Goal: Information Seeking & Learning: Learn about a topic

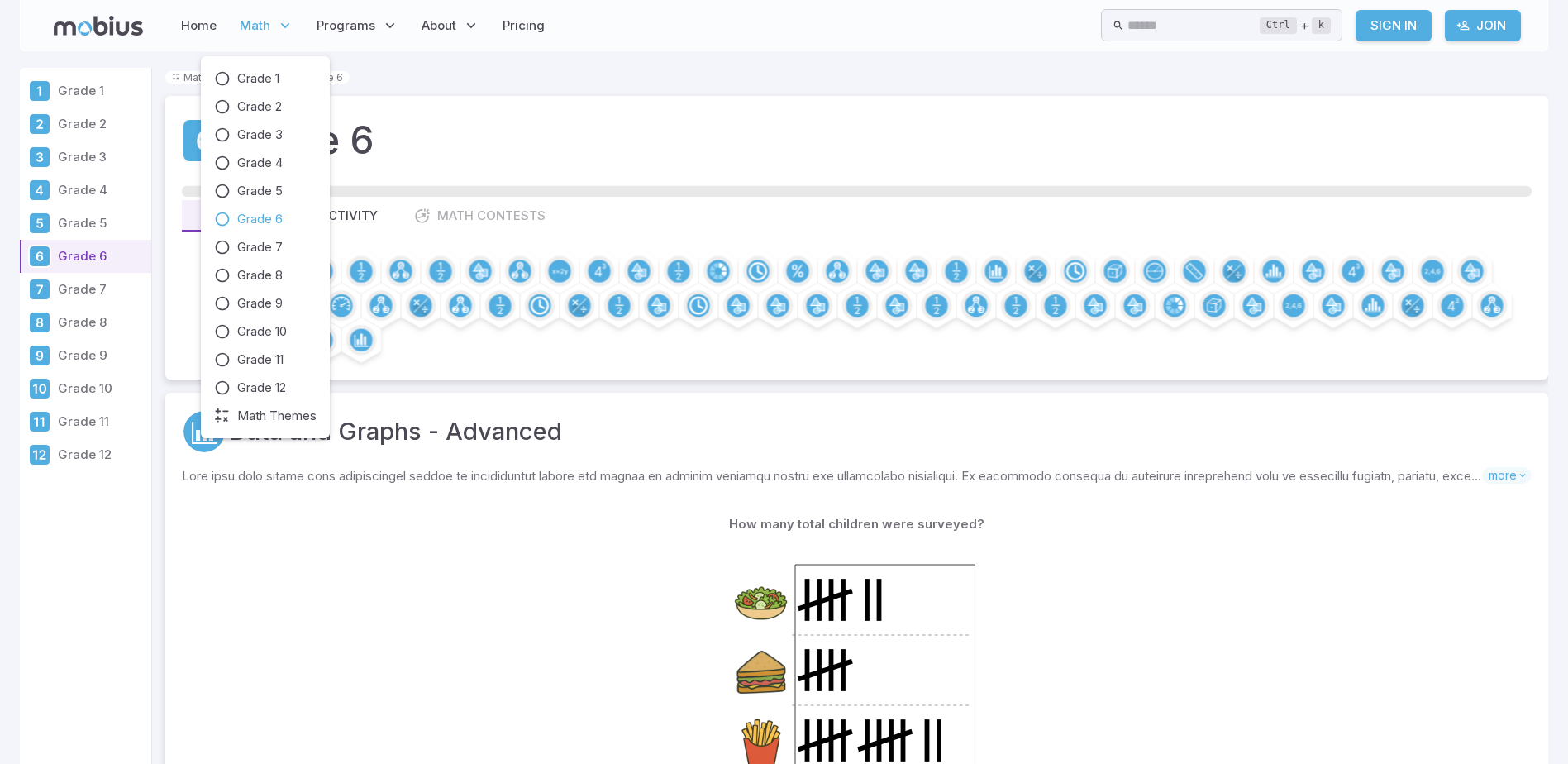
click at [264, 23] on span "Math" at bounding box center [254, 26] width 31 height 18
click at [269, 219] on span "Grade 6" at bounding box center [260, 219] width 45 height 18
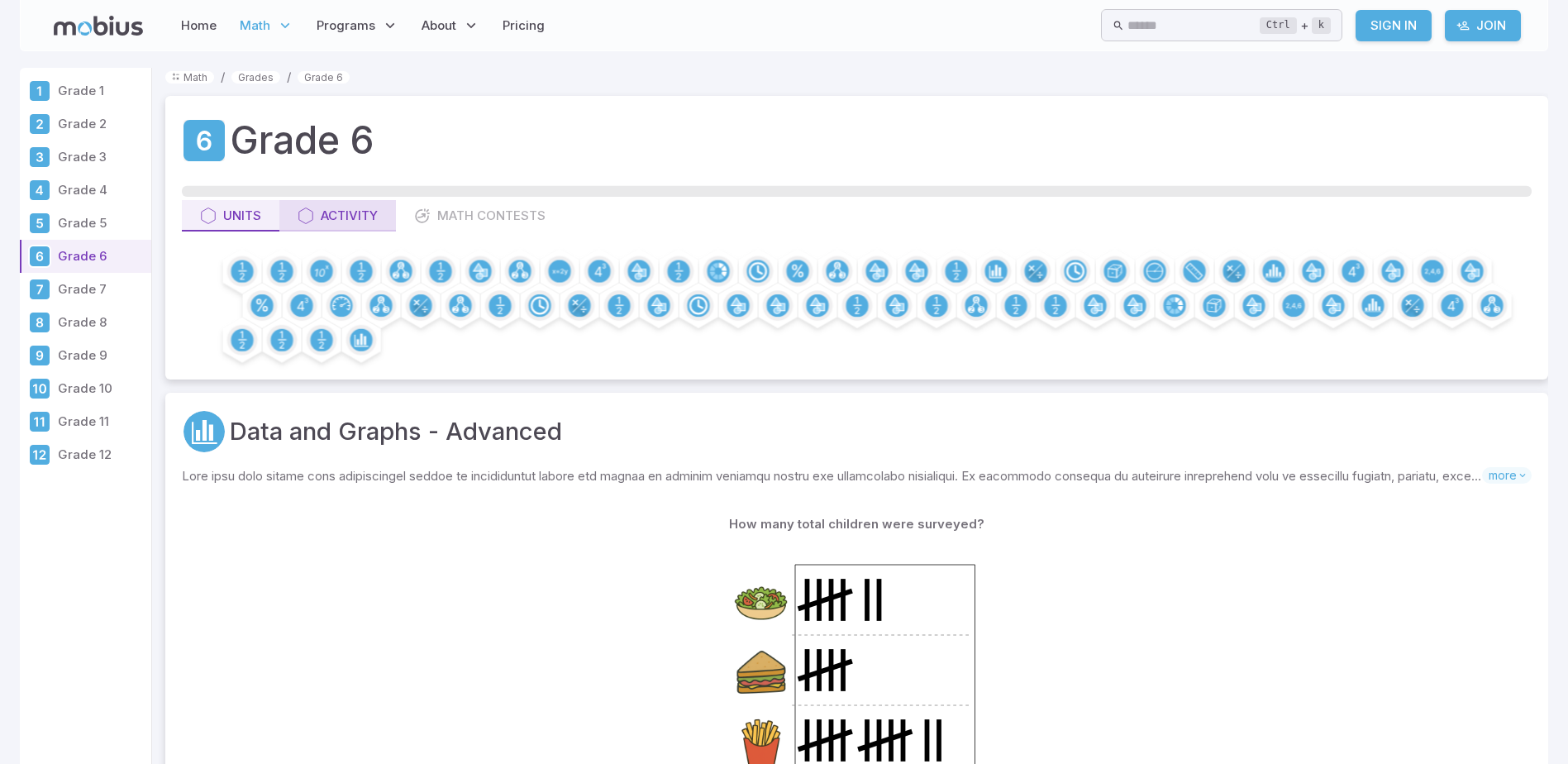
click at [365, 203] on button "Activity" at bounding box center [337, 216] width 116 height 32
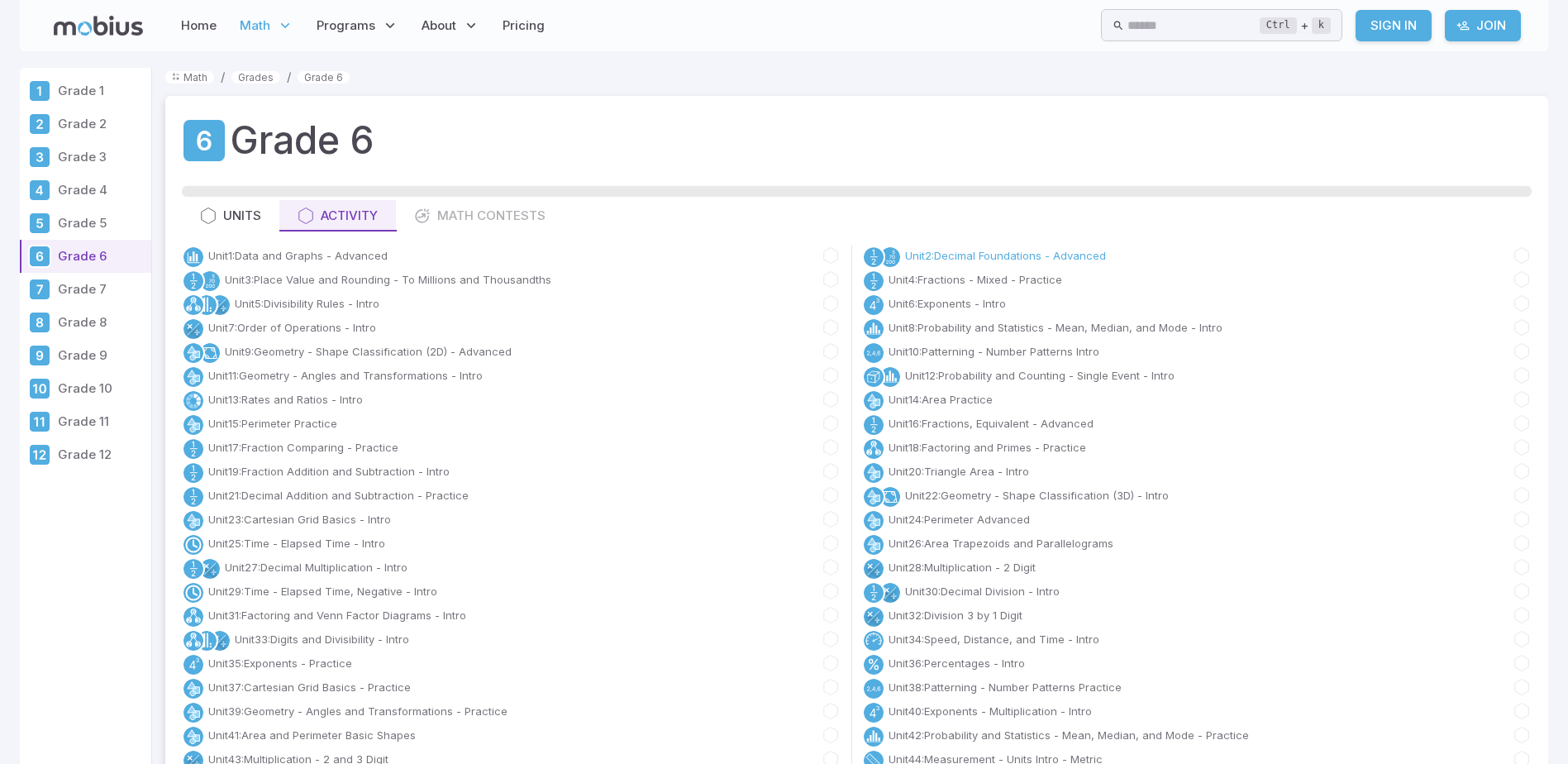
click at [1077, 256] on link "Unit 2 : Decimal Foundations - Advanced" at bounding box center [1006, 255] width 201 height 17
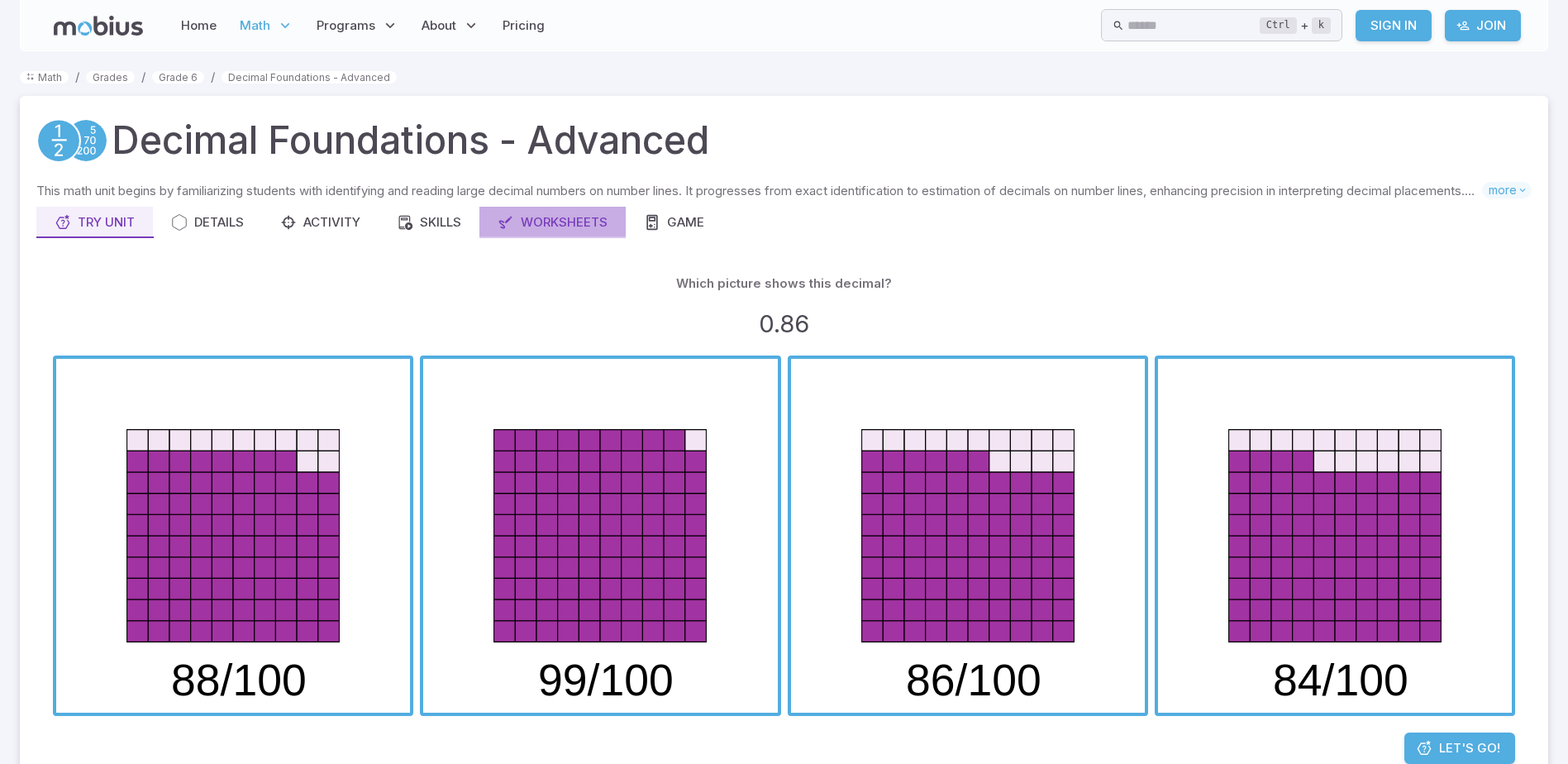
click at [558, 229] on div "Worksheets" at bounding box center [552, 223] width 110 height 18
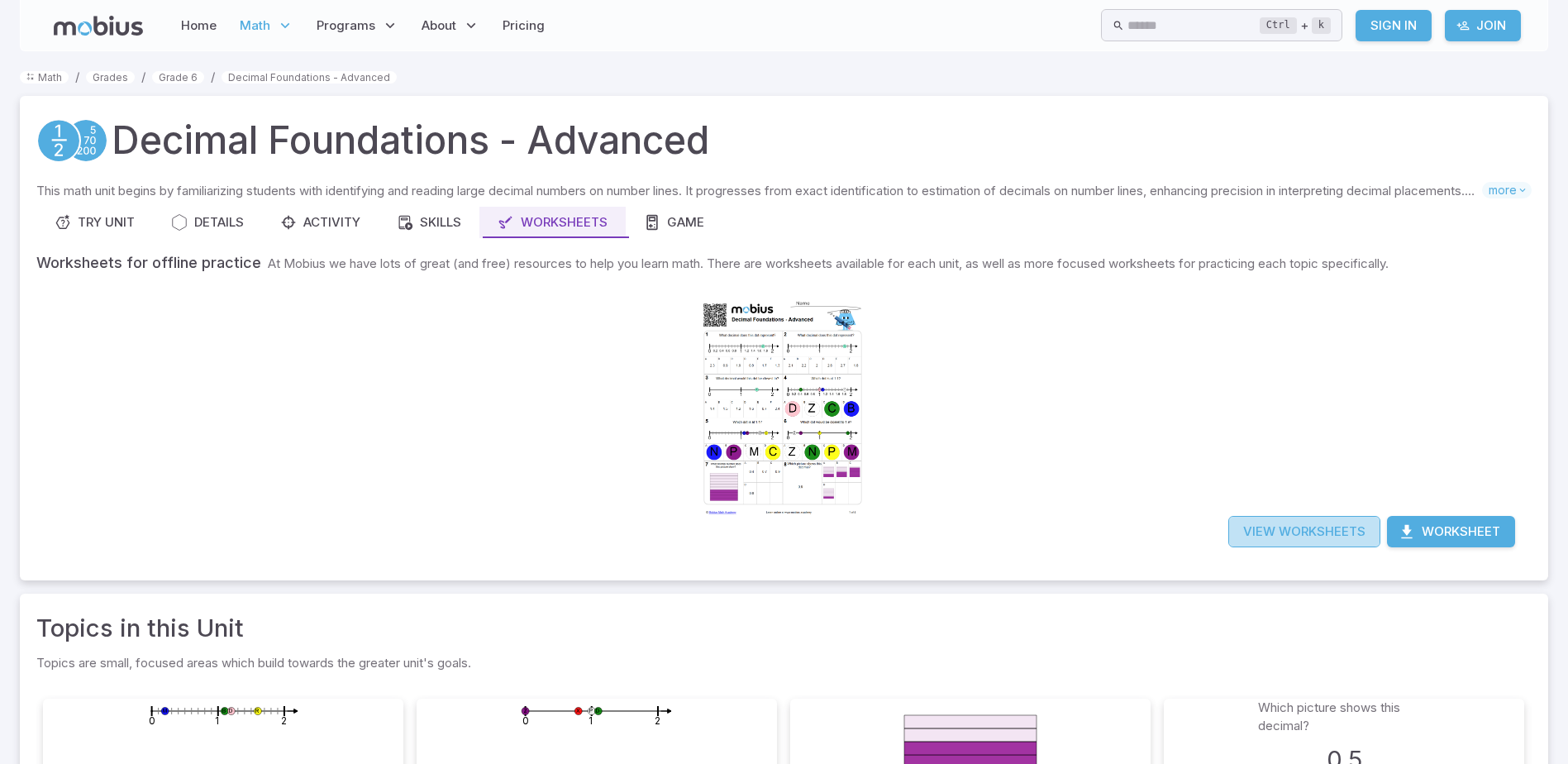
click at [1253, 538] on link "View Worksheets" at bounding box center [1304, 531] width 152 height 32
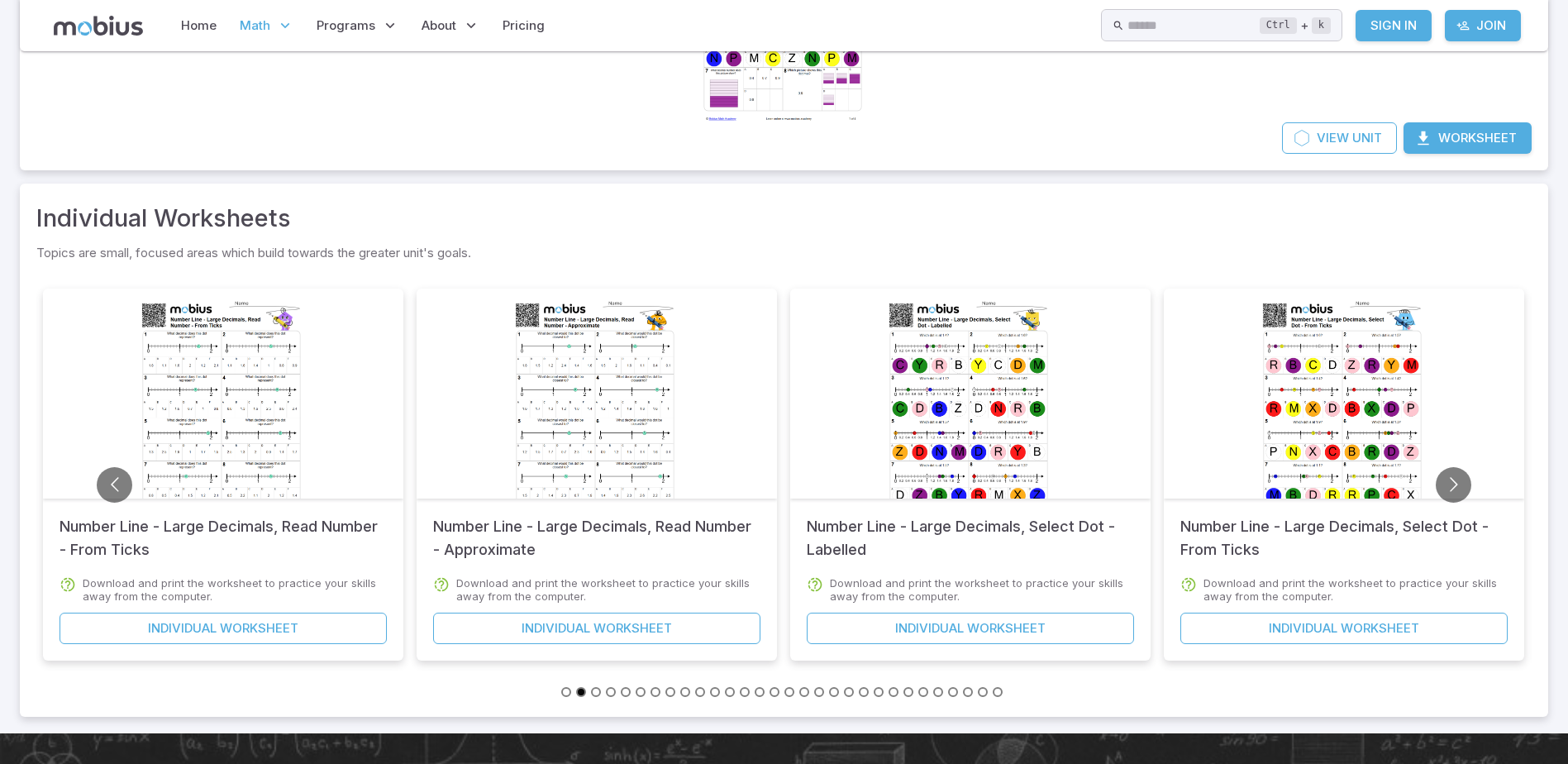
scroll to position [331, 0]
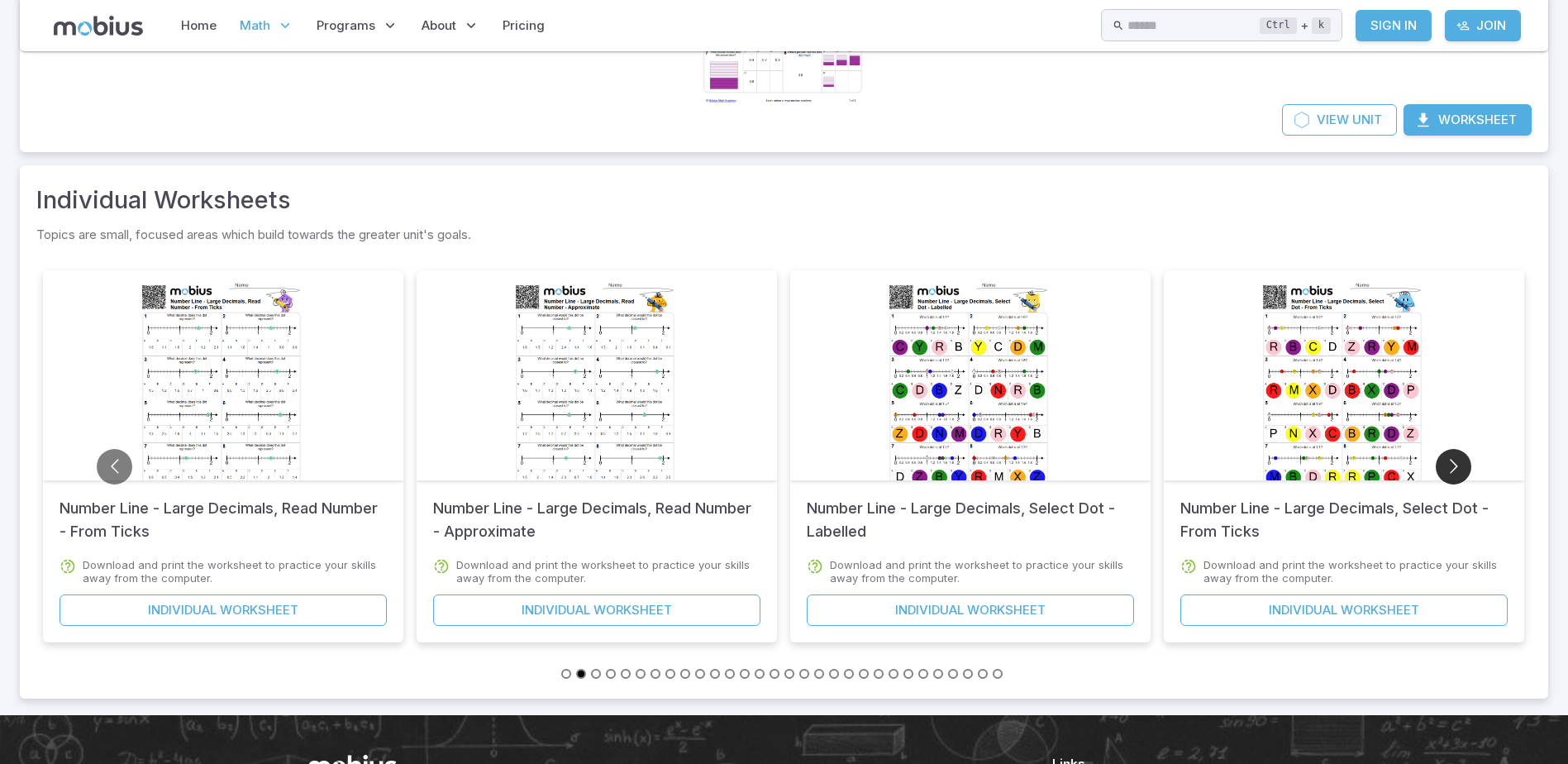
click at [1458, 472] on button "Go to next slide" at bounding box center [1453, 466] width 35 height 35
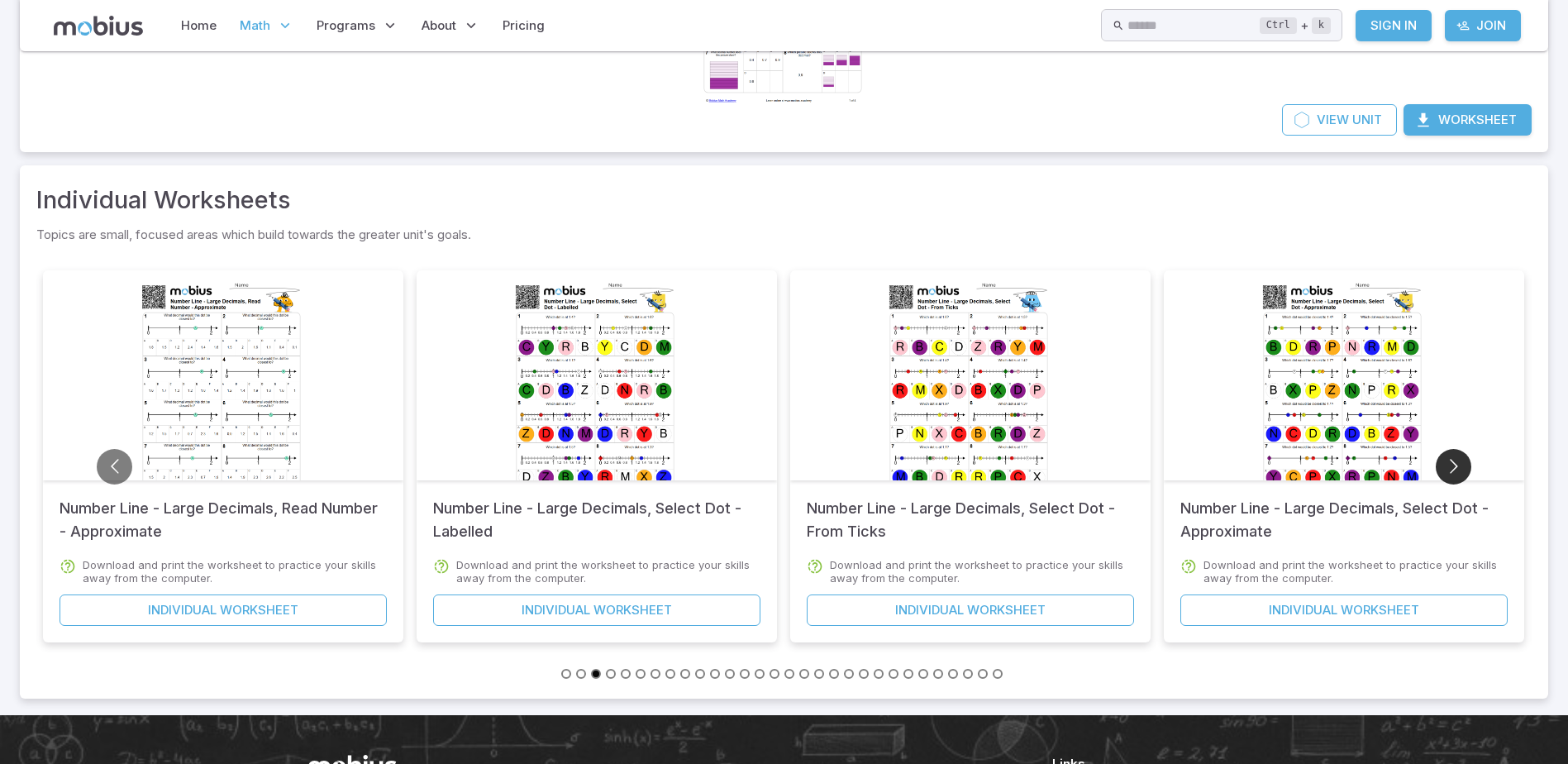
click at [1458, 472] on button "Go to next slide" at bounding box center [1453, 466] width 35 height 35
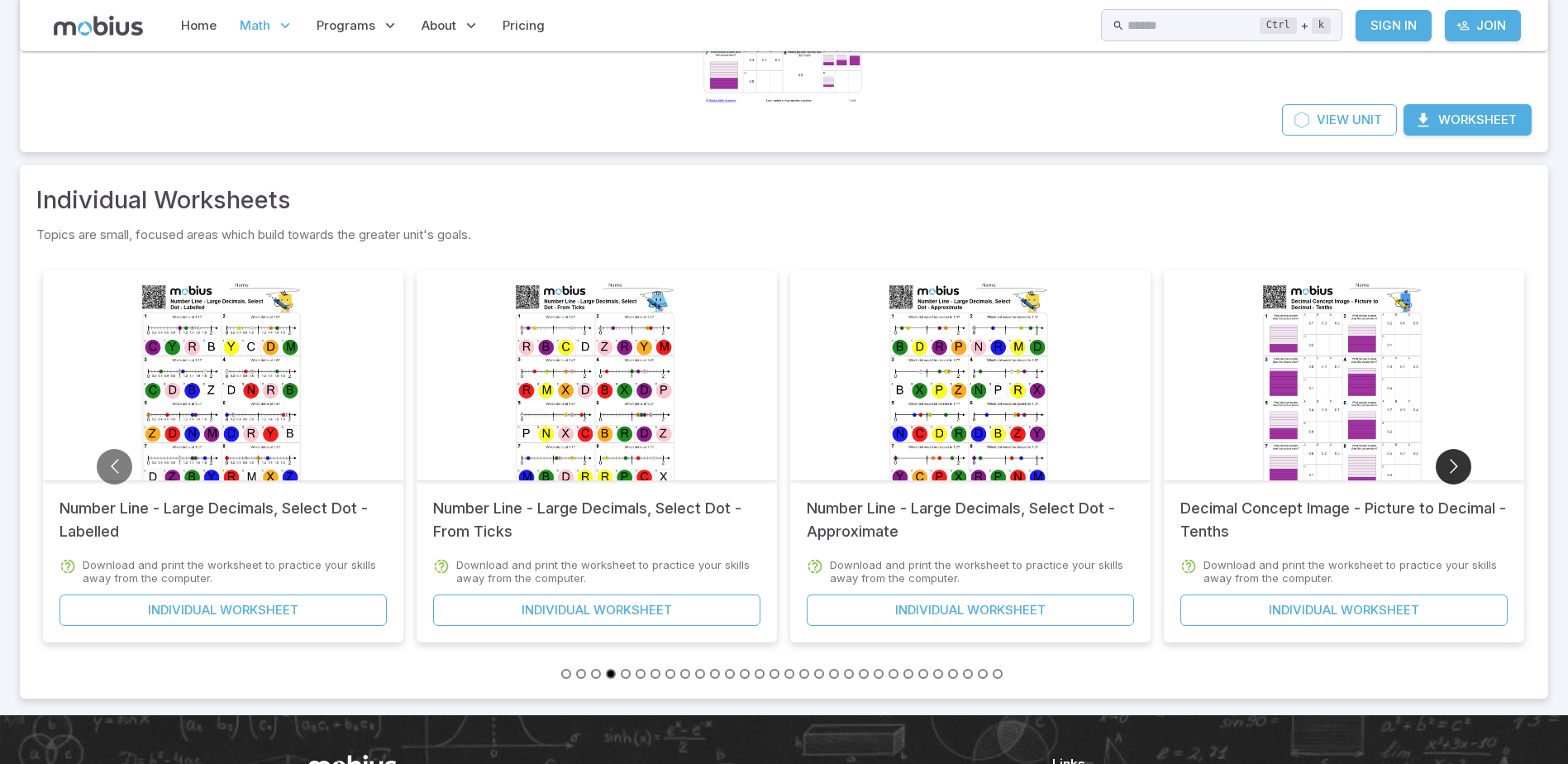
click at [1458, 472] on button "Go to next slide" at bounding box center [1453, 466] width 35 height 35
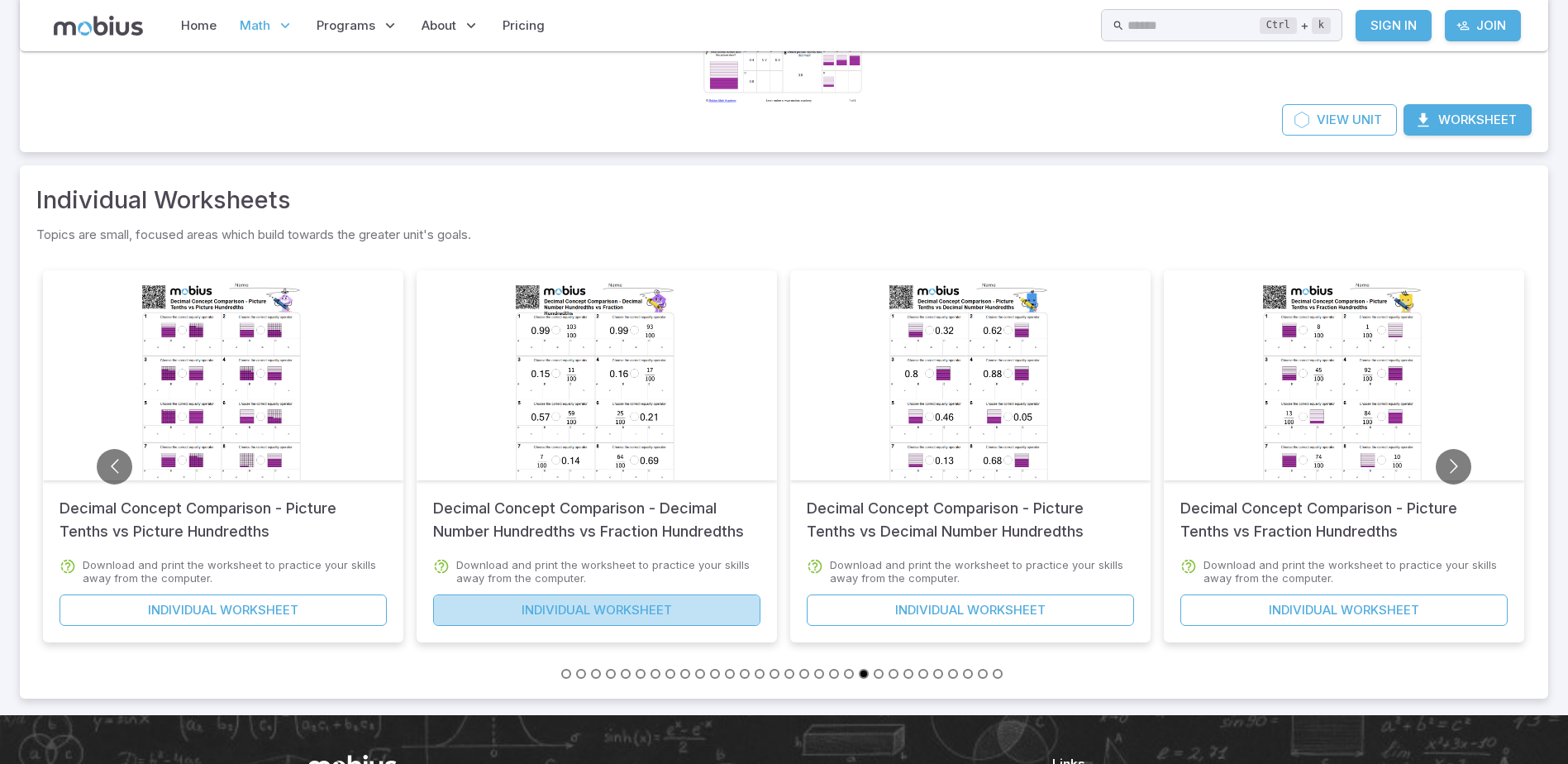
click at [595, 604] on link "Individual Worksheet" at bounding box center [597, 610] width 327 height 32
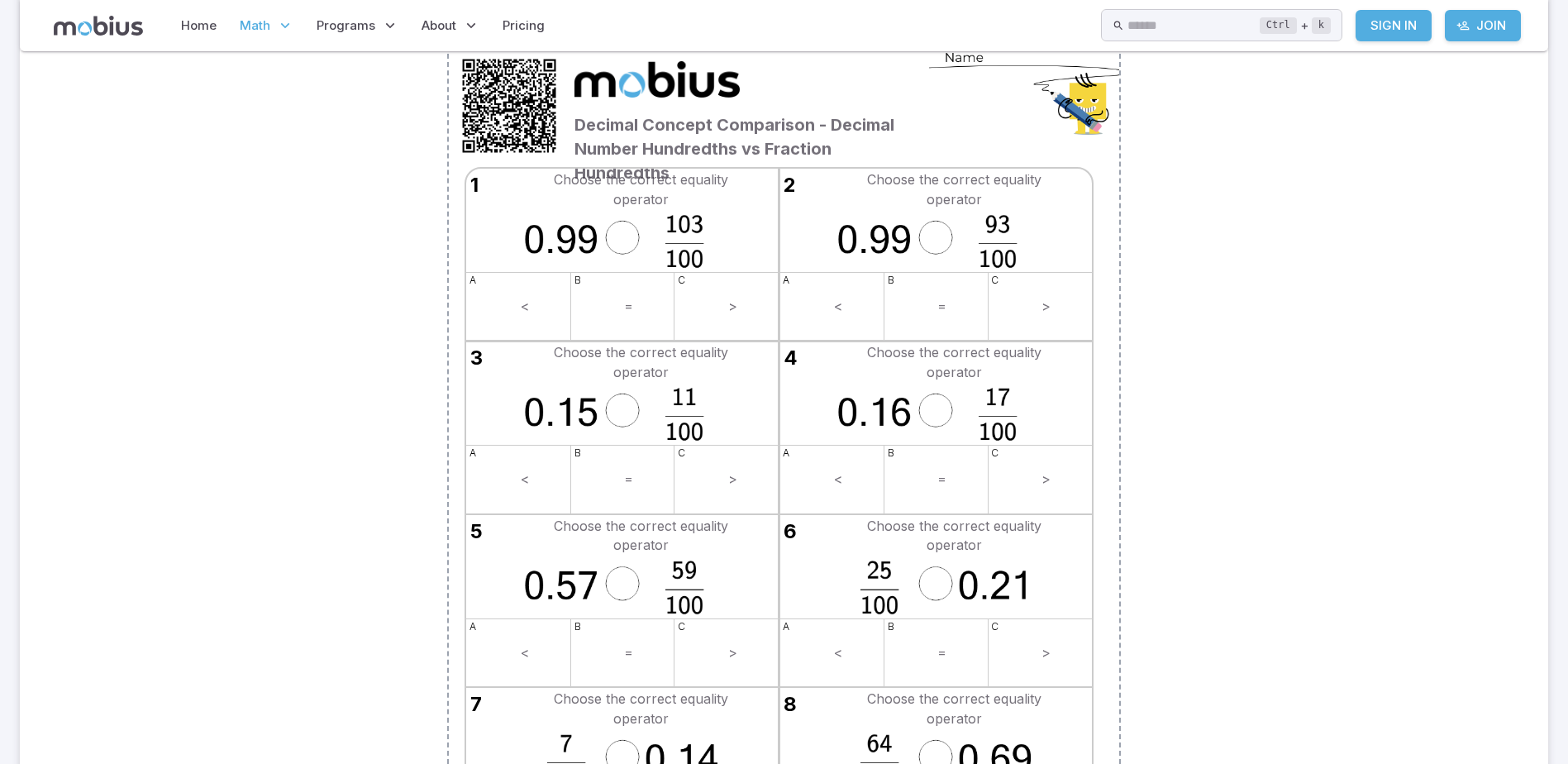
scroll to position [248, 0]
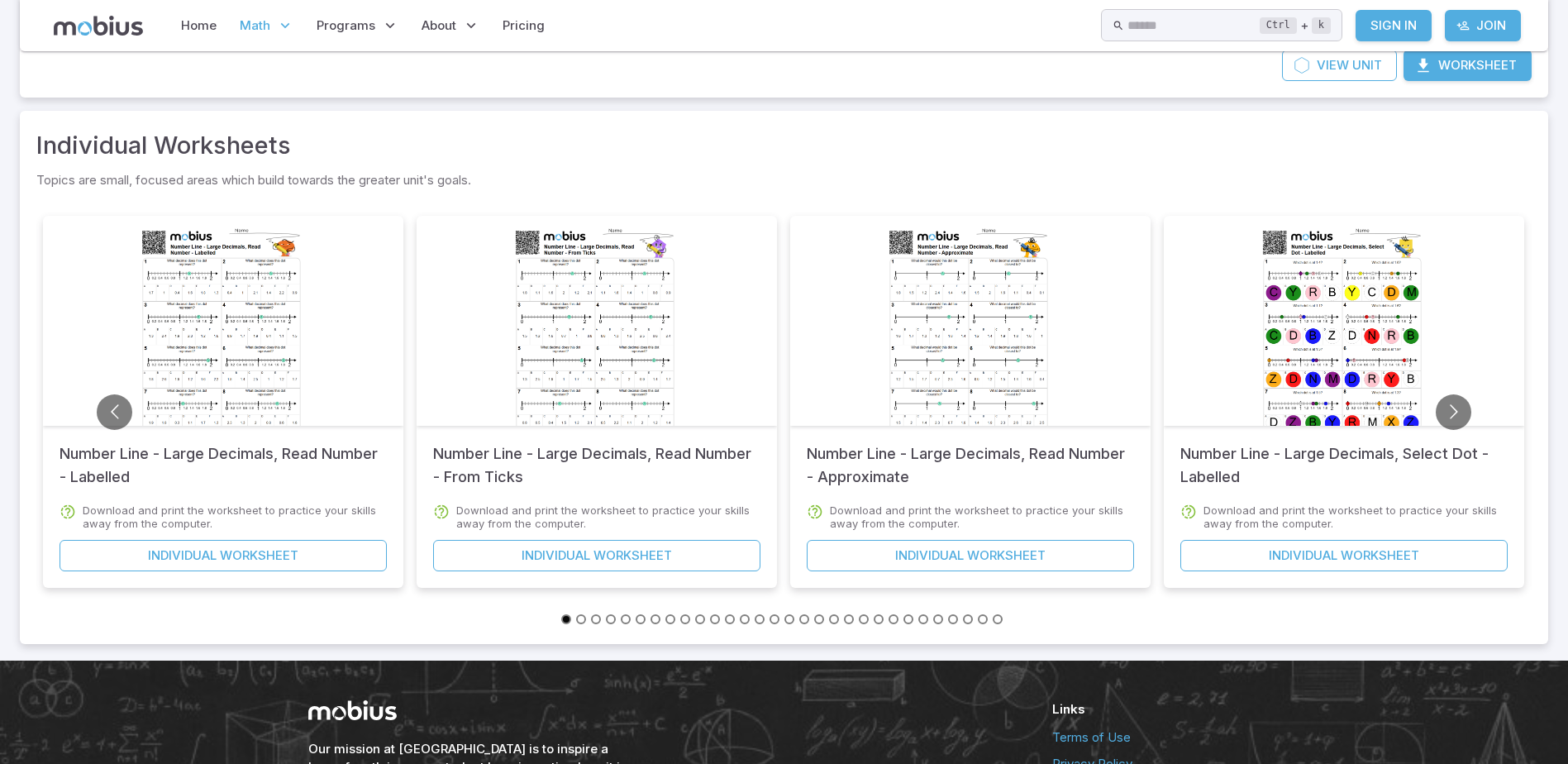
scroll to position [413, 0]
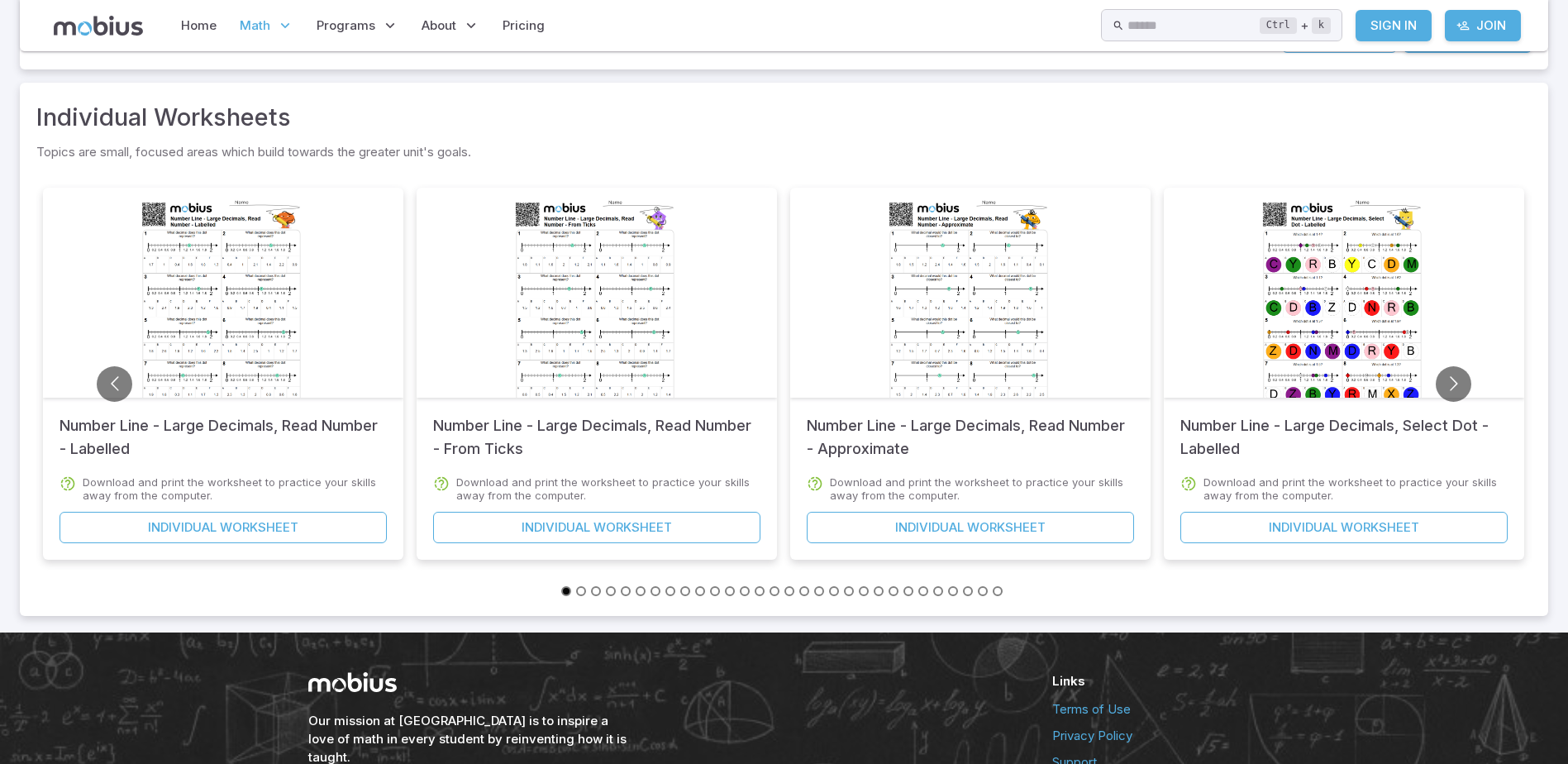
click at [863, 592] on button "Go to slide 21" at bounding box center [863, 591] width 10 height 10
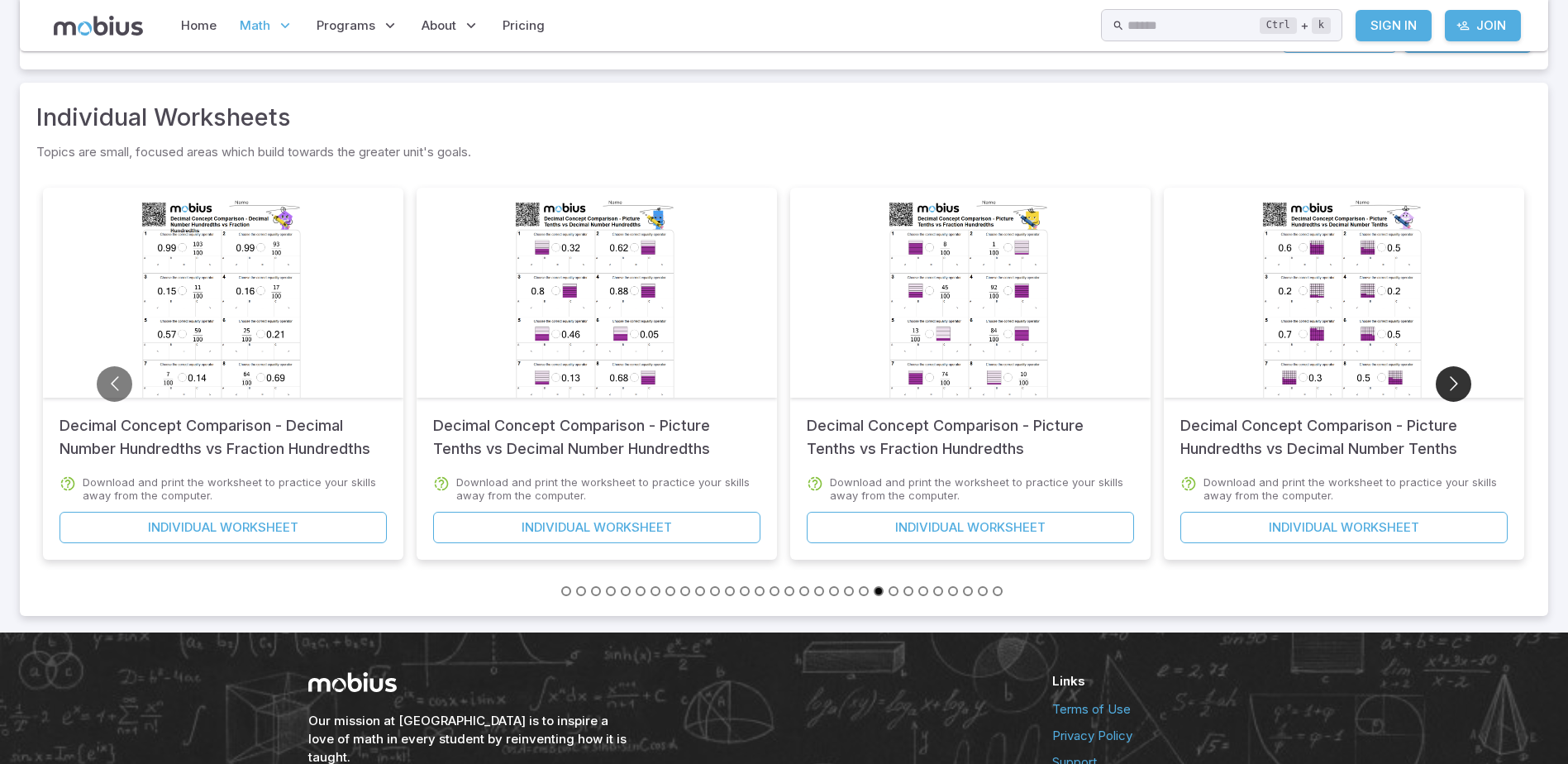
click at [1450, 379] on button "Go to next slide" at bounding box center [1453, 384] width 35 height 35
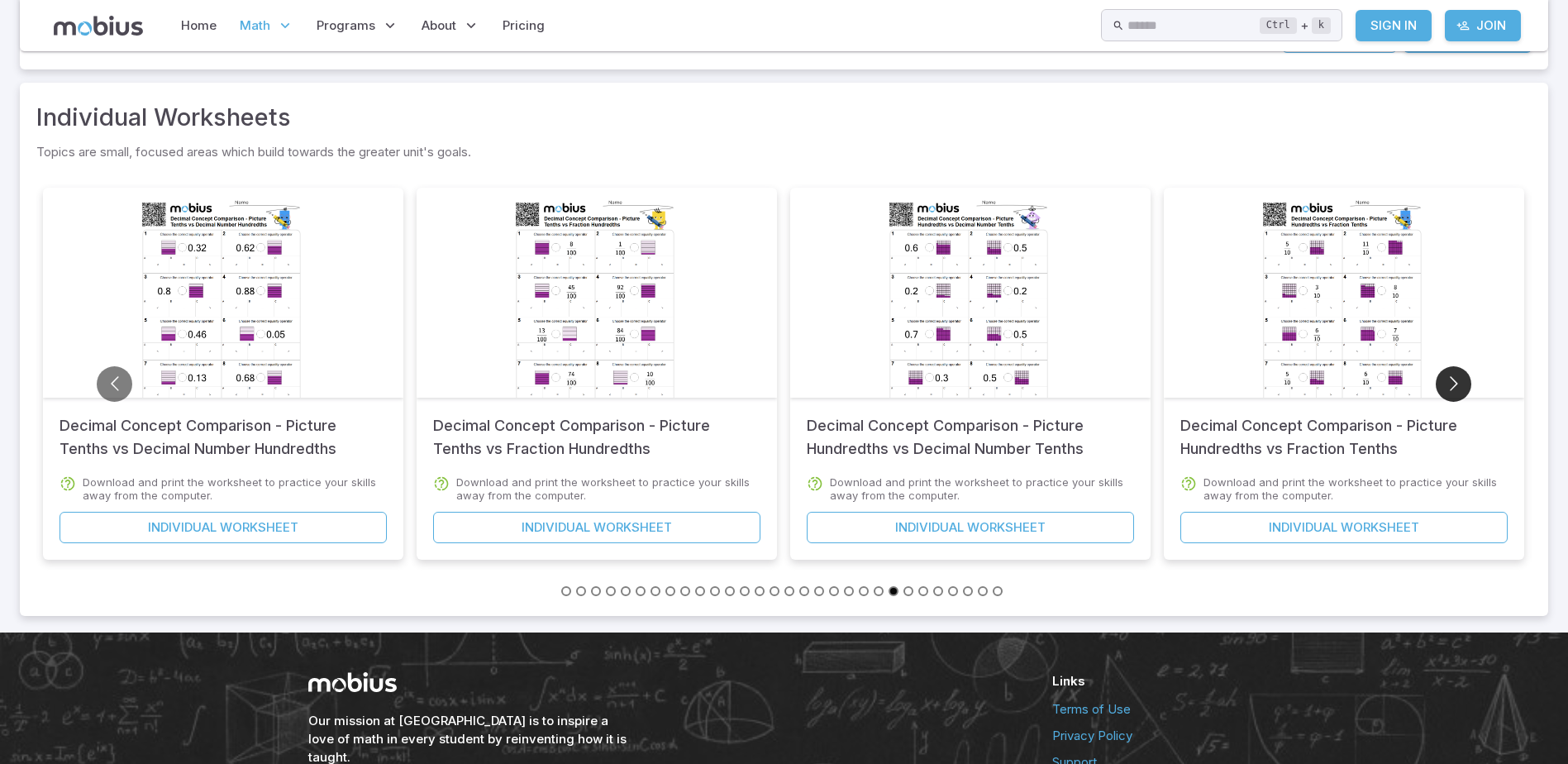
click at [1450, 379] on button "Go to next slide" at bounding box center [1453, 384] width 35 height 35
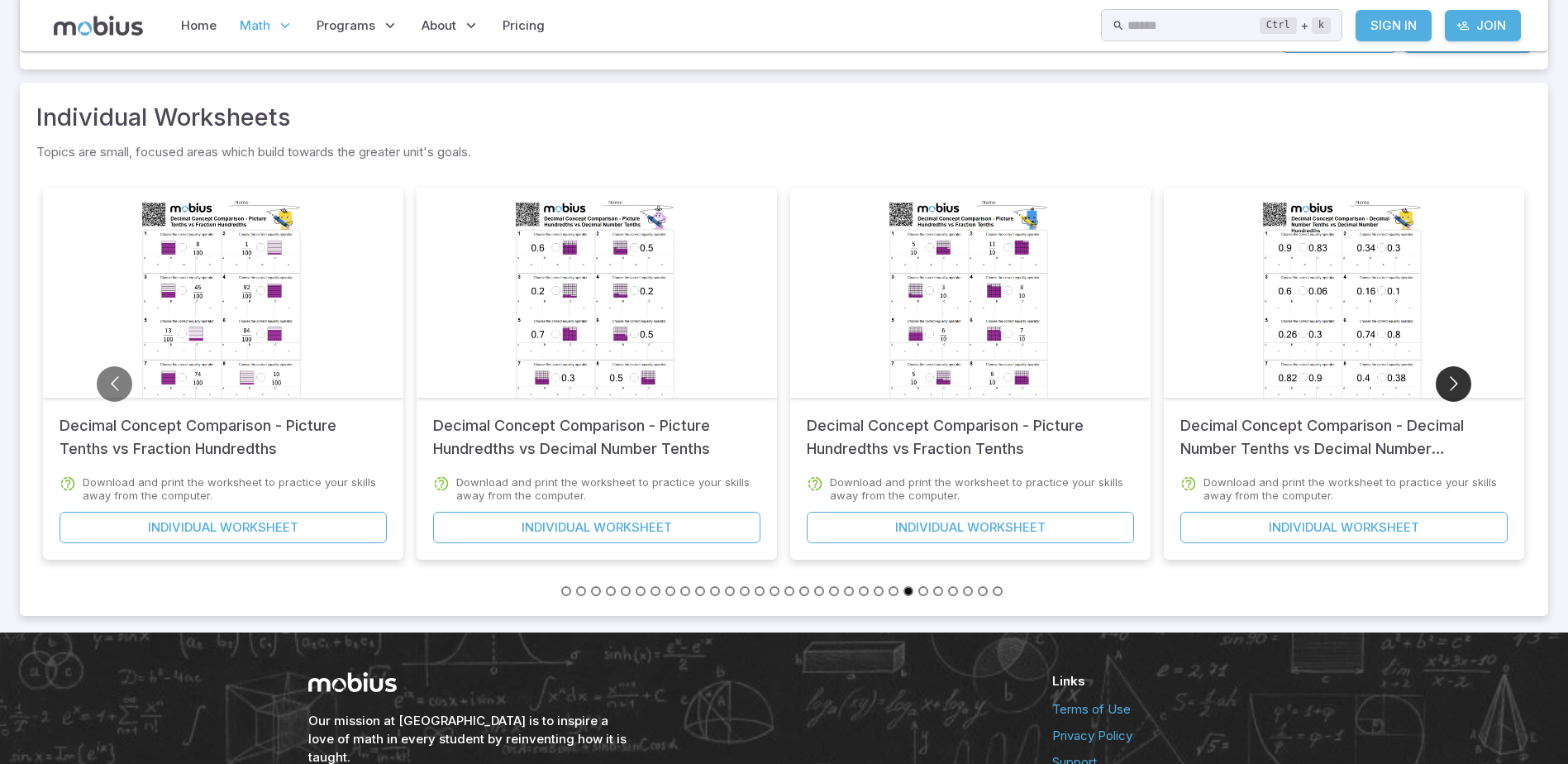
click at [1450, 379] on button "Go to next slide" at bounding box center [1453, 384] width 35 height 35
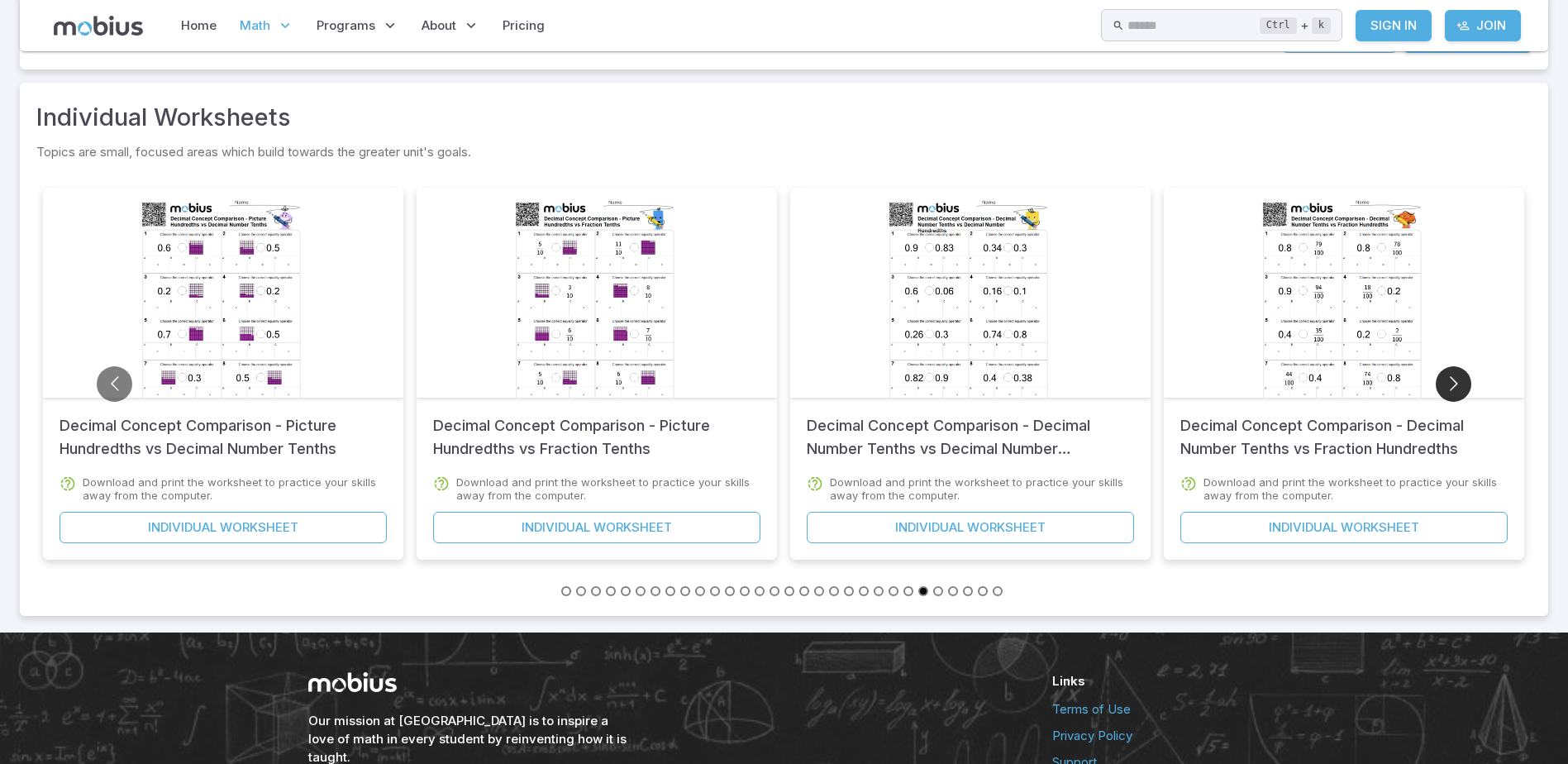
click at [1450, 379] on button "Go to next slide" at bounding box center [1453, 384] width 35 height 35
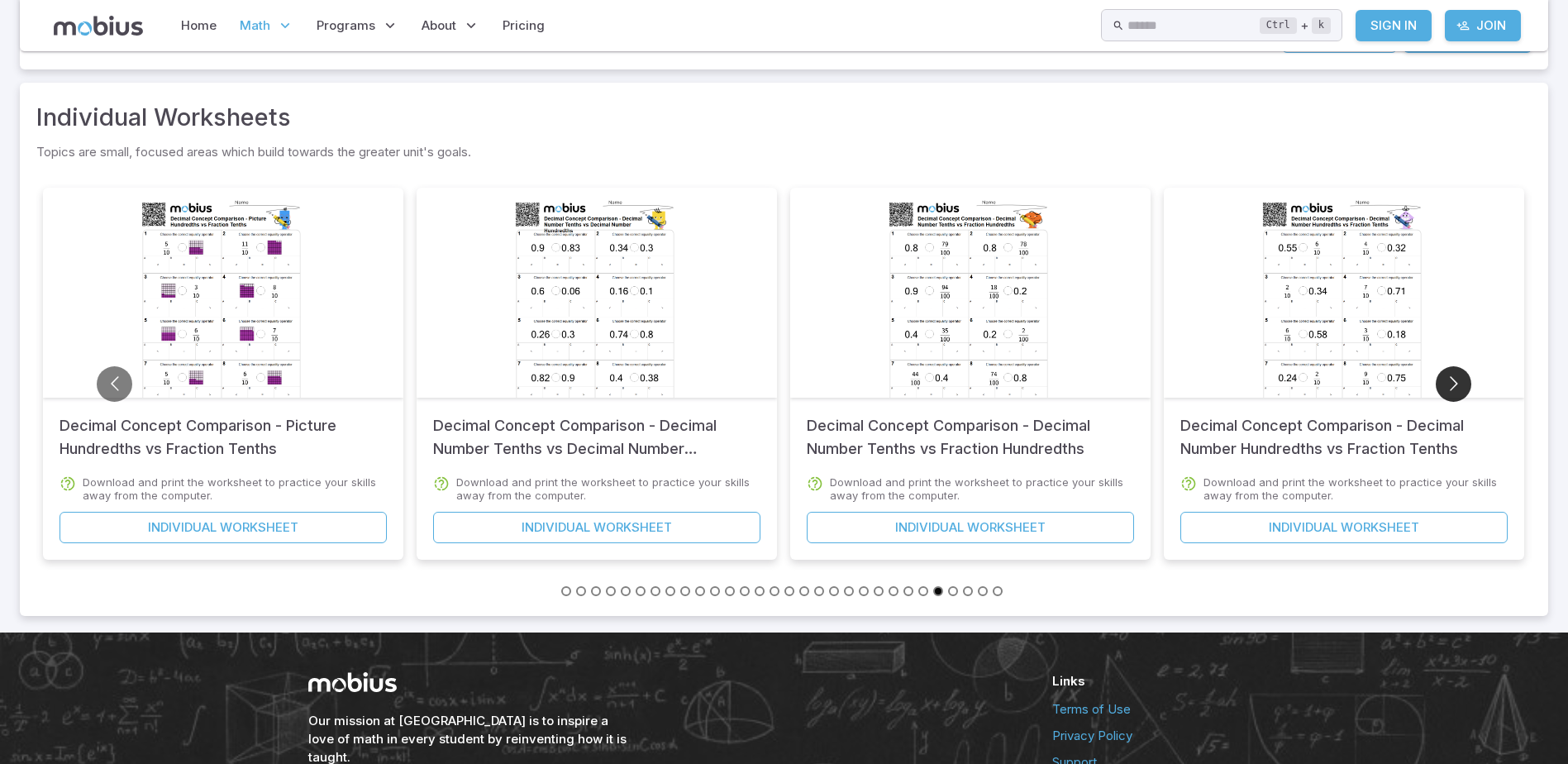
click at [1450, 379] on button "Go to next slide" at bounding box center [1453, 384] width 35 height 35
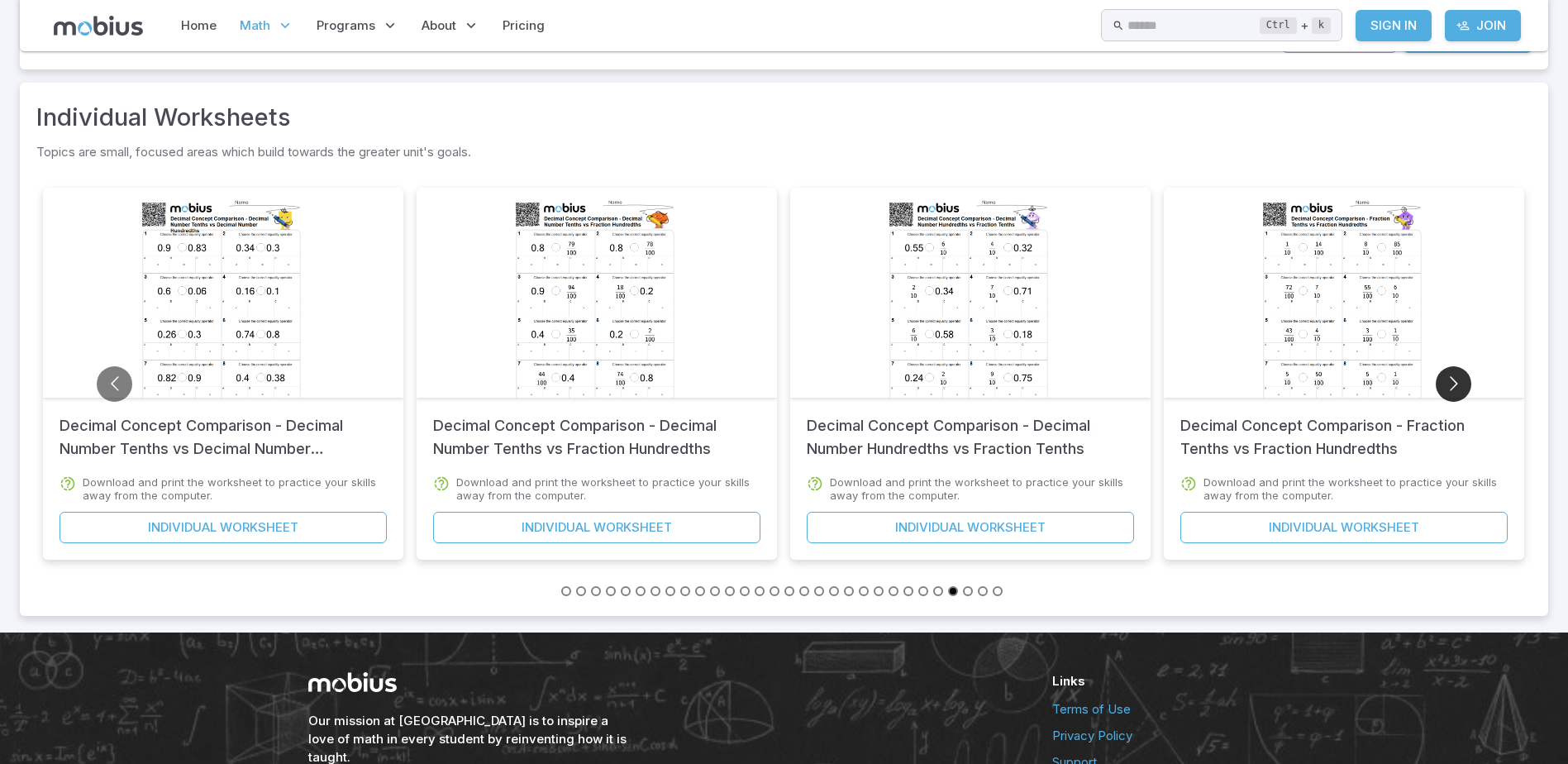
click at [1450, 379] on button "Go to next slide" at bounding box center [1453, 384] width 35 height 35
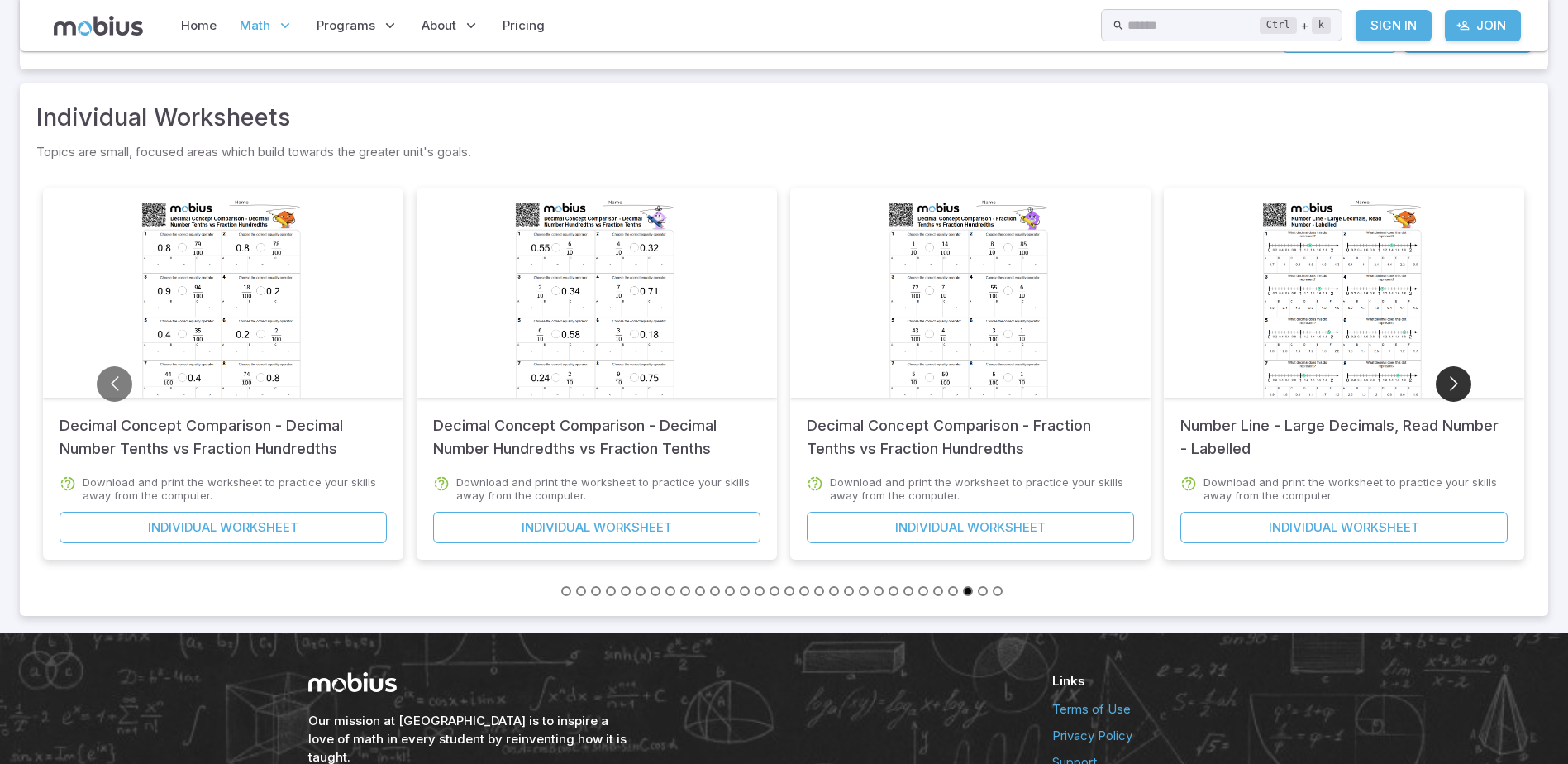
click at [1450, 379] on button "Go to next slide" at bounding box center [1453, 384] width 35 height 35
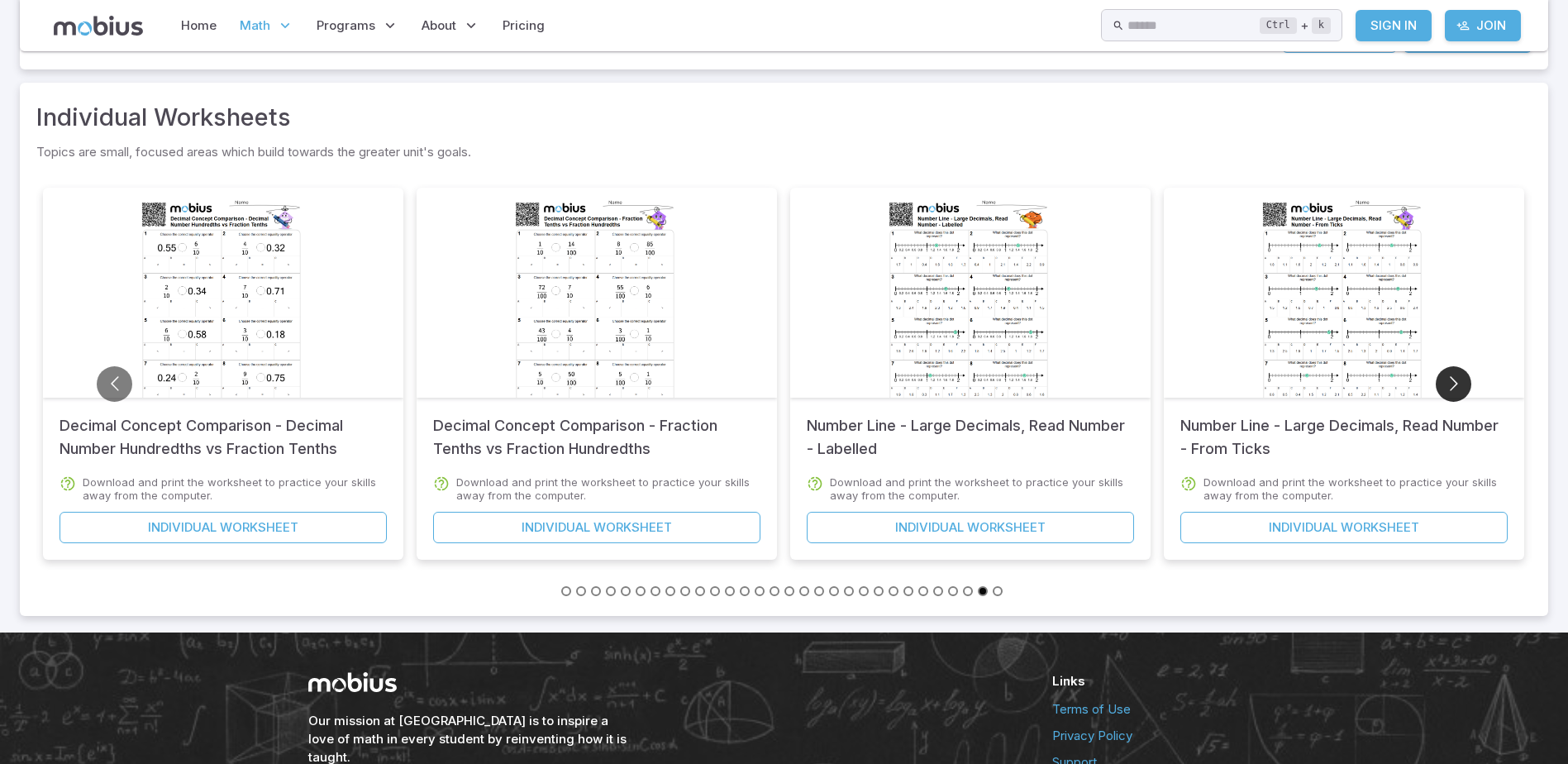
click at [1450, 379] on button "Go to next slide" at bounding box center [1453, 384] width 35 height 35
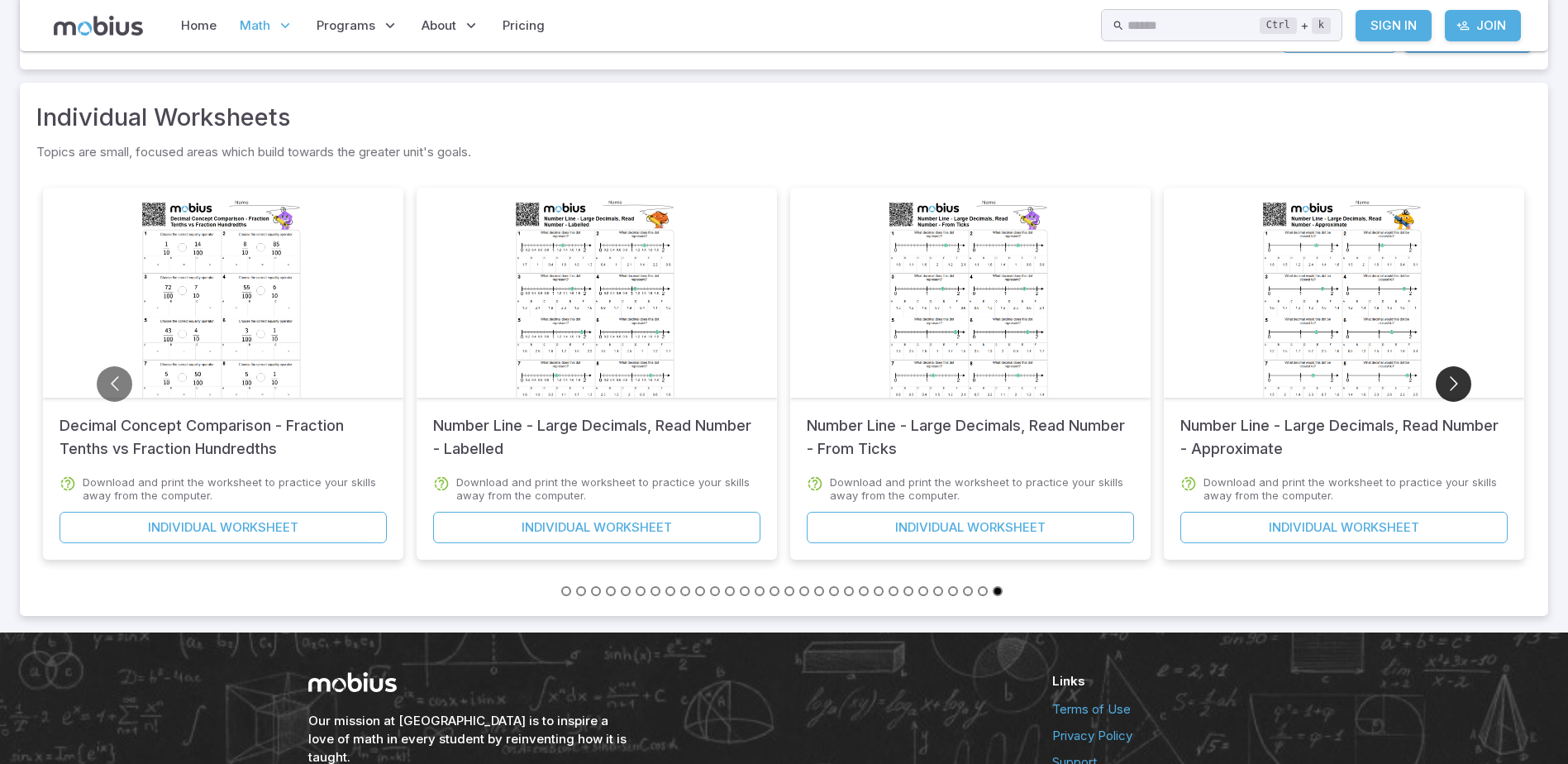
click at [1450, 379] on button "Go to next slide" at bounding box center [1453, 384] width 35 height 35
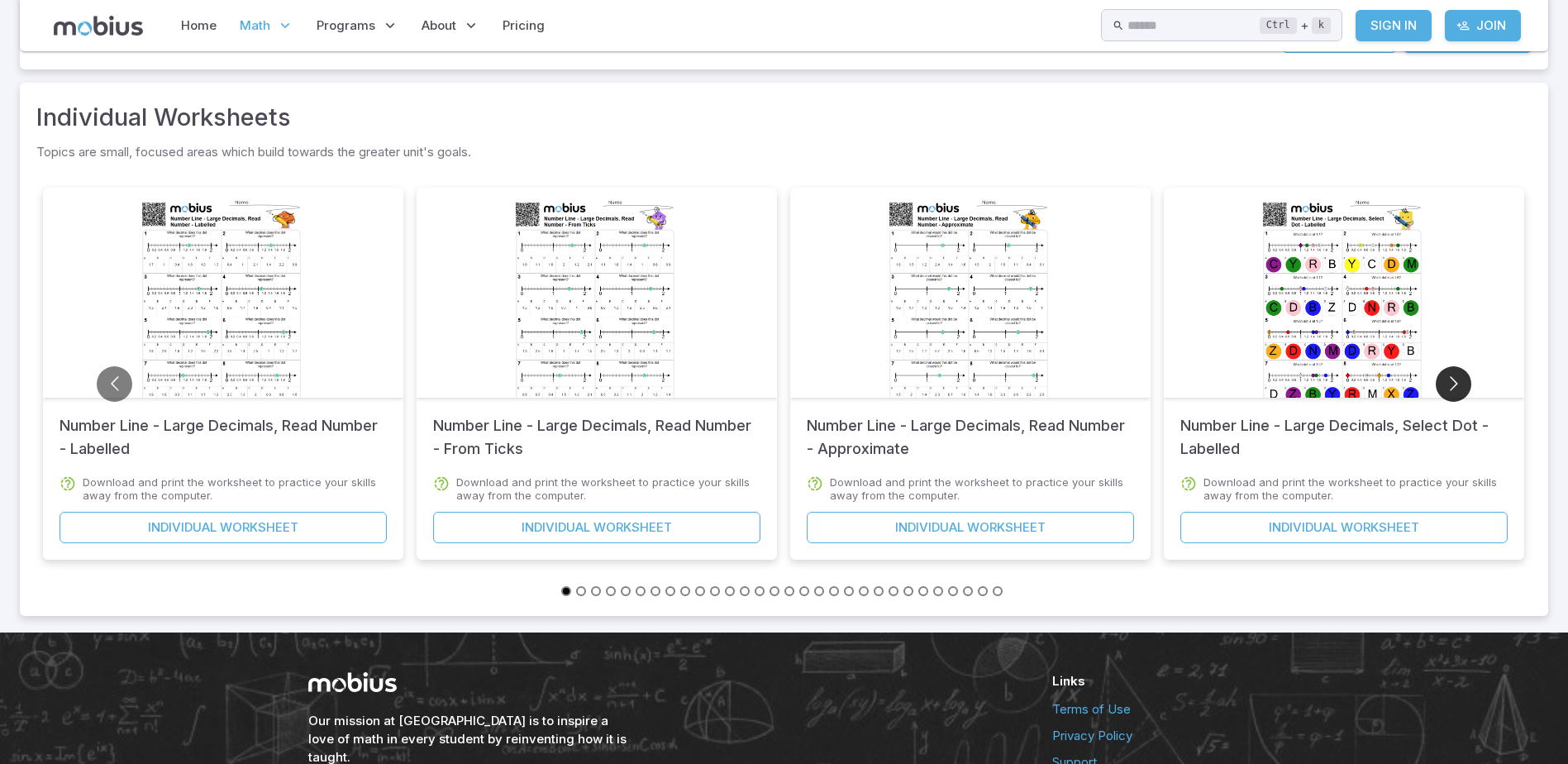
click at [1450, 379] on button "Go to next slide" at bounding box center [1453, 384] width 35 height 35
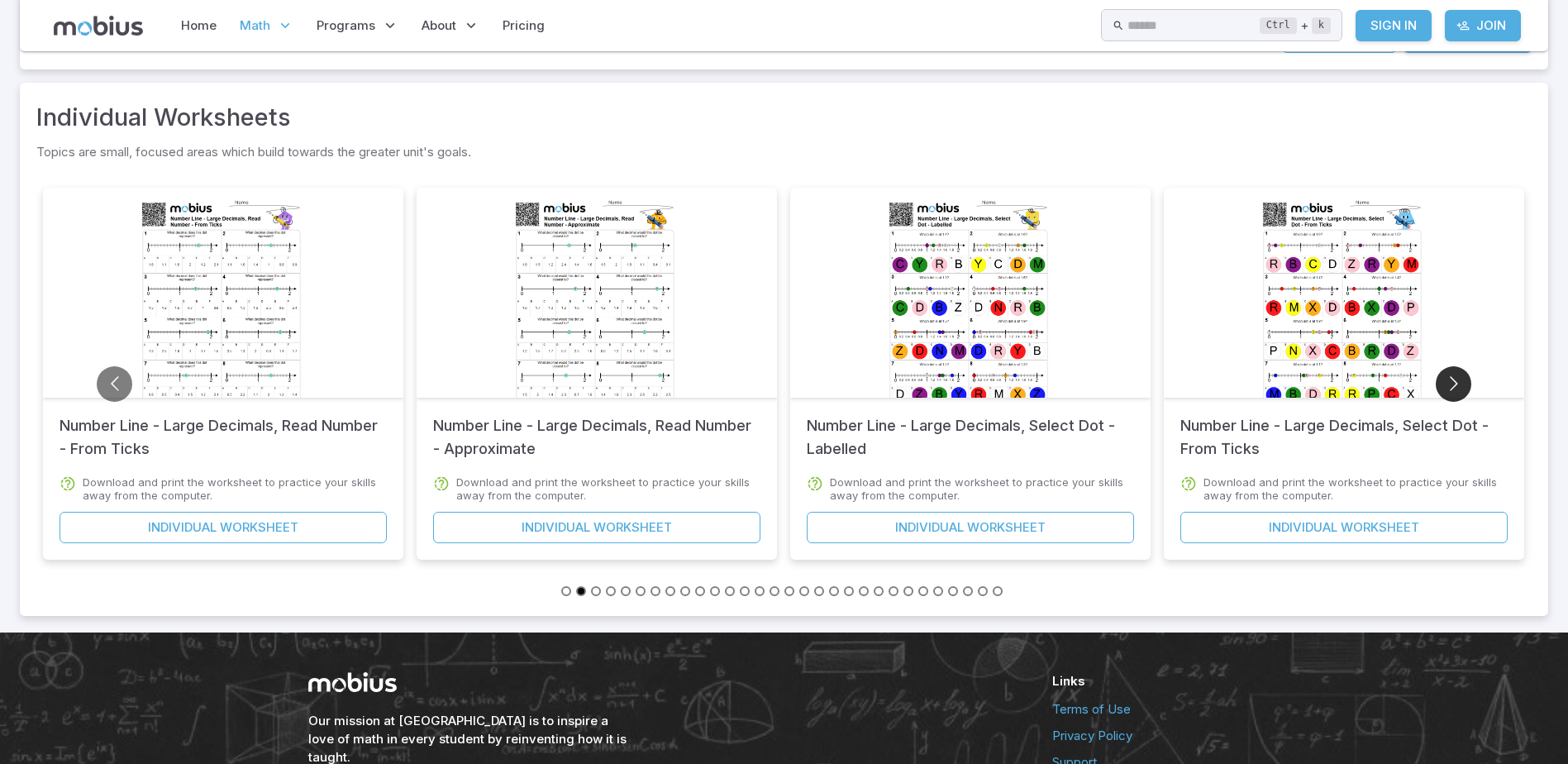
click at [1450, 379] on button "Go to next slide" at bounding box center [1453, 384] width 35 height 35
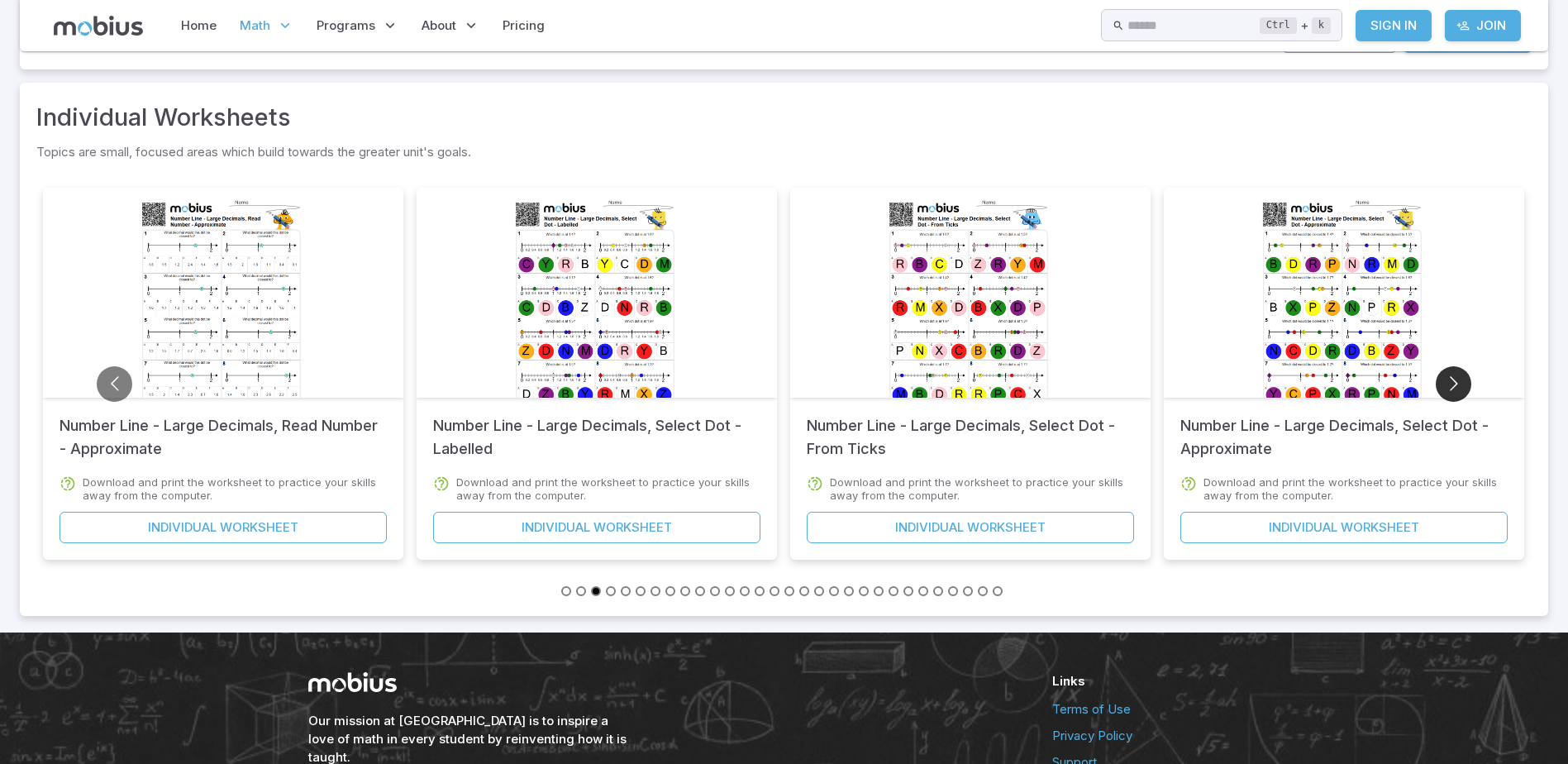
click at [1450, 379] on button "Go to next slide" at bounding box center [1453, 384] width 35 height 35
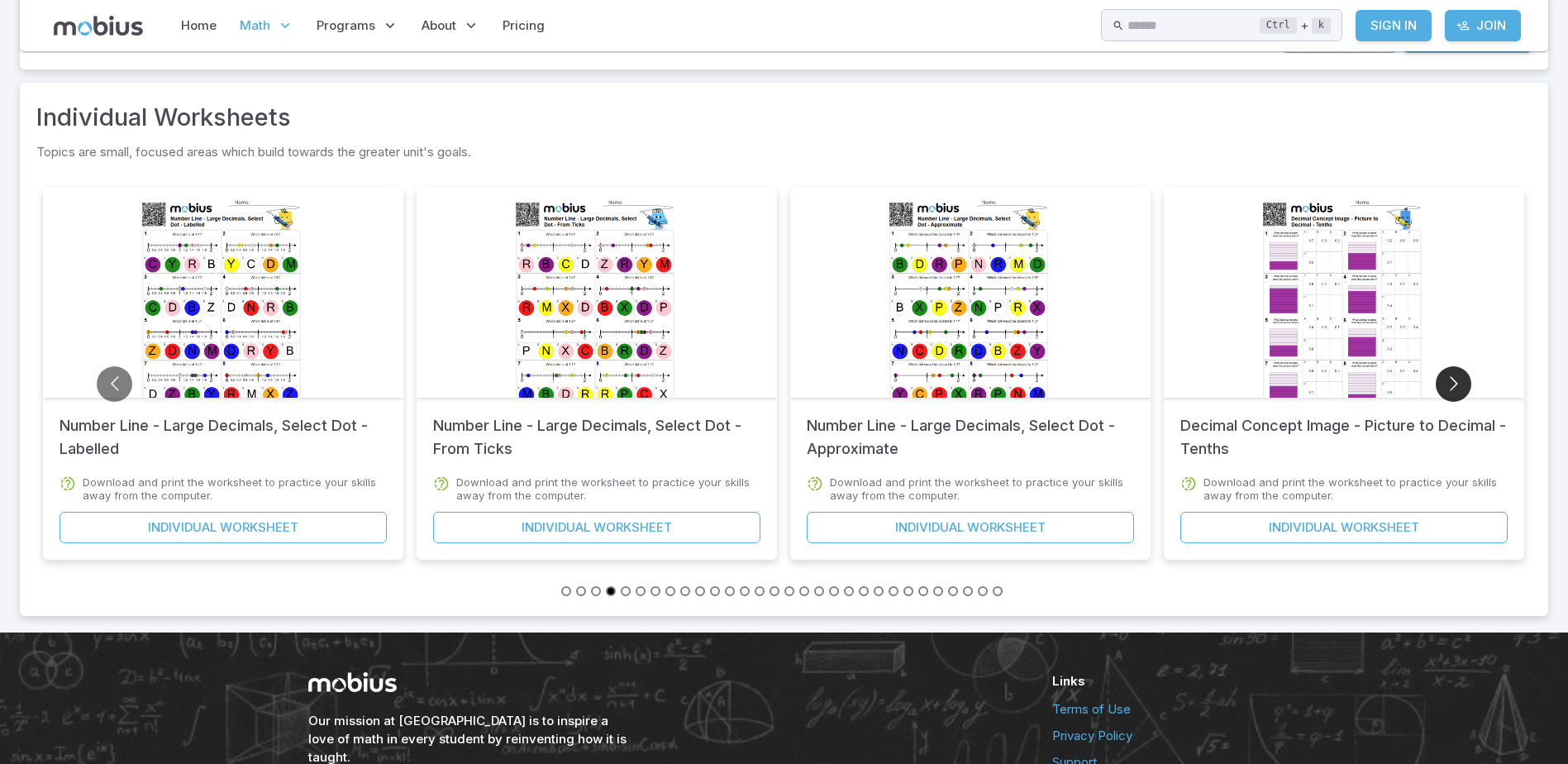
click at [1450, 379] on button "Go to next slide" at bounding box center [1453, 384] width 35 height 35
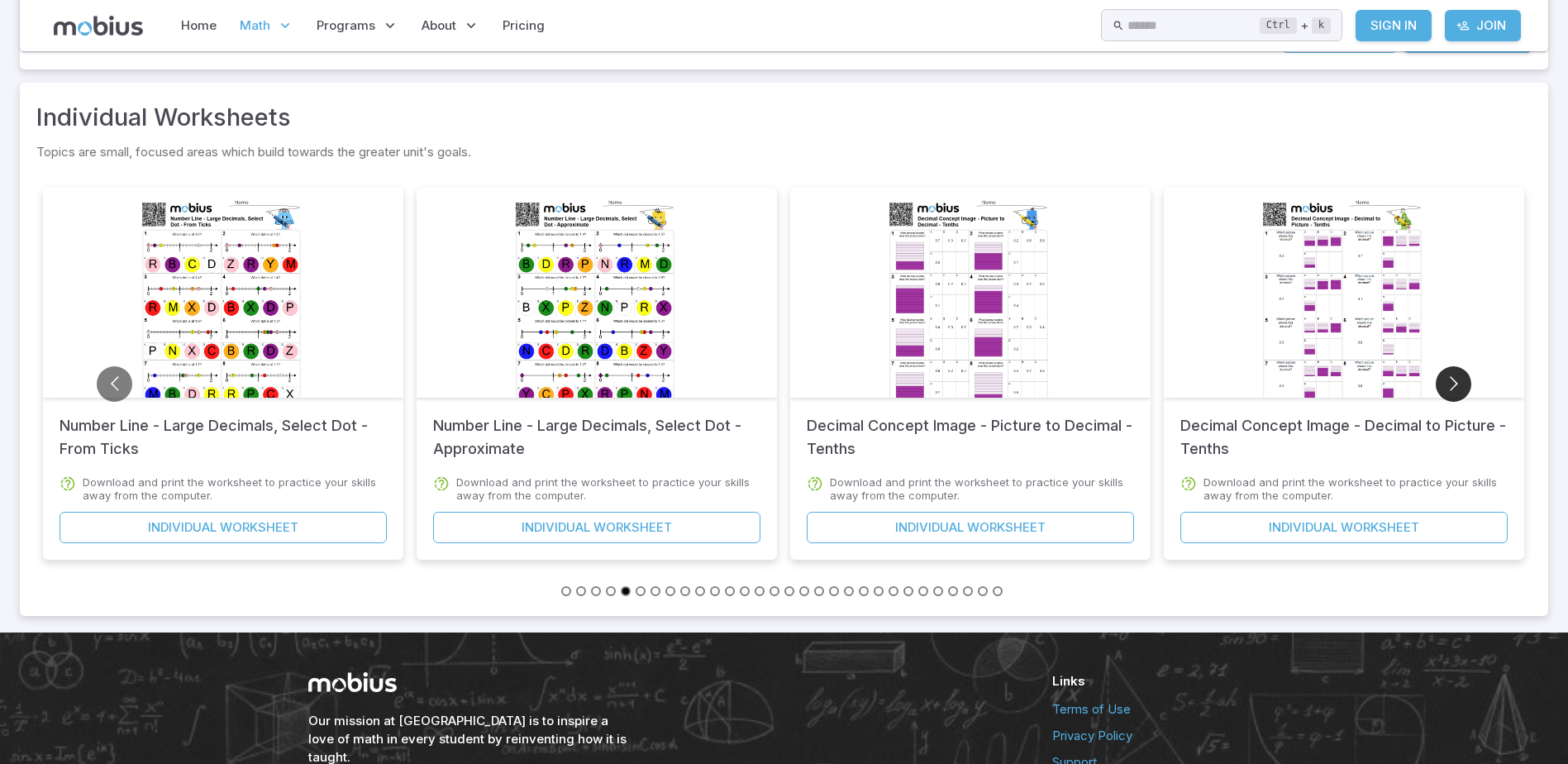
click at [1450, 379] on button "Go to next slide" at bounding box center [1453, 384] width 35 height 35
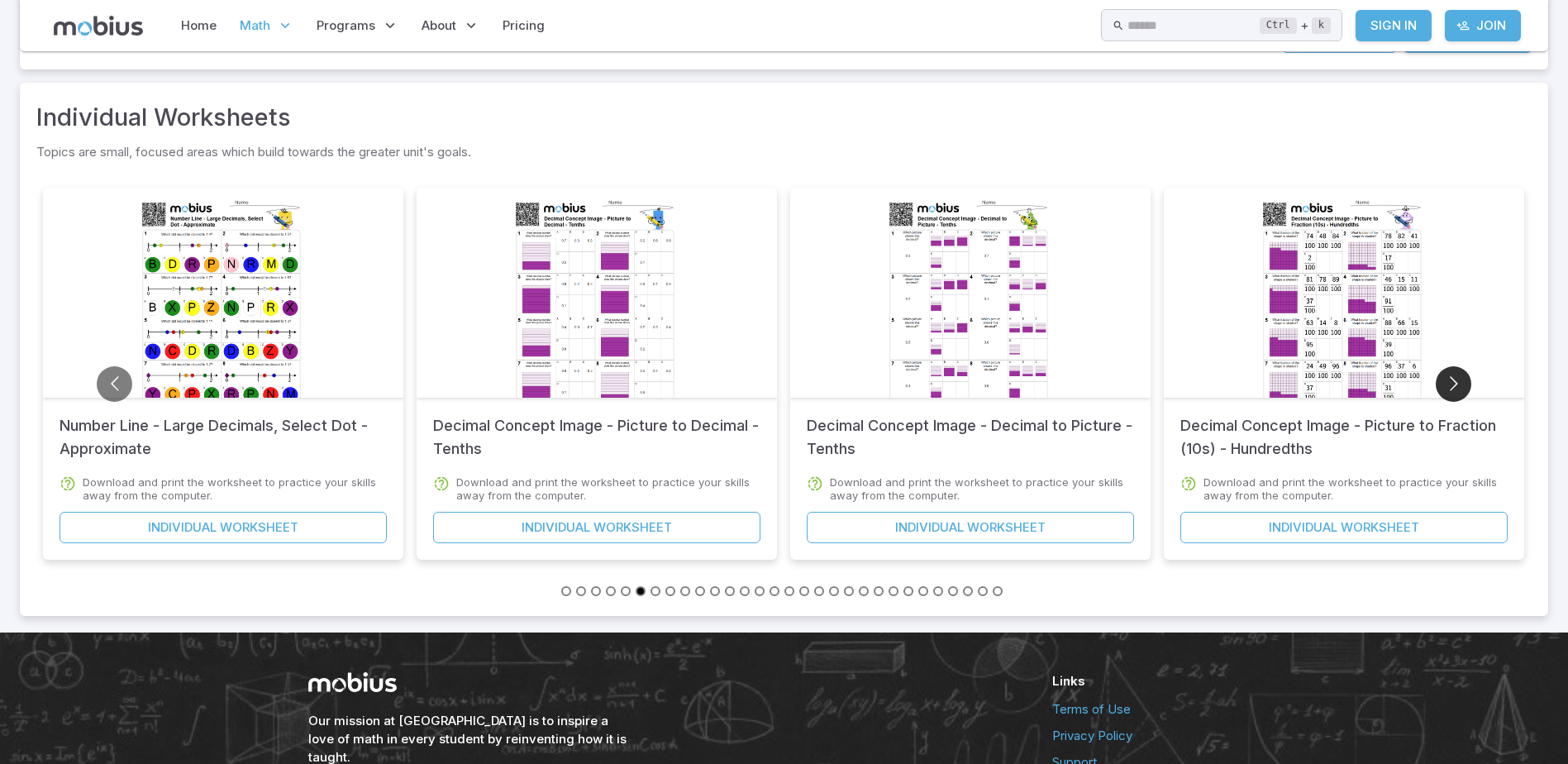
click at [1450, 379] on button "Go to next slide" at bounding box center [1453, 384] width 35 height 35
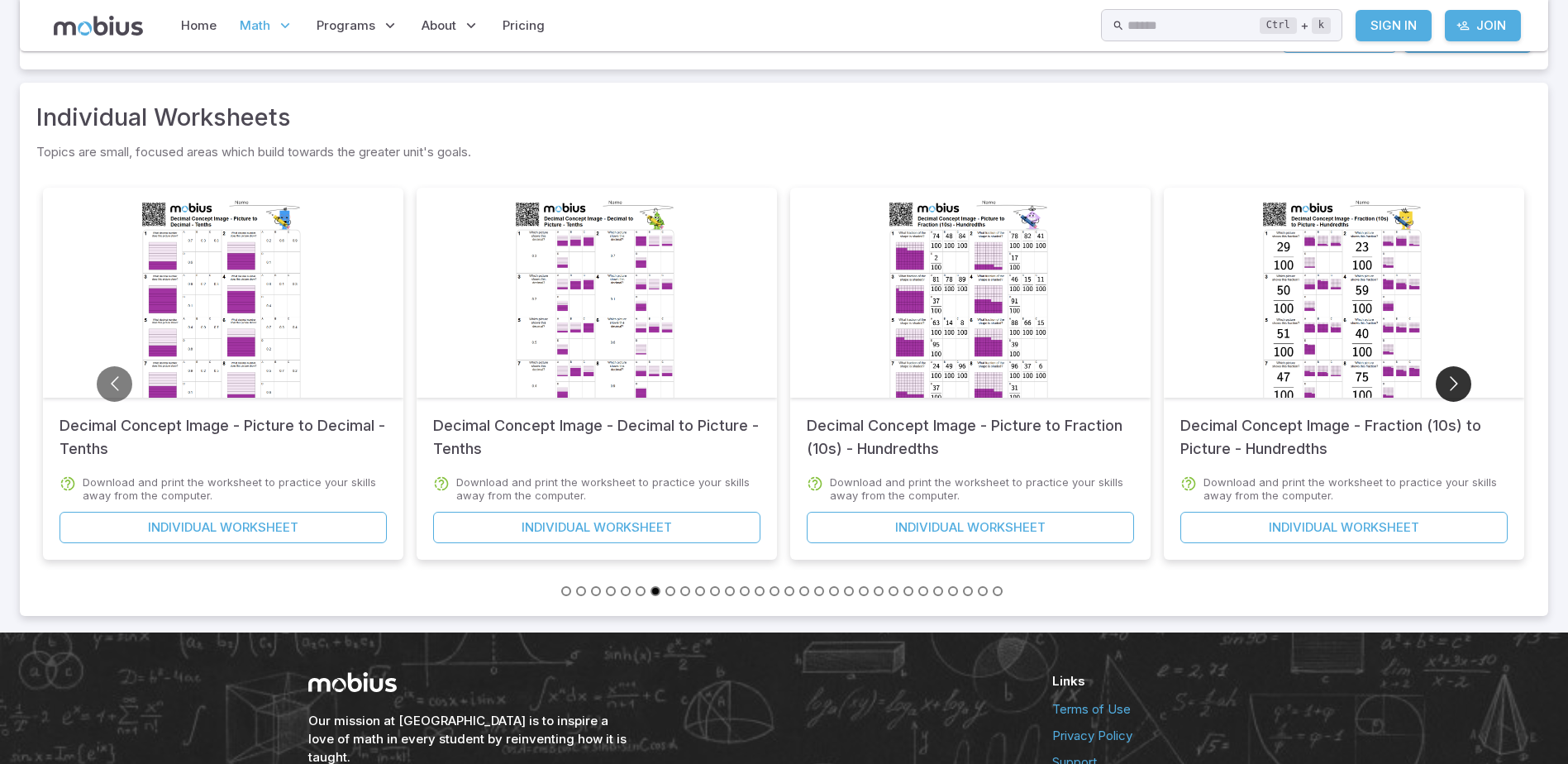
click at [1450, 379] on button "Go to next slide" at bounding box center [1453, 384] width 35 height 35
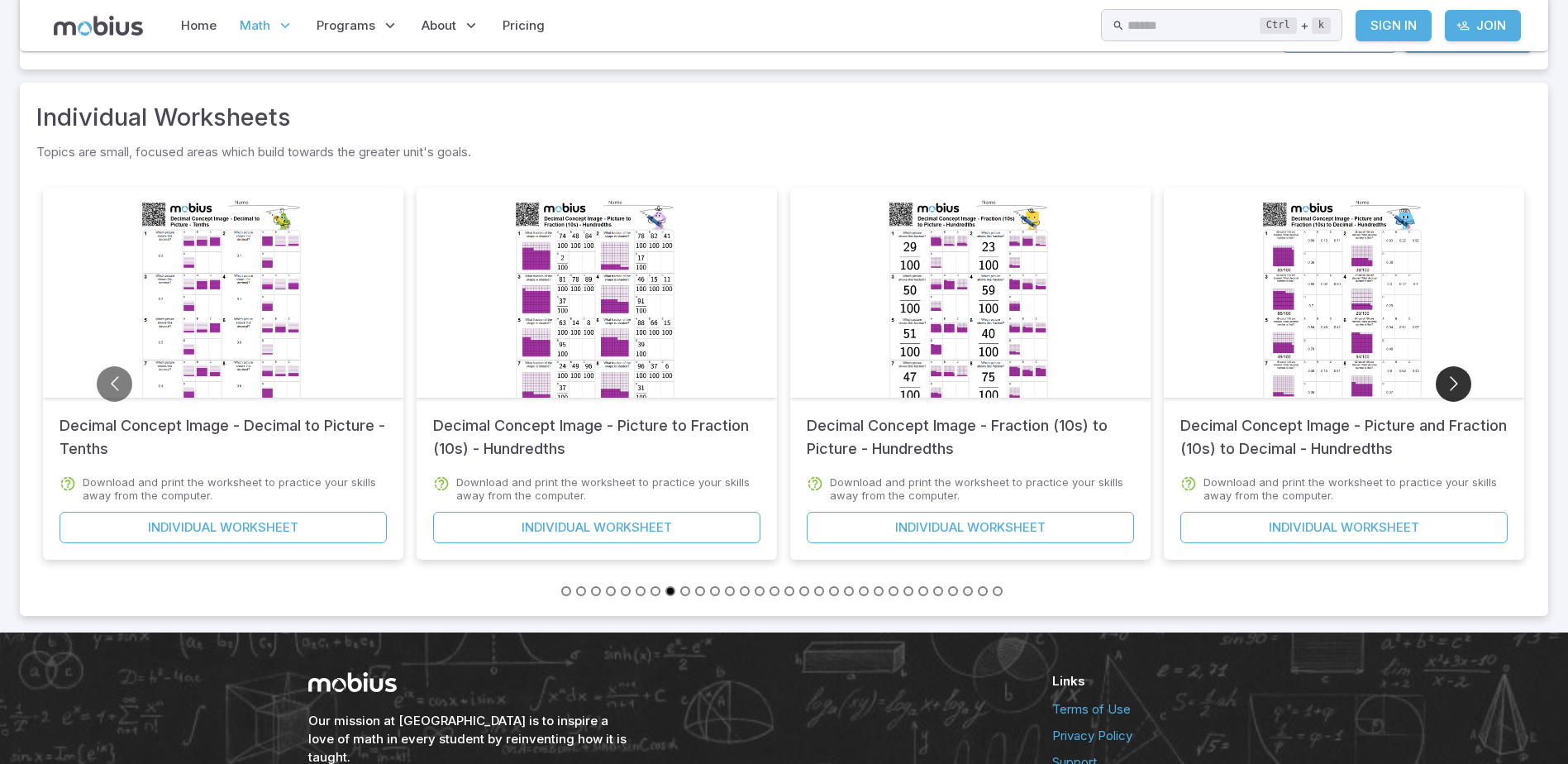
click at [1450, 379] on button "Go to next slide" at bounding box center [1453, 384] width 35 height 35
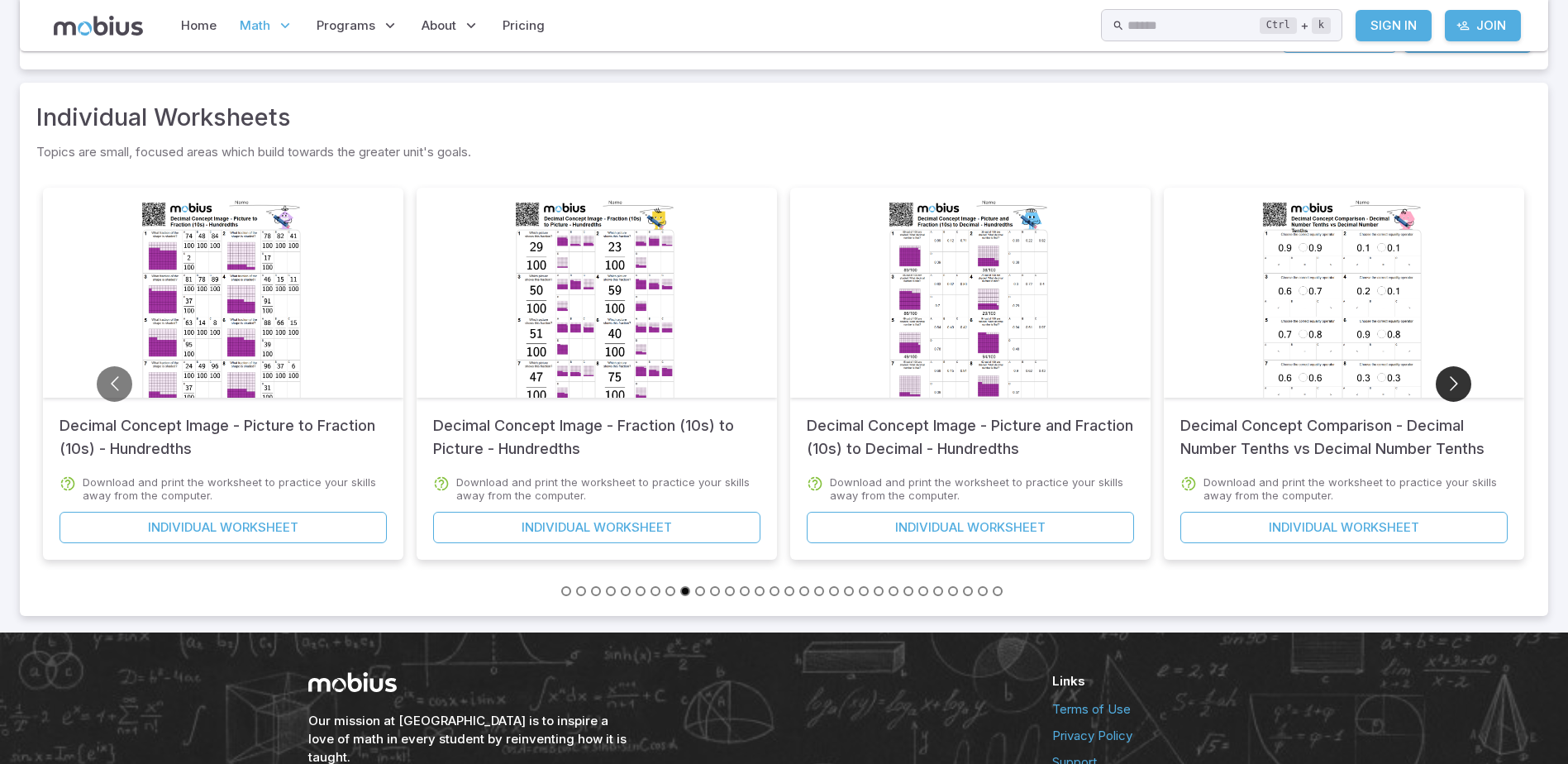
click at [1450, 379] on button "Go to next slide" at bounding box center [1453, 384] width 35 height 35
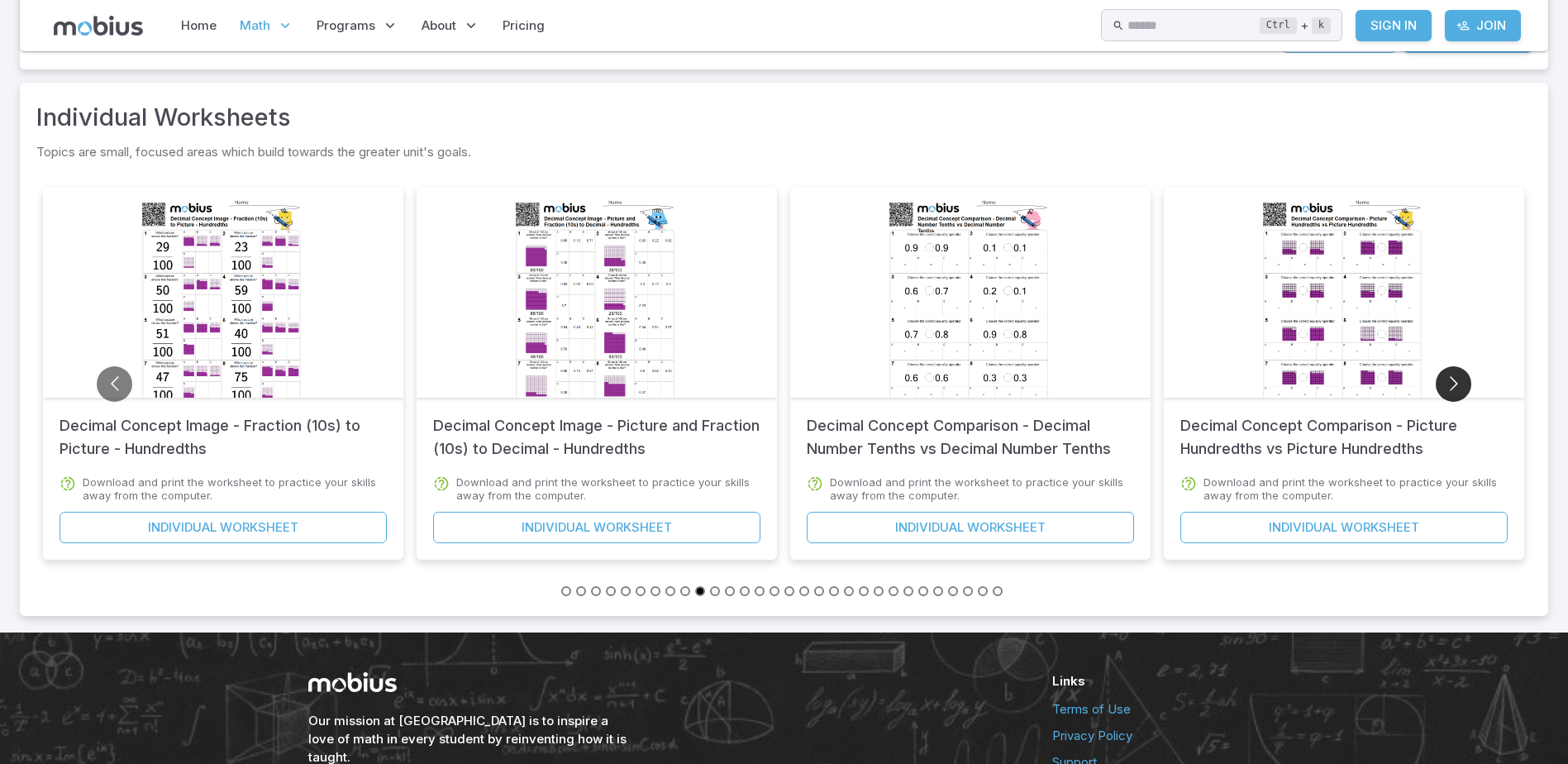
click at [1450, 379] on button "Go to next slide" at bounding box center [1453, 384] width 35 height 35
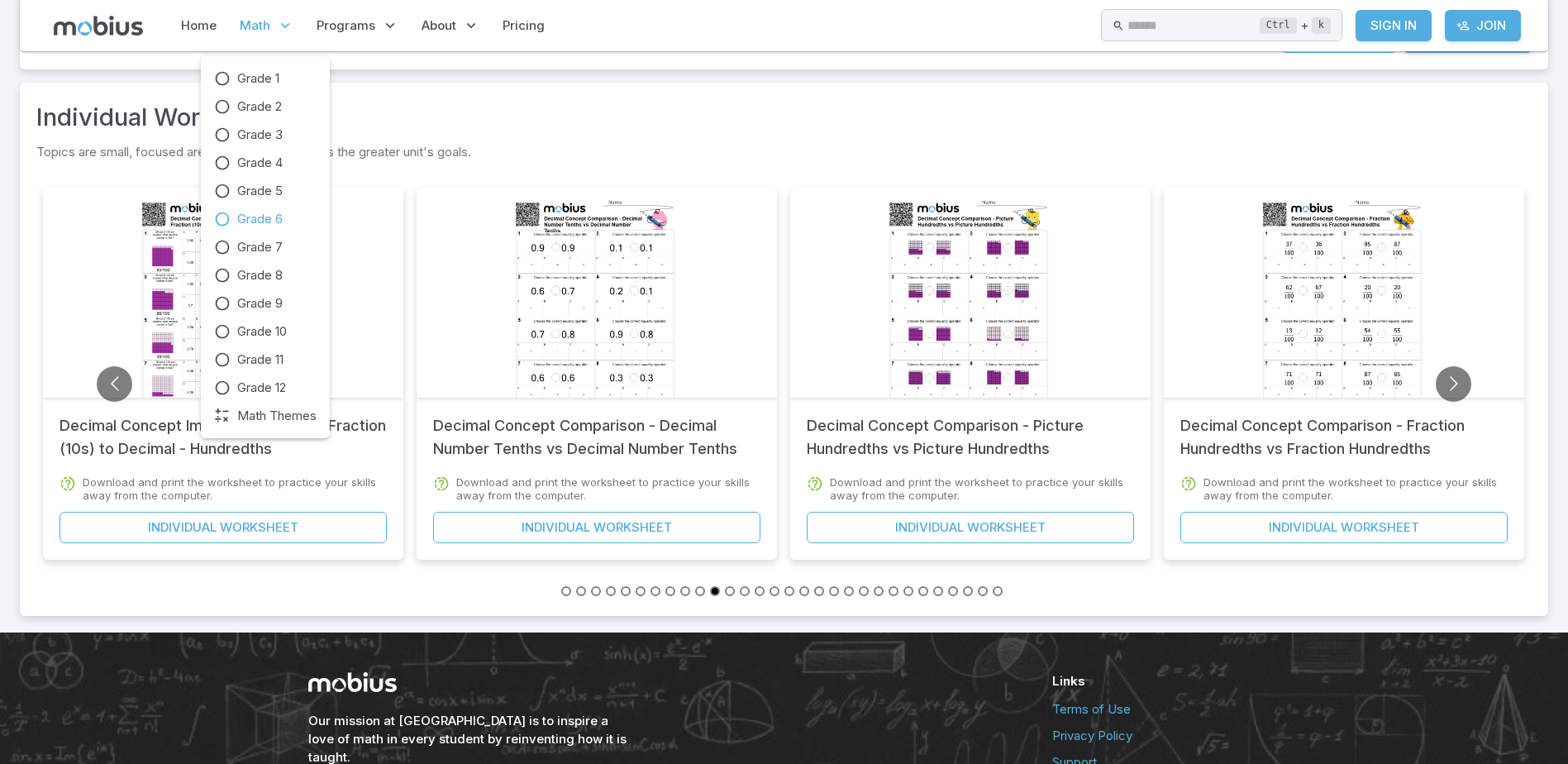
click at [274, 24] on p "Math" at bounding box center [267, 25] width 64 height 38
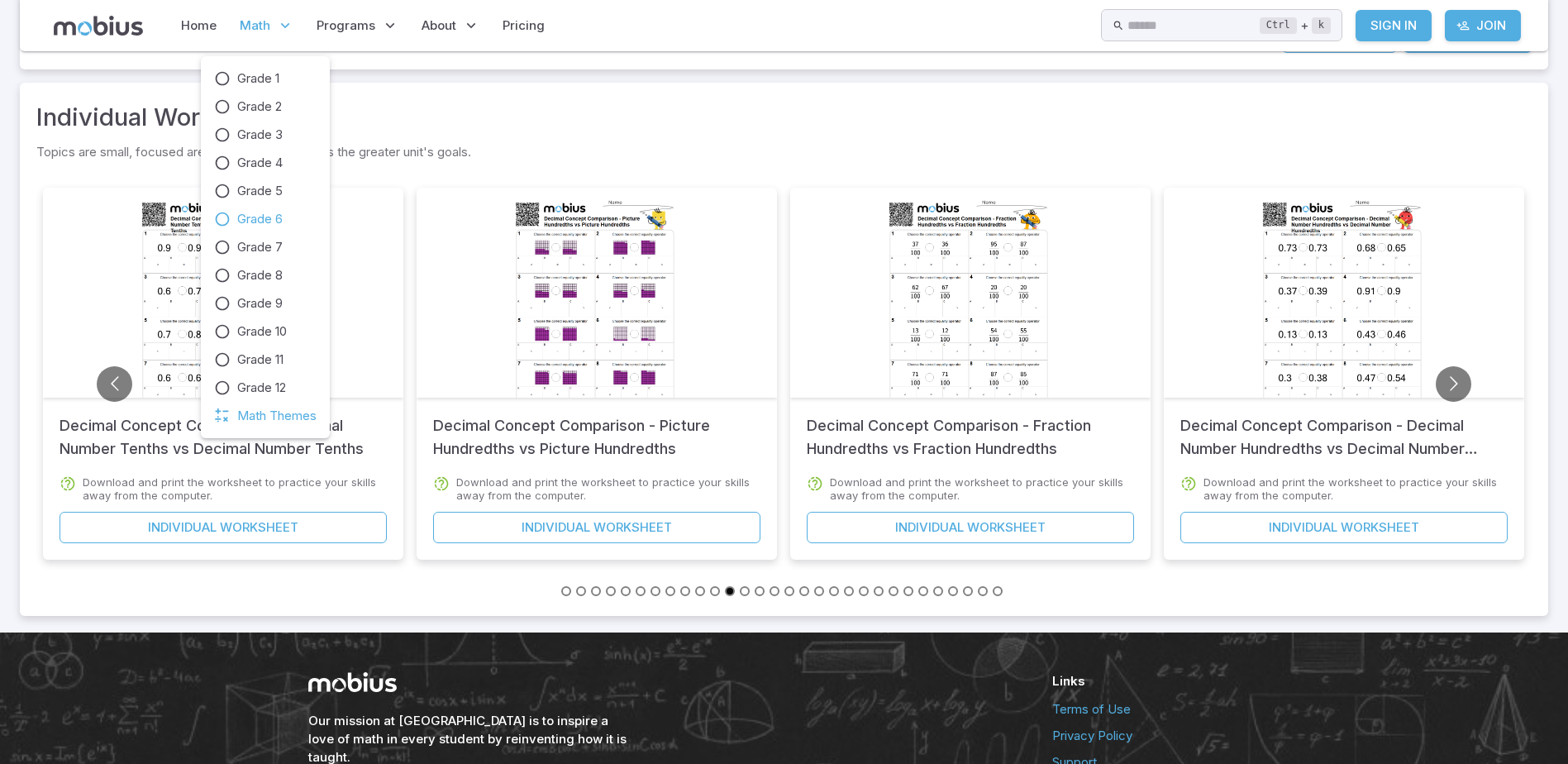
click at [283, 418] on span "Math Themes" at bounding box center [277, 416] width 79 height 18
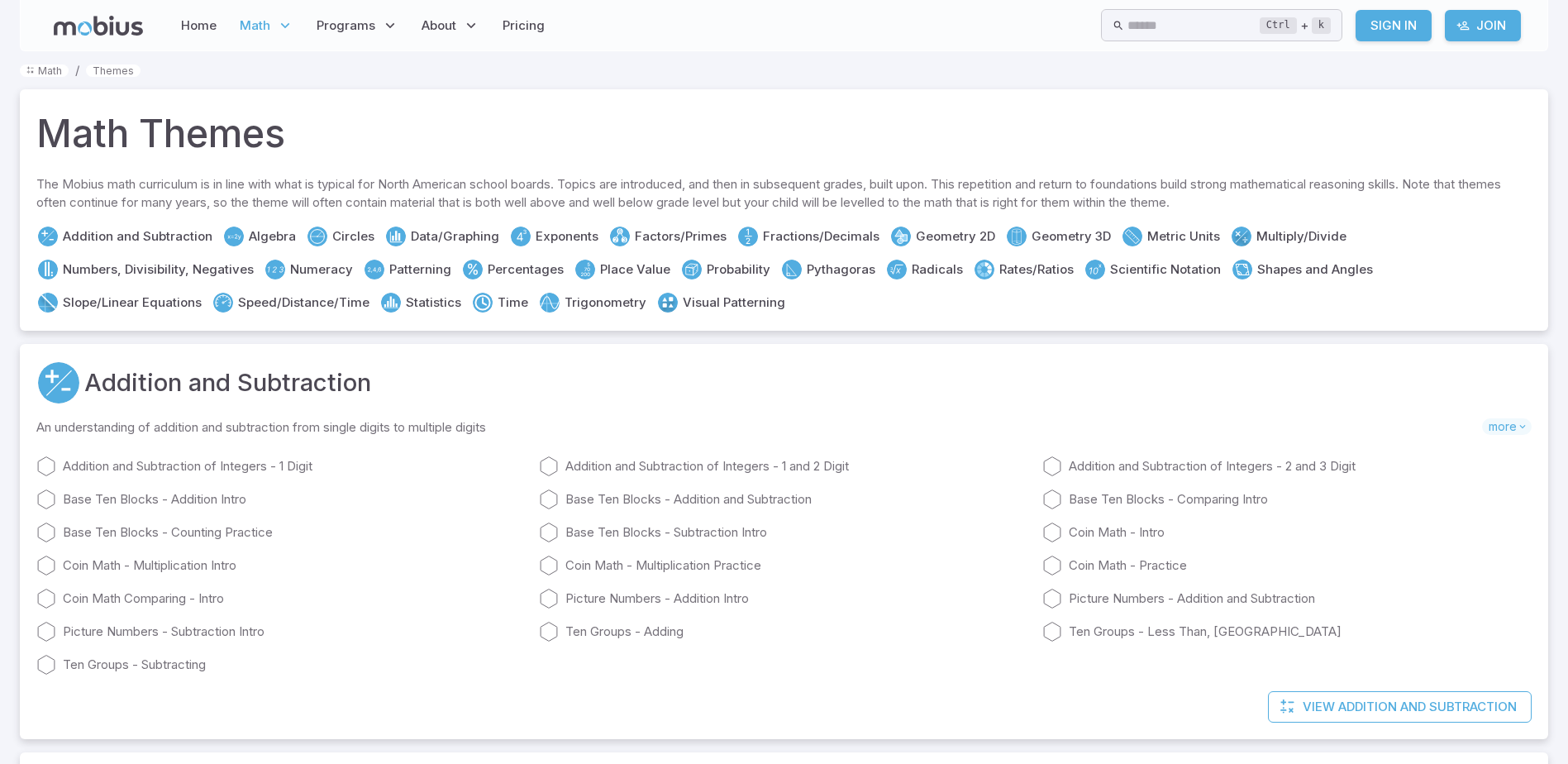
click at [825, 234] on link "Fractions/Decimals" at bounding box center [821, 237] width 116 height 18
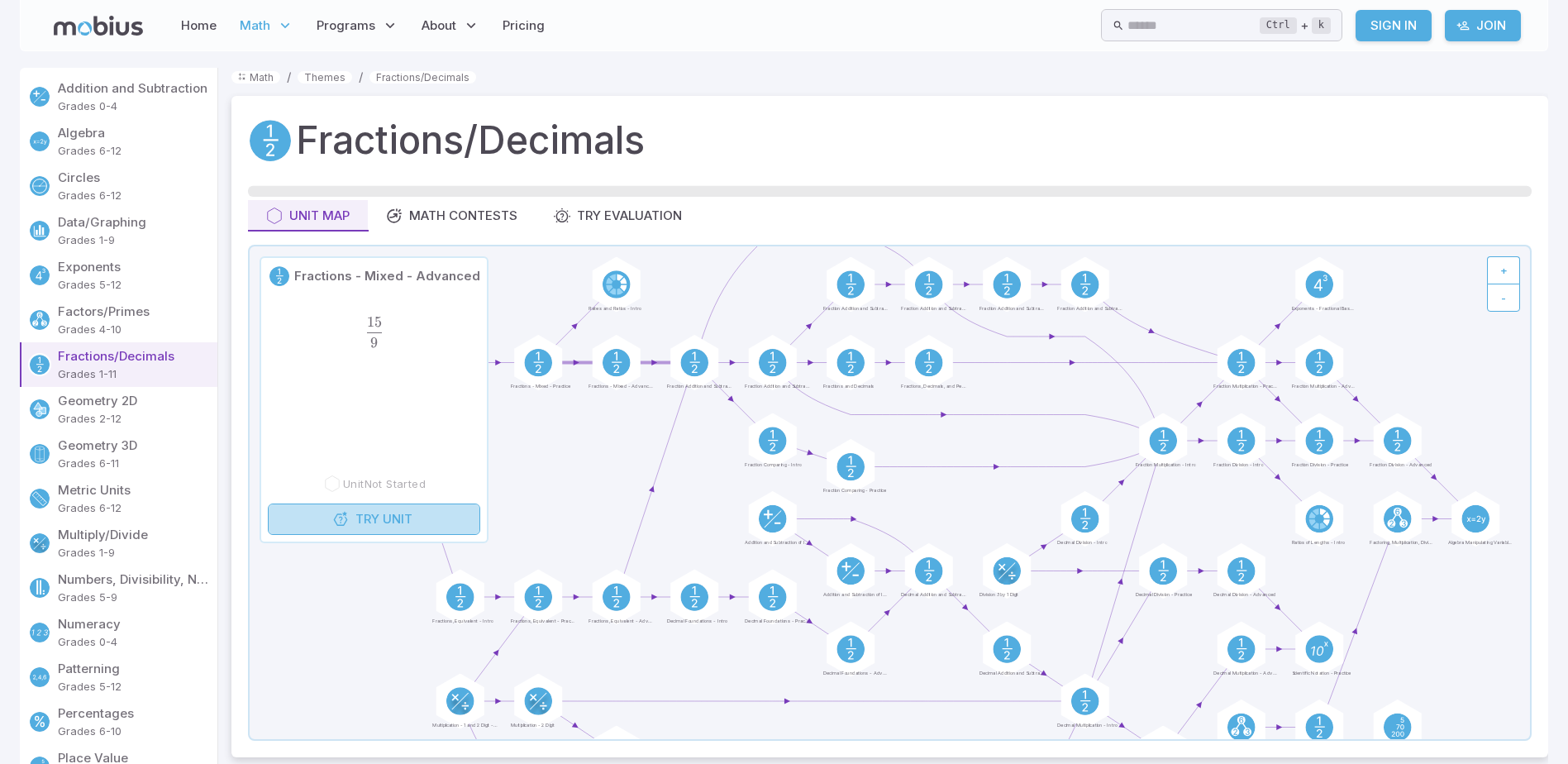
click at [443, 518] on link "Try Unit" at bounding box center [374, 520] width 213 height 32
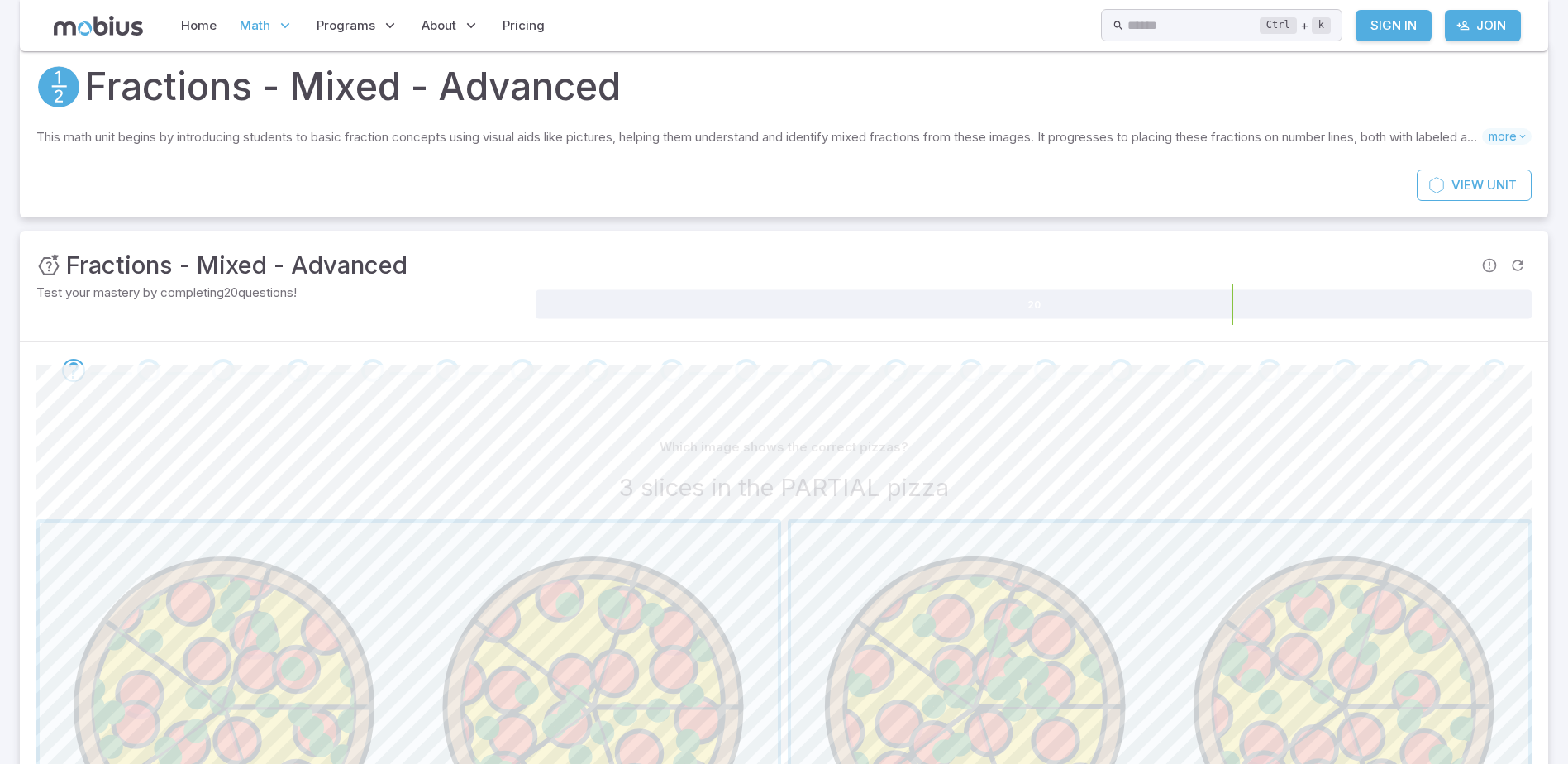
scroll to position [83, 0]
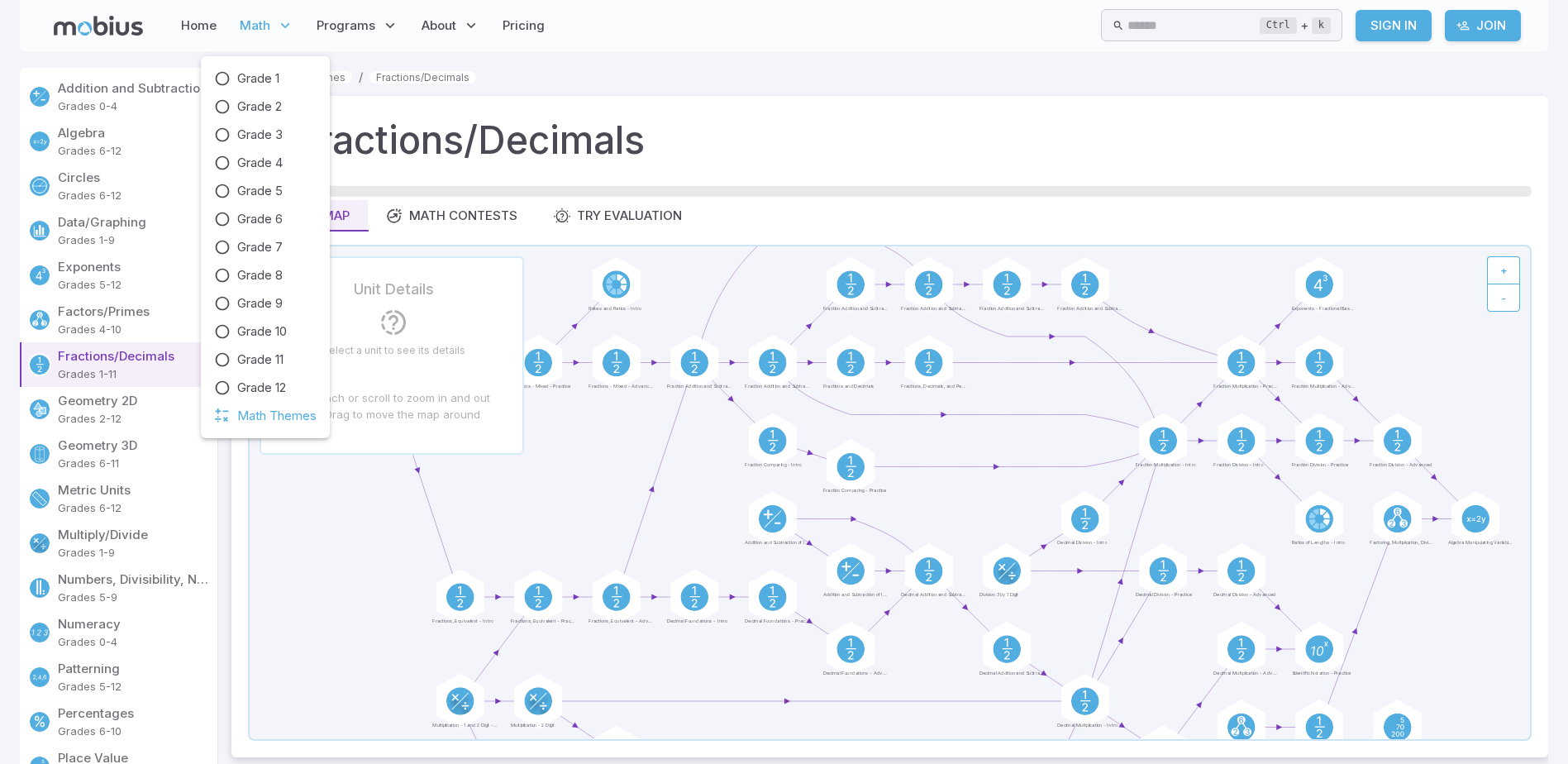
click at [274, 15] on p "Math" at bounding box center [267, 25] width 64 height 38
click at [279, 223] on span "Grade 6" at bounding box center [260, 219] width 45 height 18
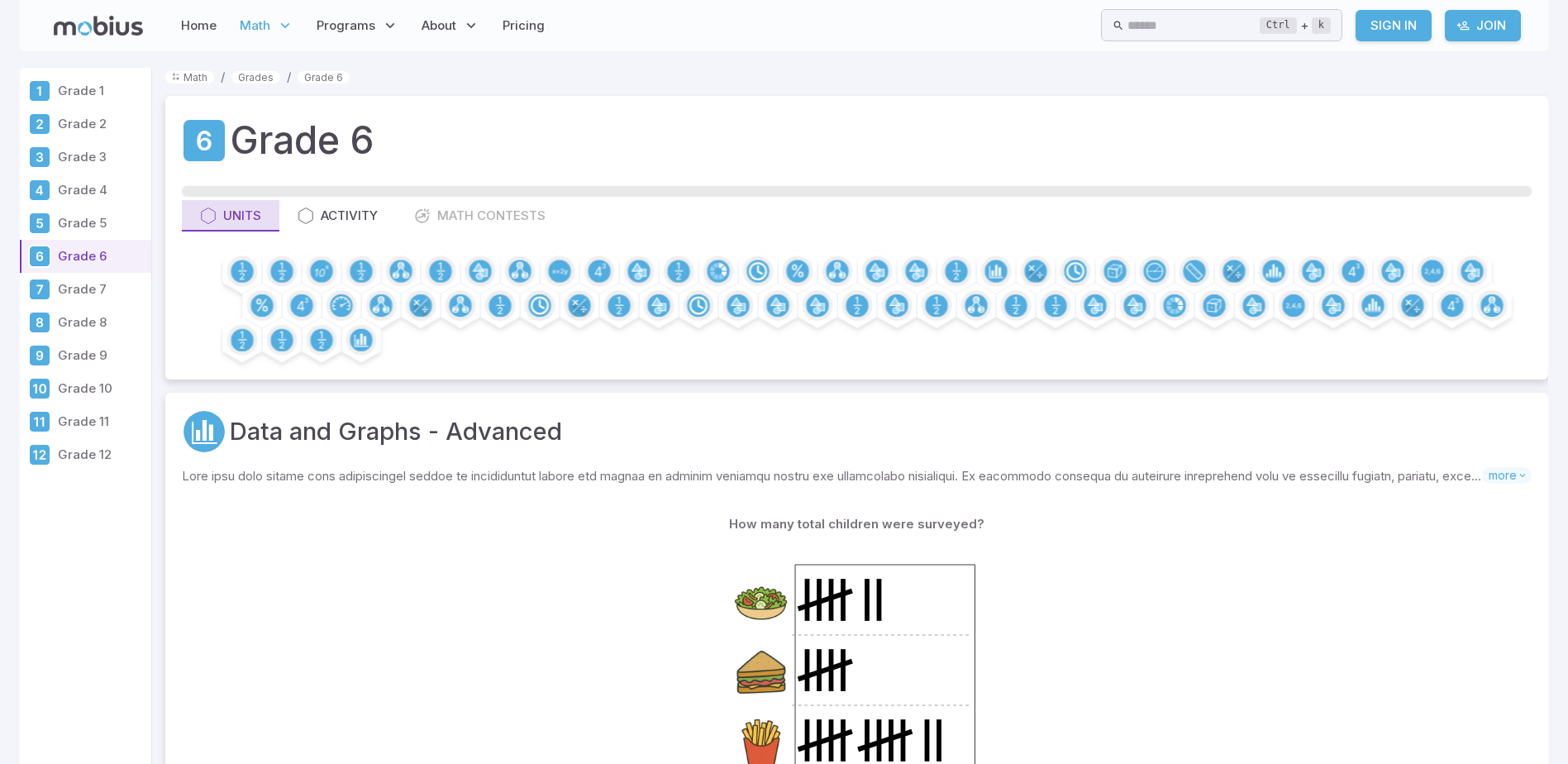
click at [259, 219] on div "Units" at bounding box center [230, 216] width 61 height 18
click at [344, 214] on div "Activity" at bounding box center [338, 216] width 80 height 18
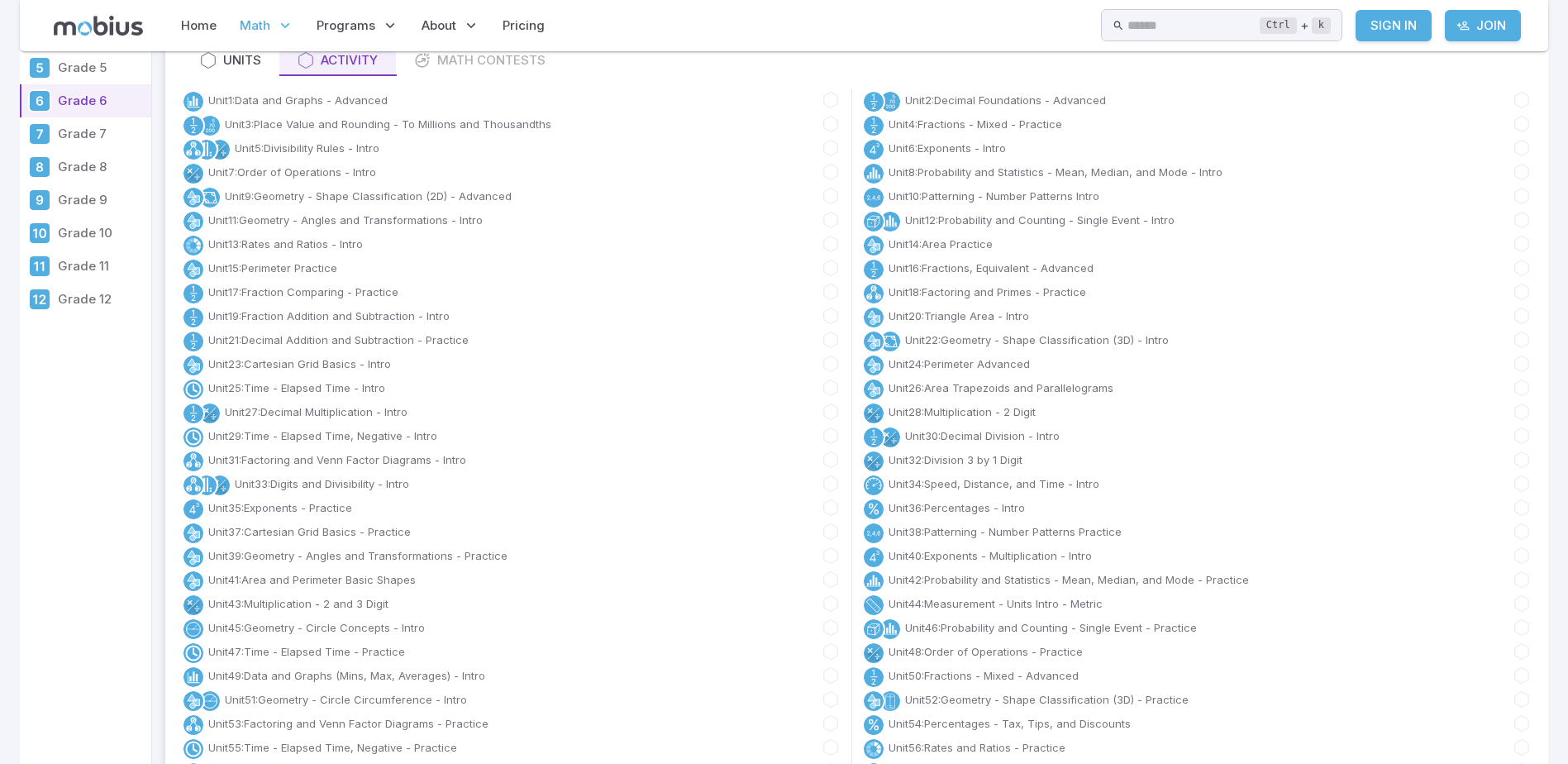
scroll to position [166, 0]
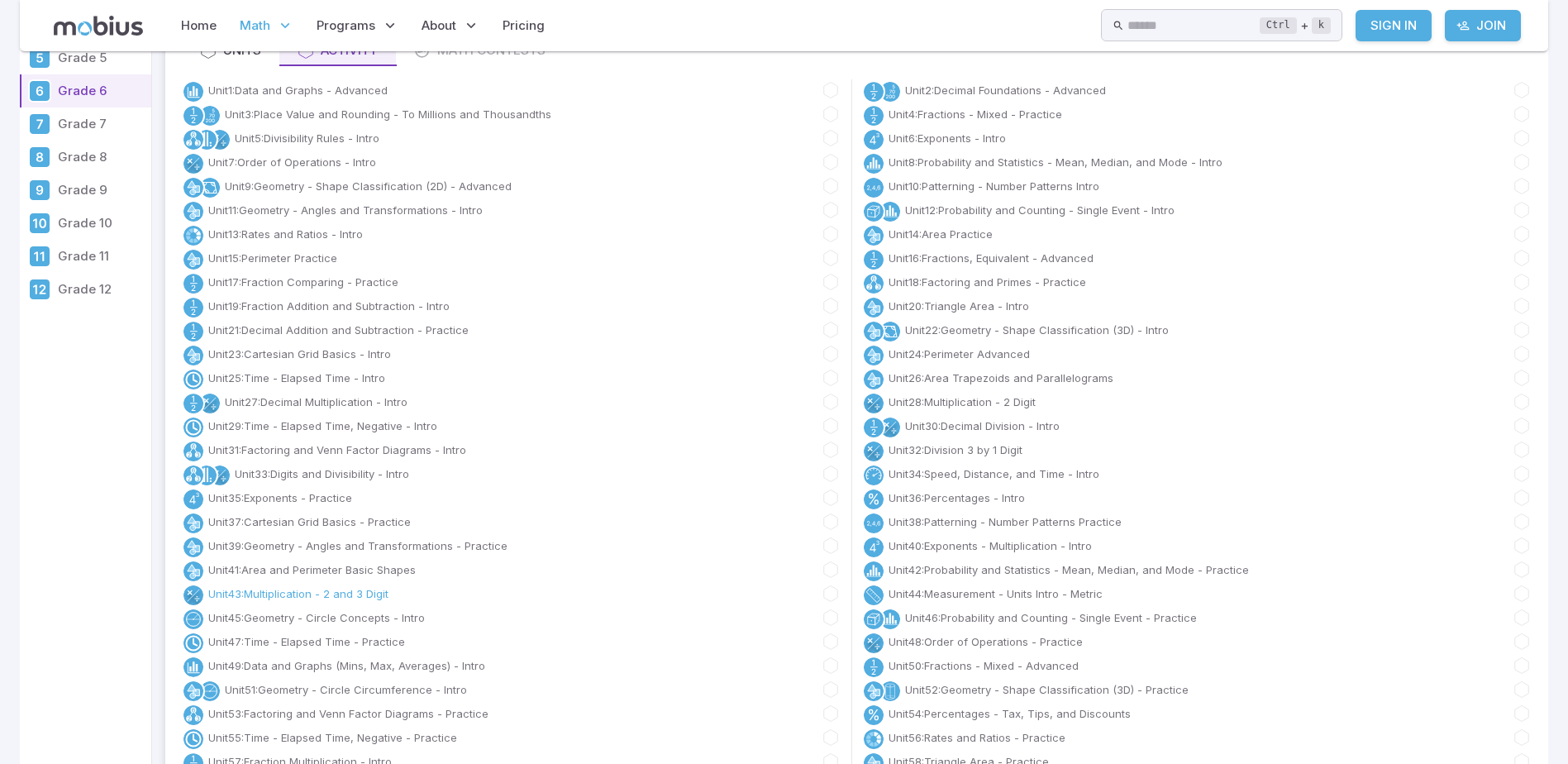
click at [377, 595] on link "Unit 43 : Multiplication - 2 and 3 Digit" at bounding box center [298, 593] width 180 height 17
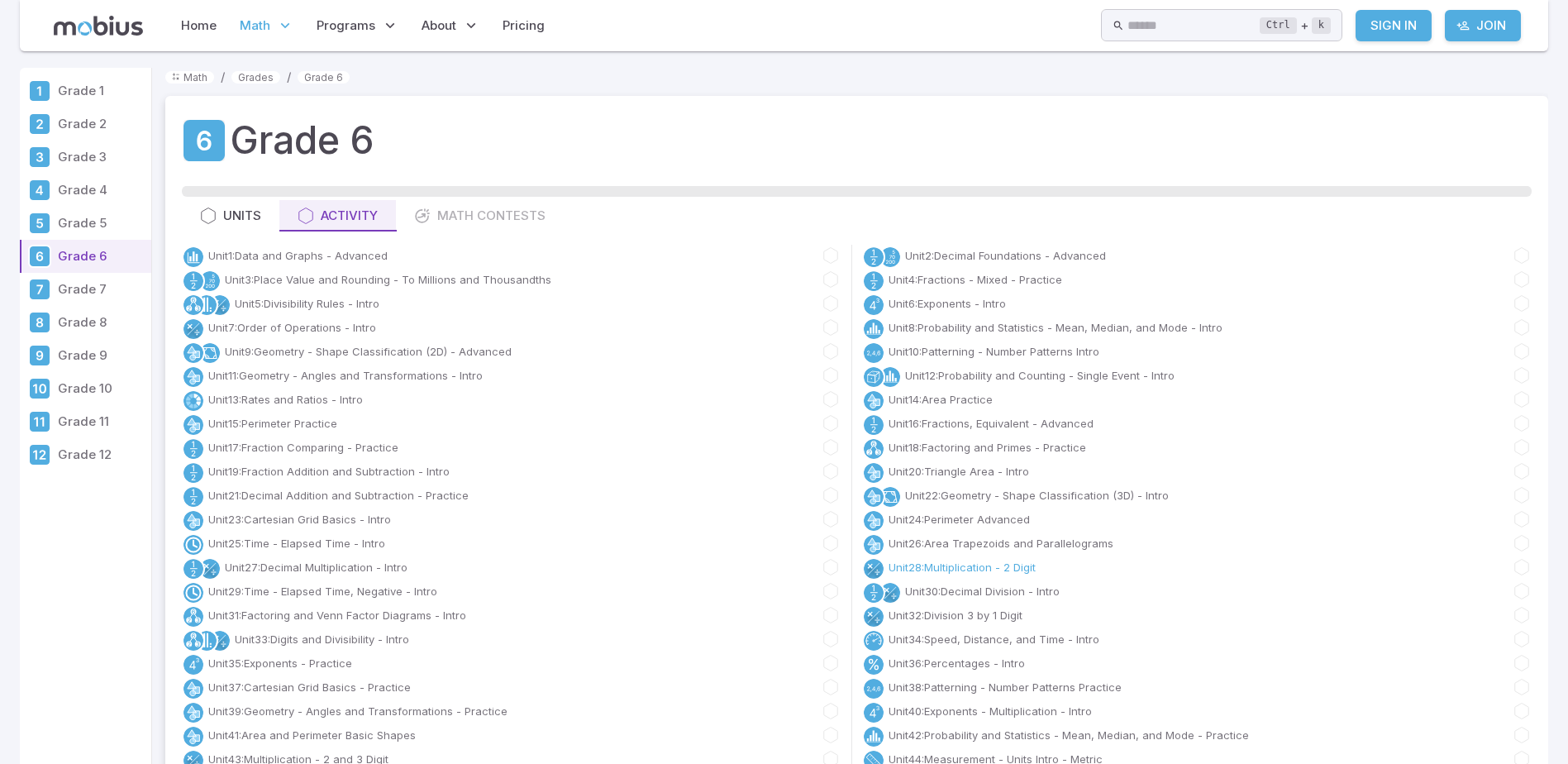
scroll to position [166, 0]
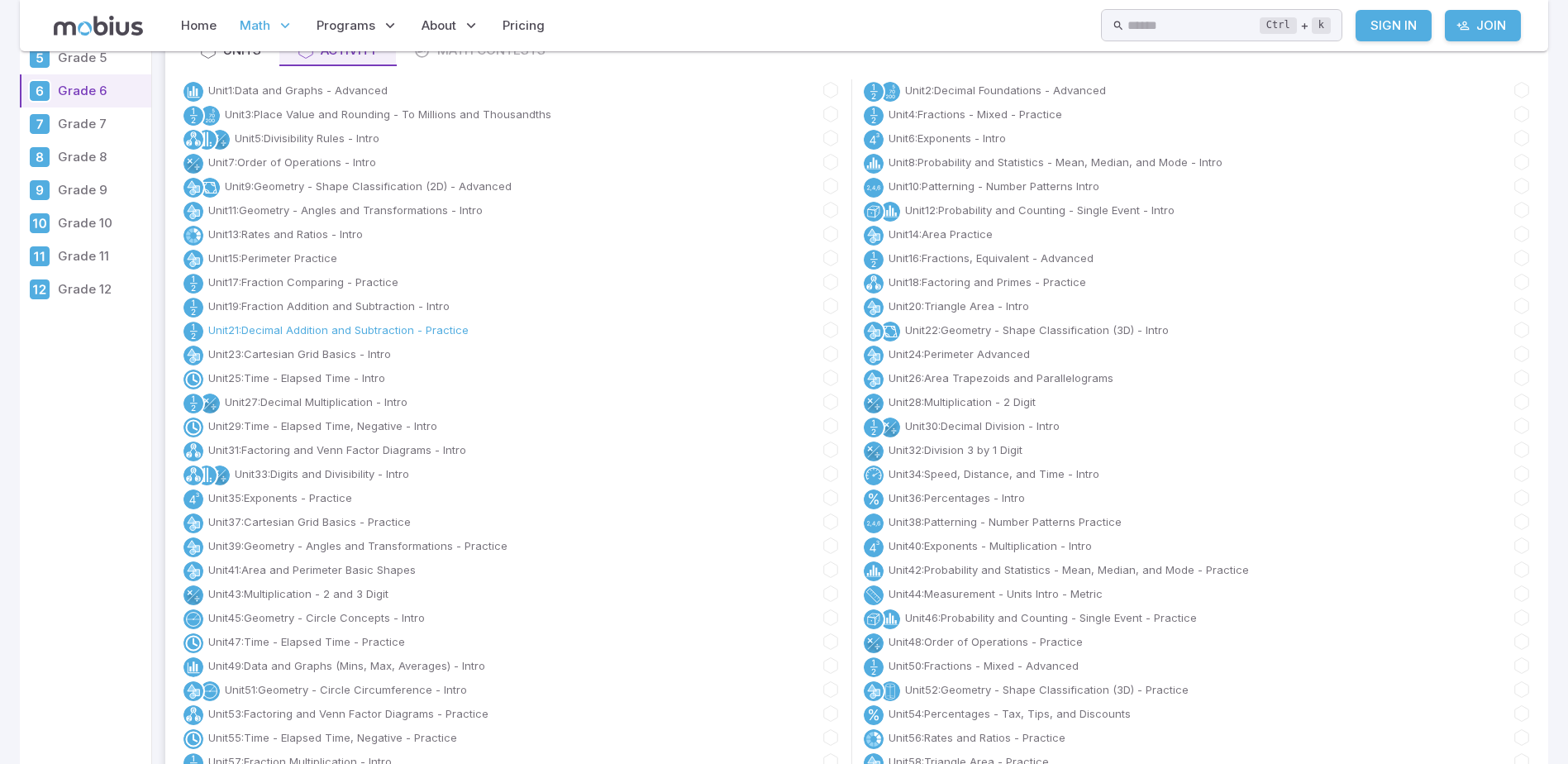
click at [415, 331] on link "Unit 21 : Decimal Addition and Subtraction - Practice" at bounding box center [338, 330] width 260 height 17
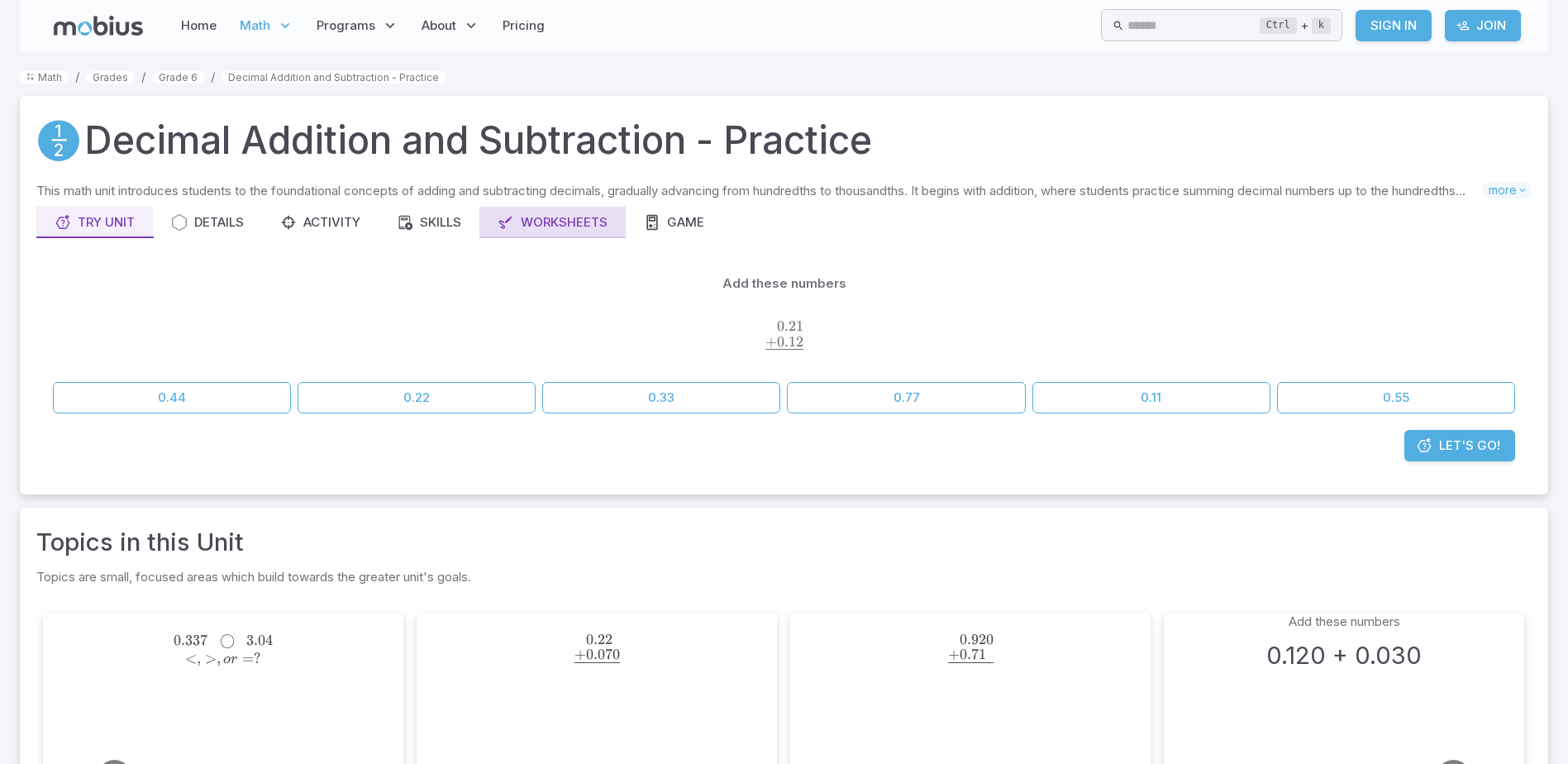
click at [541, 221] on div "Worksheets" at bounding box center [552, 223] width 110 height 18
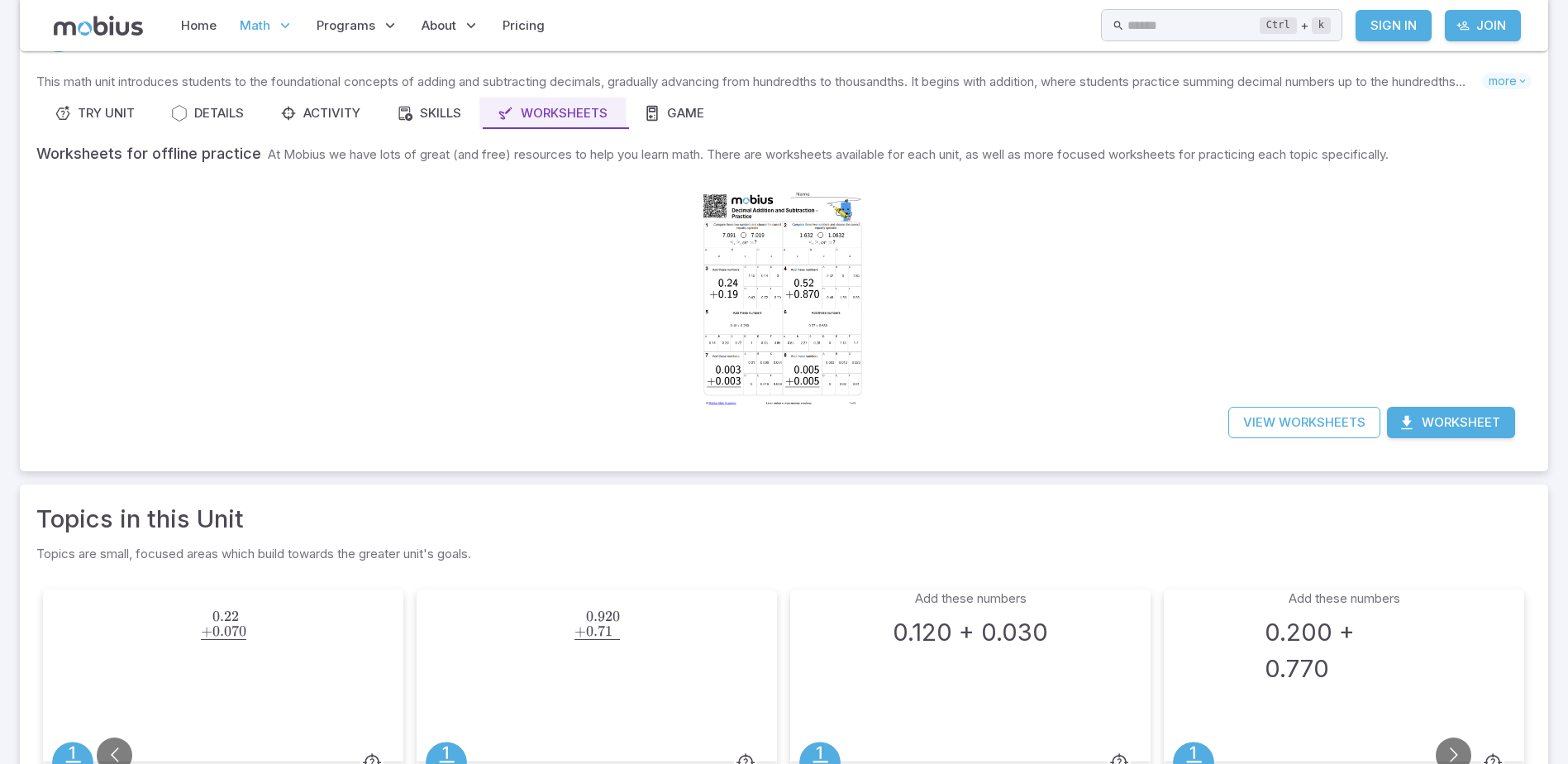
scroll to position [248, 0]
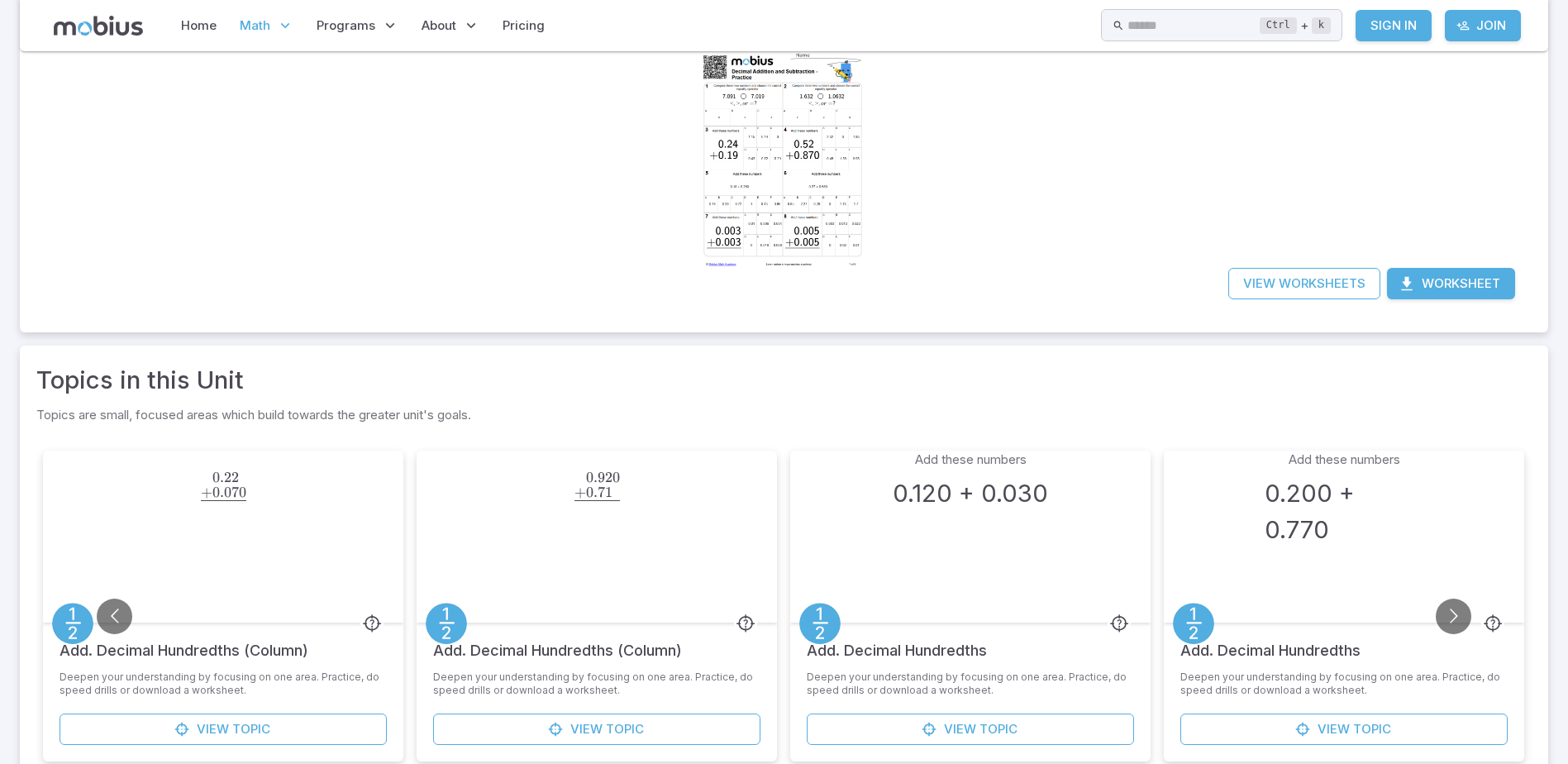
click at [1248, 301] on div "View Worksheets Worksheet" at bounding box center [783, 283] width 1495 height 64
click at [1248, 290] on link "View Worksheets" at bounding box center [1304, 284] width 152 height 32
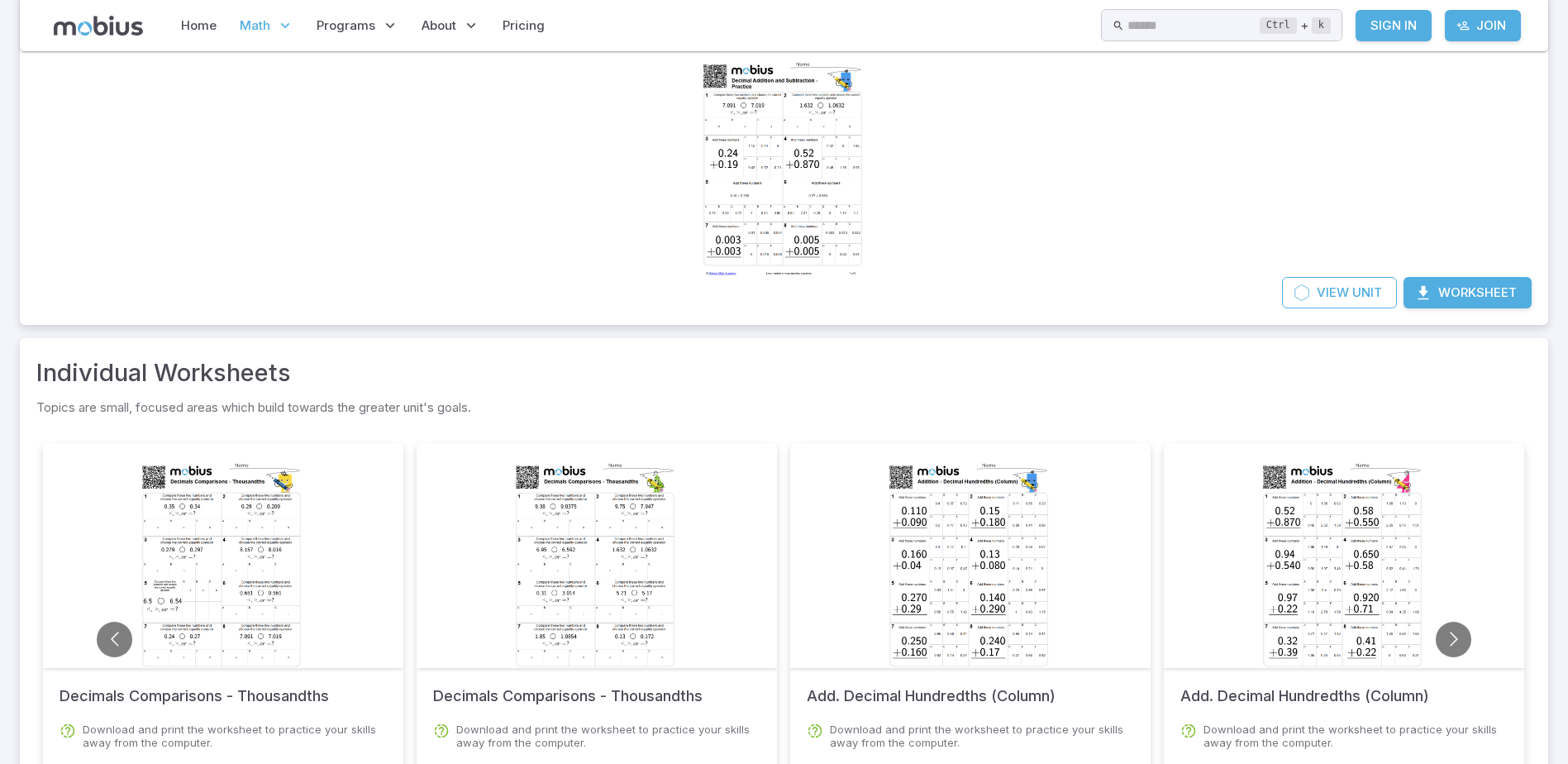
scroll to position [331, 0]
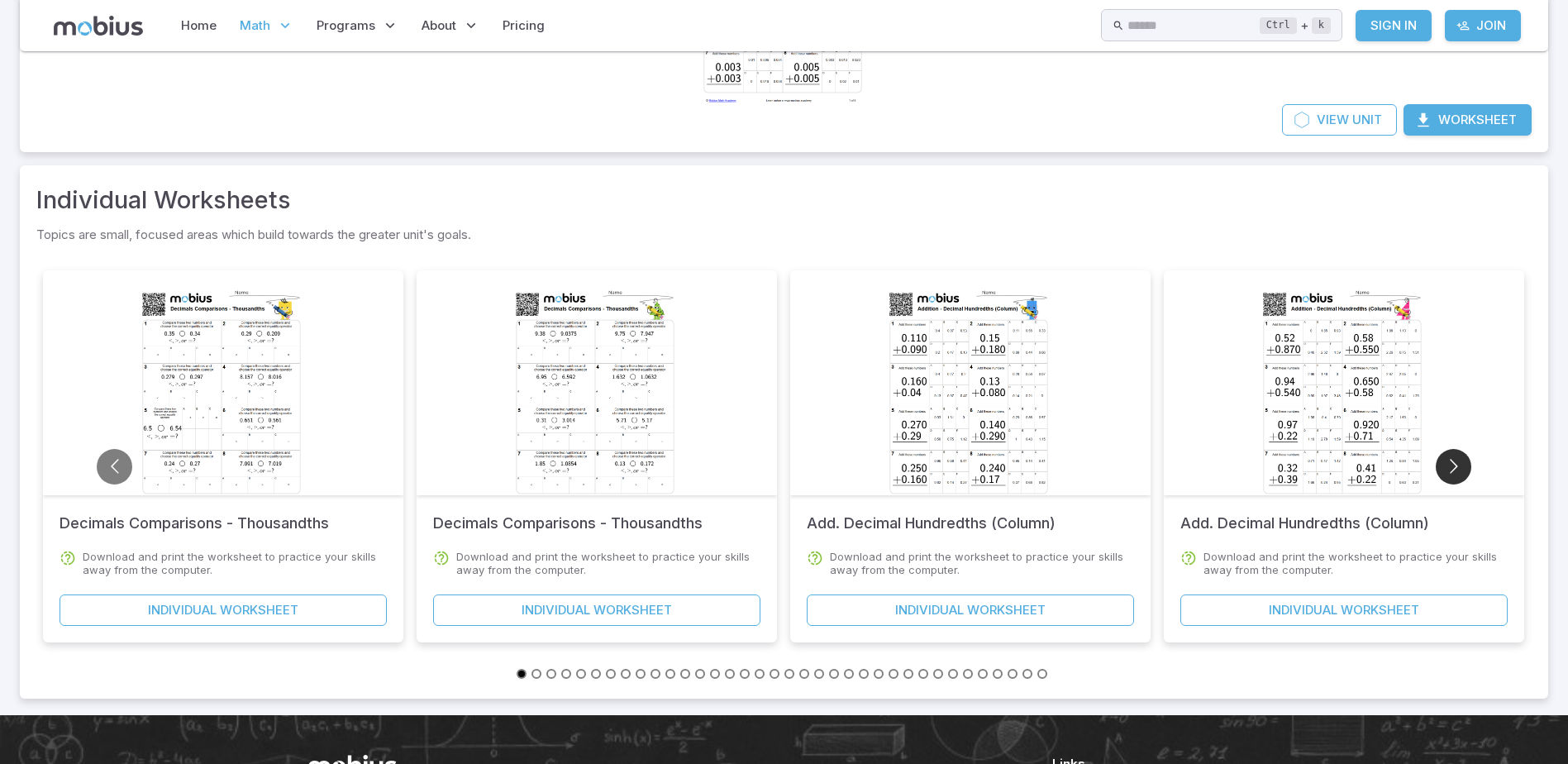
click at [1460, 477] on button "Go to next slide" at bounding box center [1453, 466] width 35 height 35
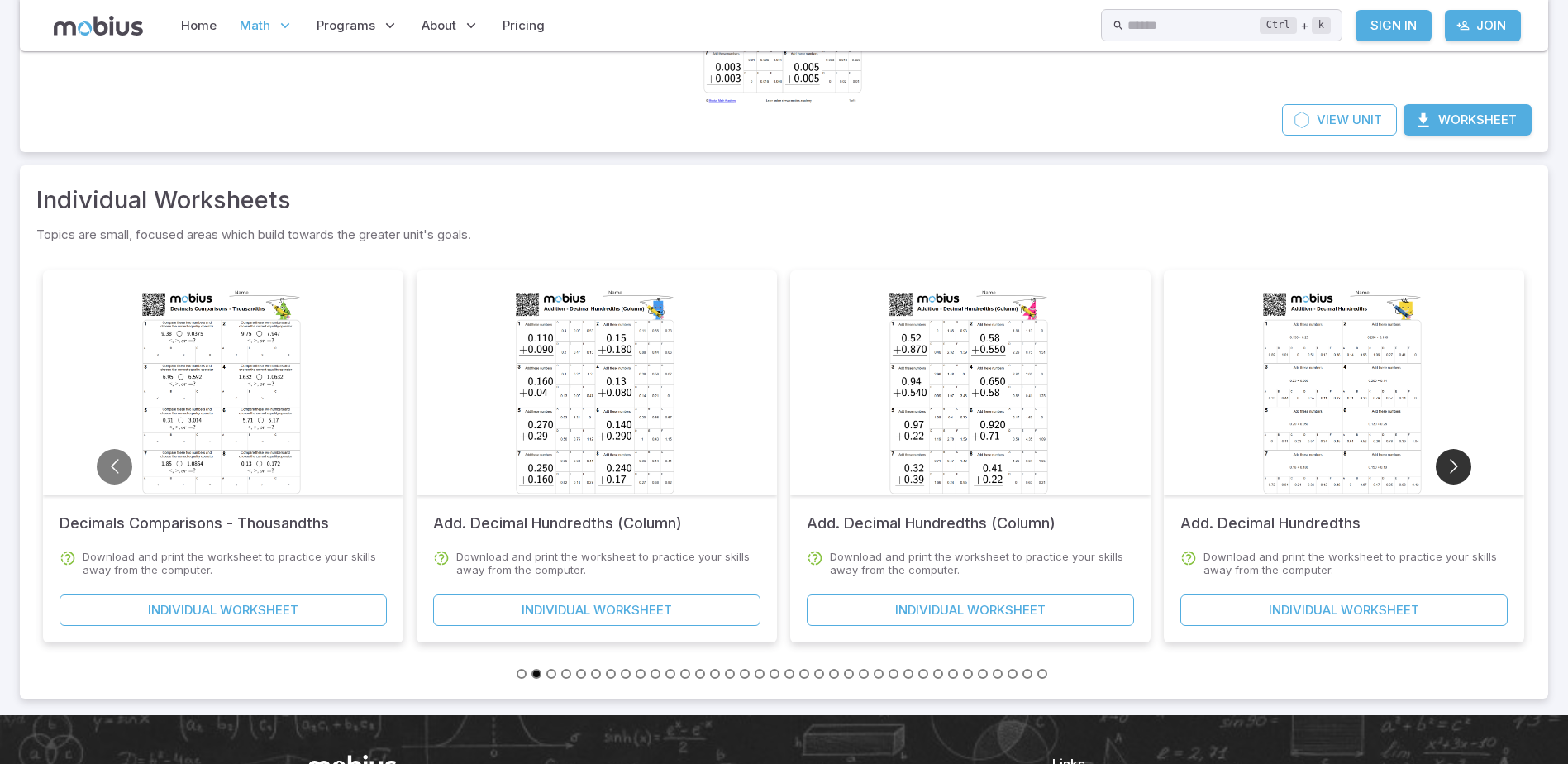
click at [1460, 477] on button "Go to next slide" at bounding box center [1453, 466] width 35 height 35
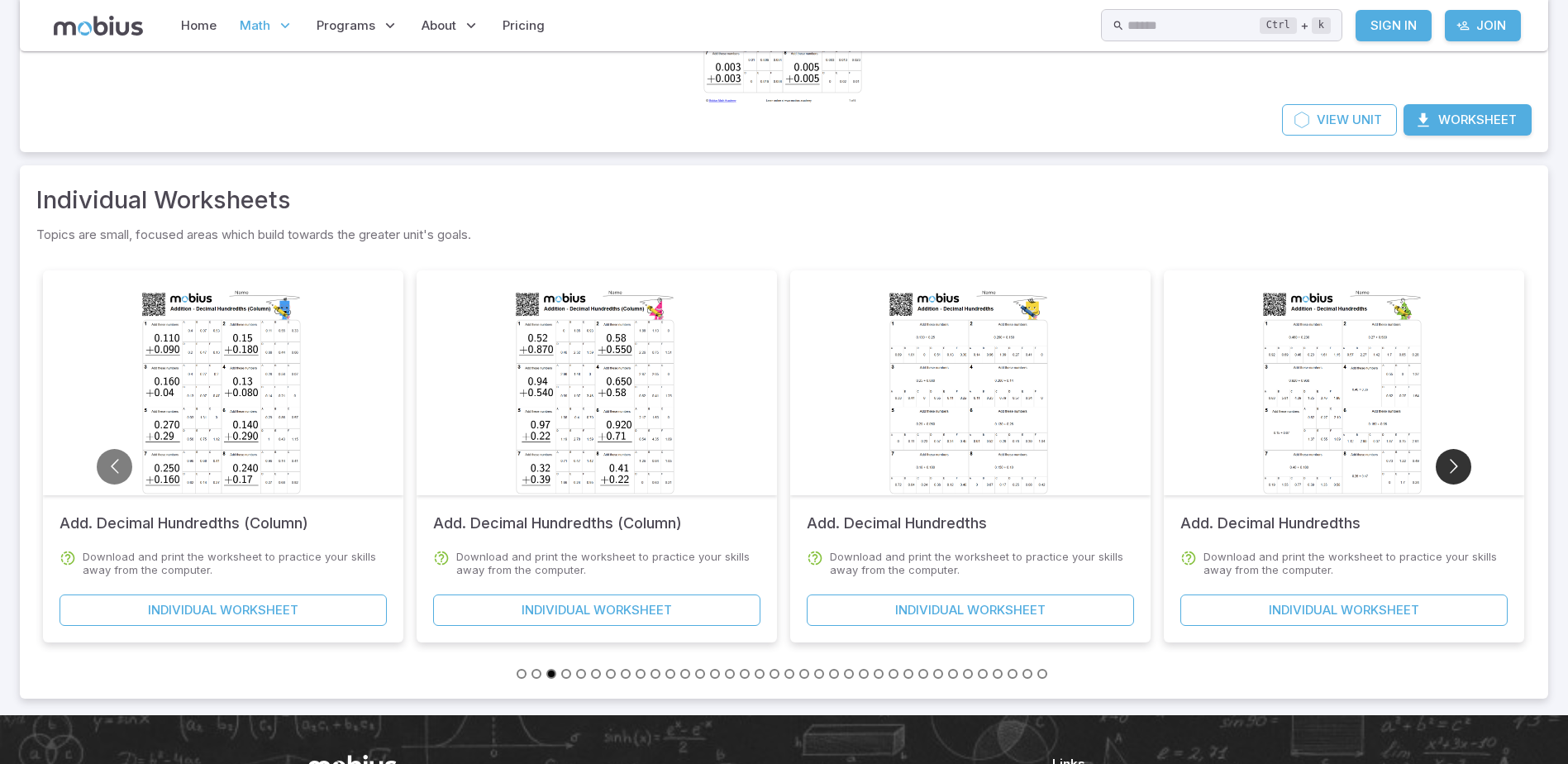
click at [1460, 477] on button "Go to next slide" at bounding box center [1453, 466] width 35 height 35
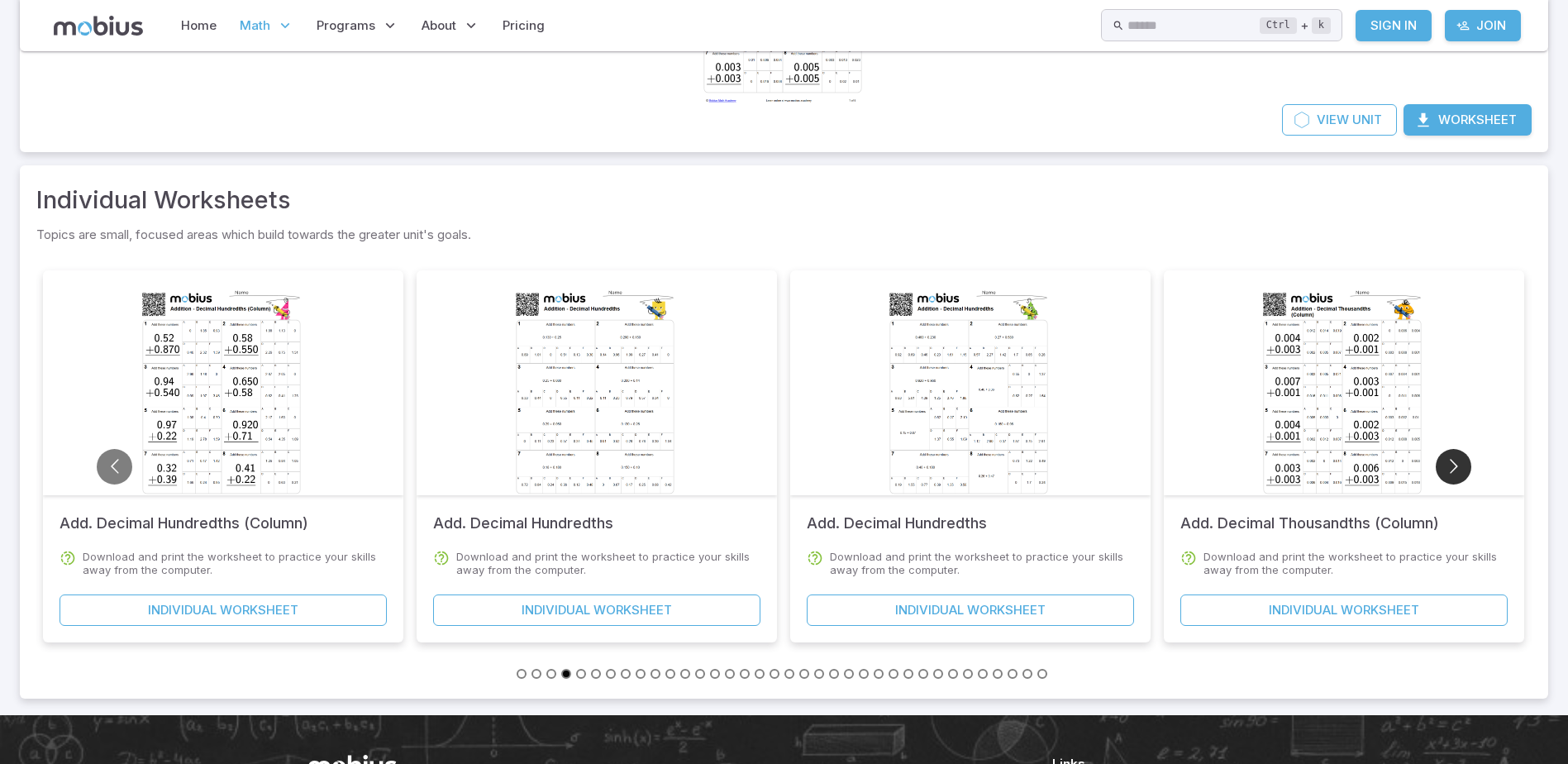
click at [1460, 477] on button "Go to next slide" at bounding box center [1453, 466] width 35 height 35
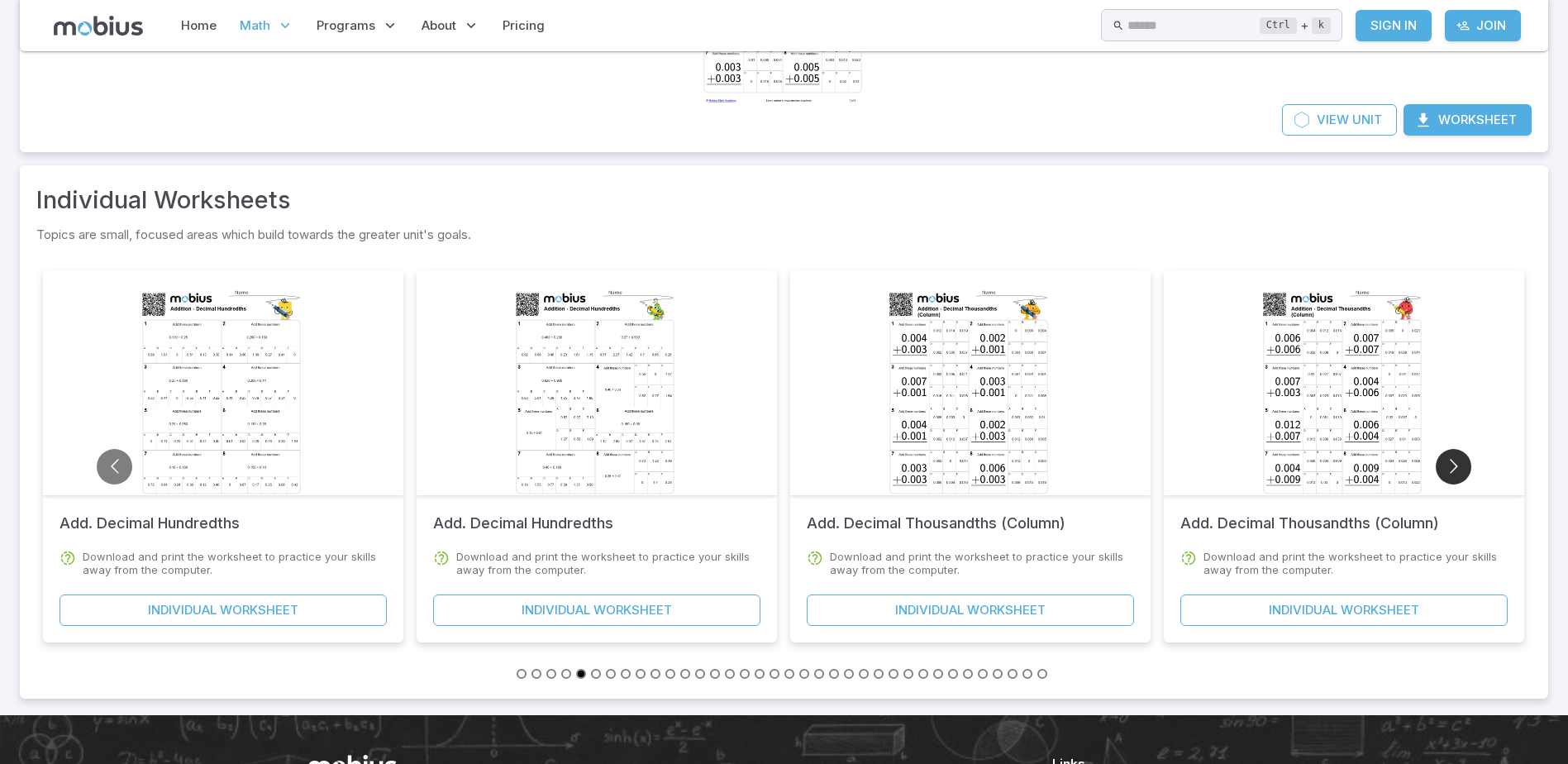
click at [1460, 477] on button "Go to next slide" at bounding box center [1453, 466] width 35 height 35
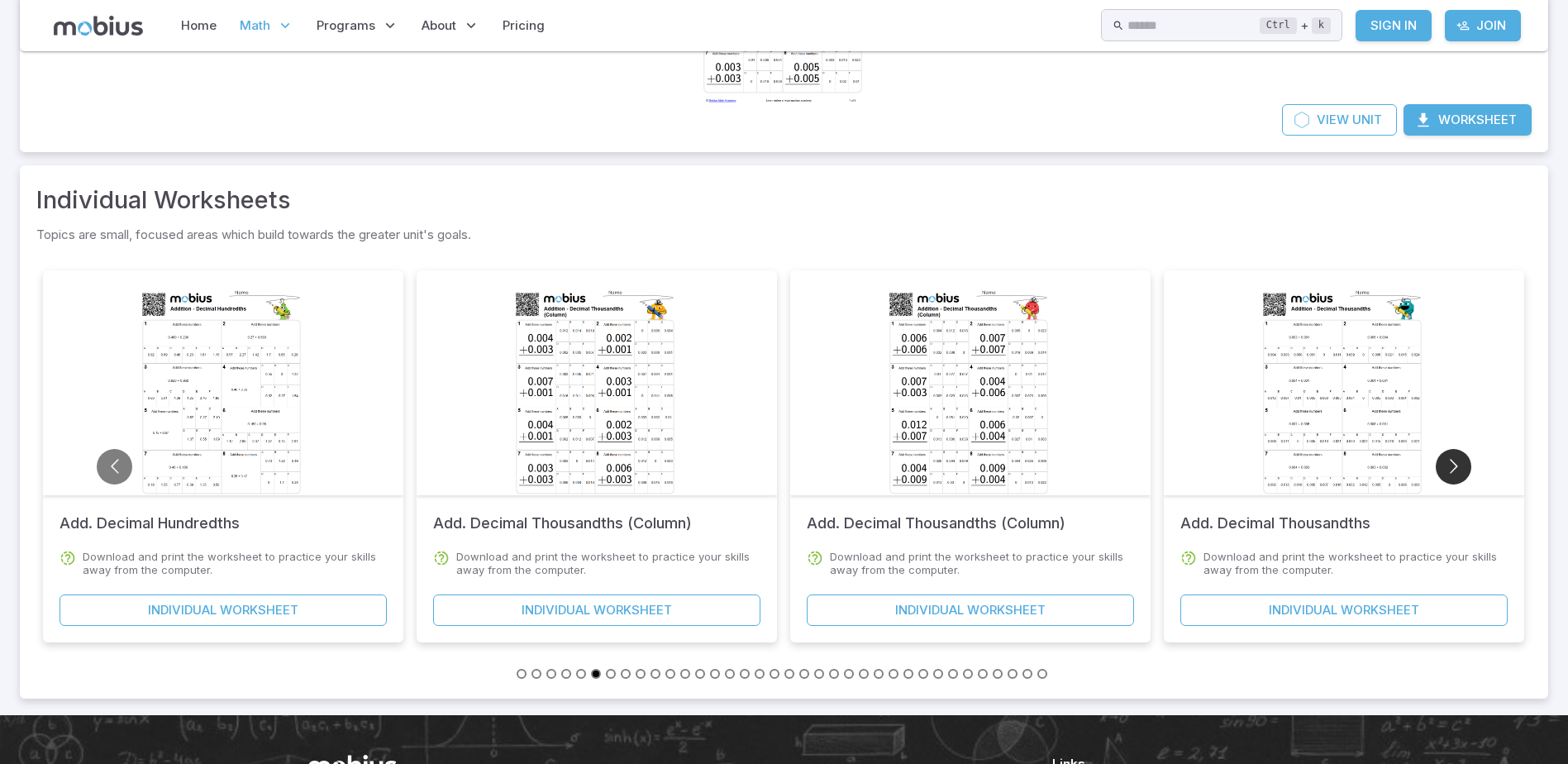
click at [1460, 477] on button "Go to next slide" at bounding box center [1453, 466] width 35 height 35
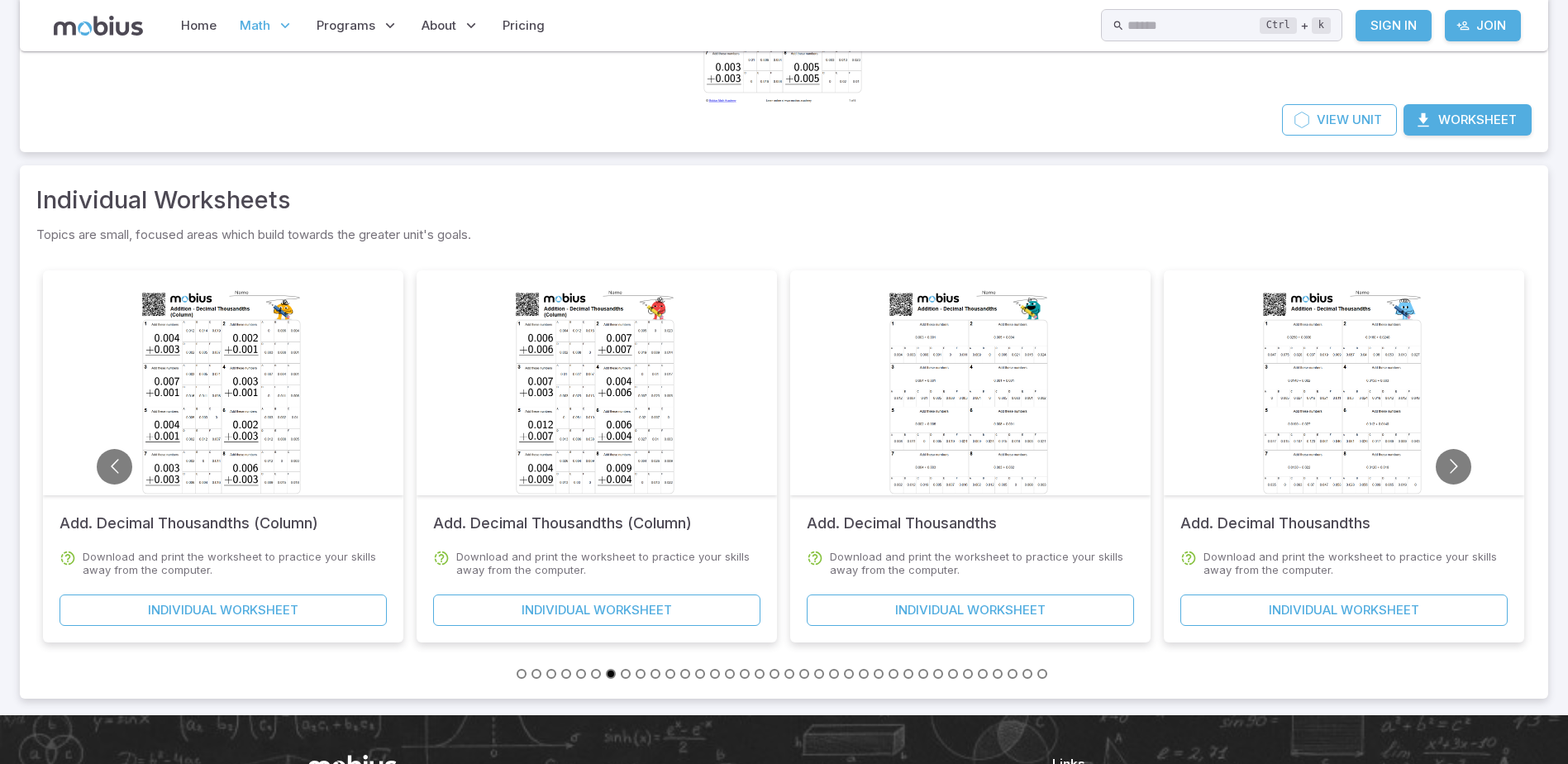
click at [1319, 114] on span "View" at bounding box center [1333, 120] width 33 height 18
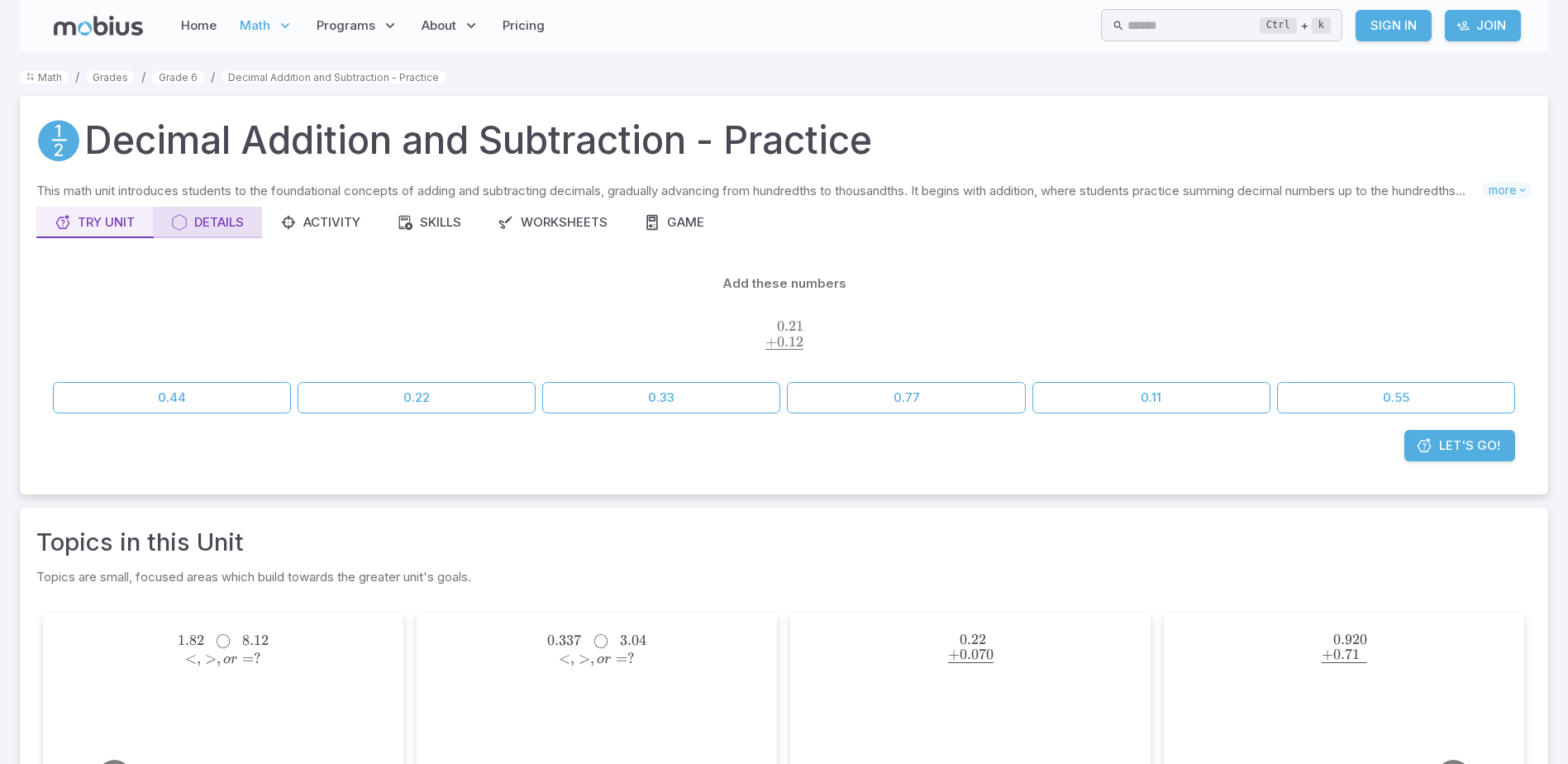
click at [211, 211] on button "Details" at bounding box center [208, 223] width 109 height 32
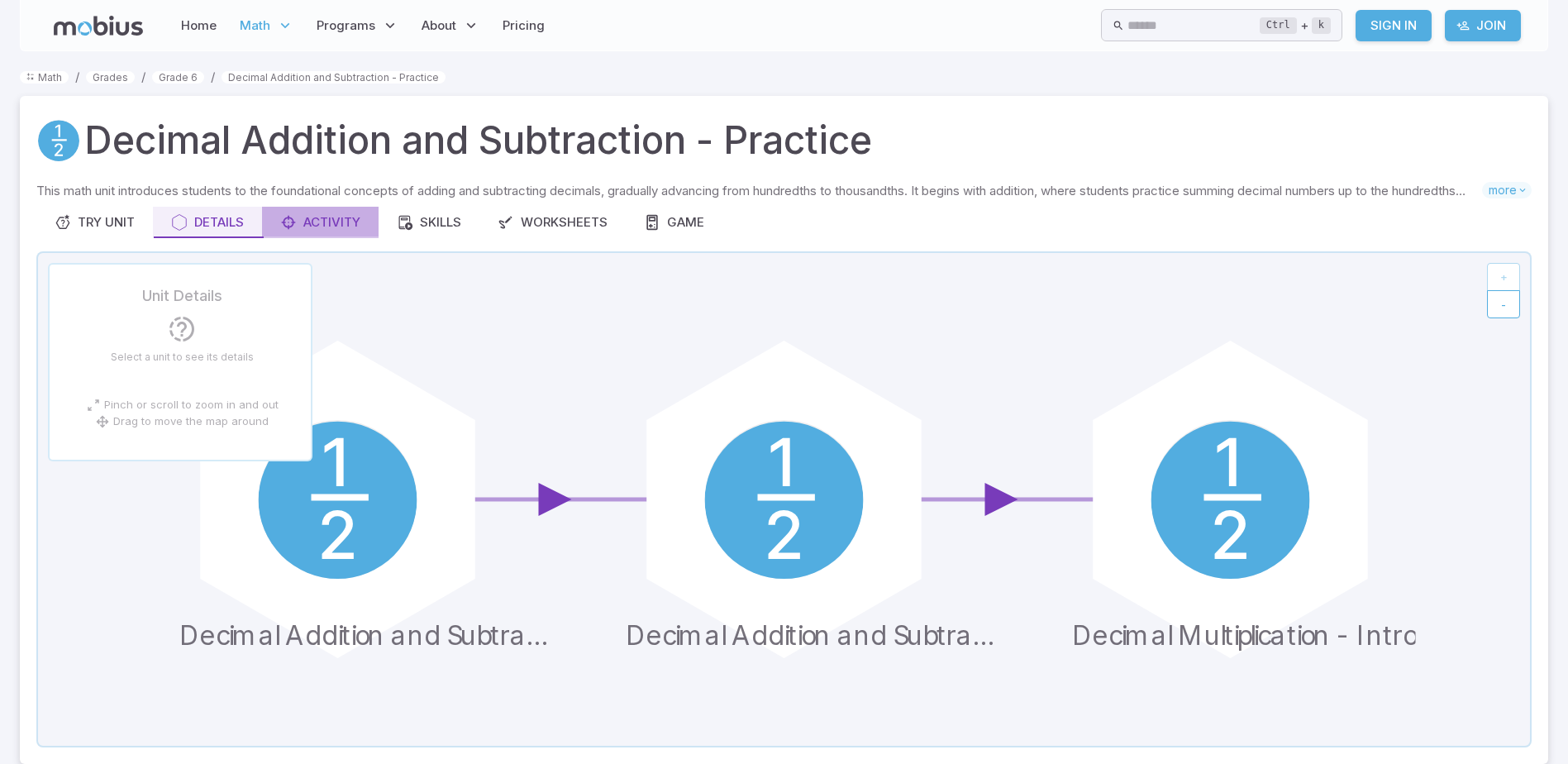
click at [310, 216] on div "Activity" at bounding box center [320, 223] width 80 height 18
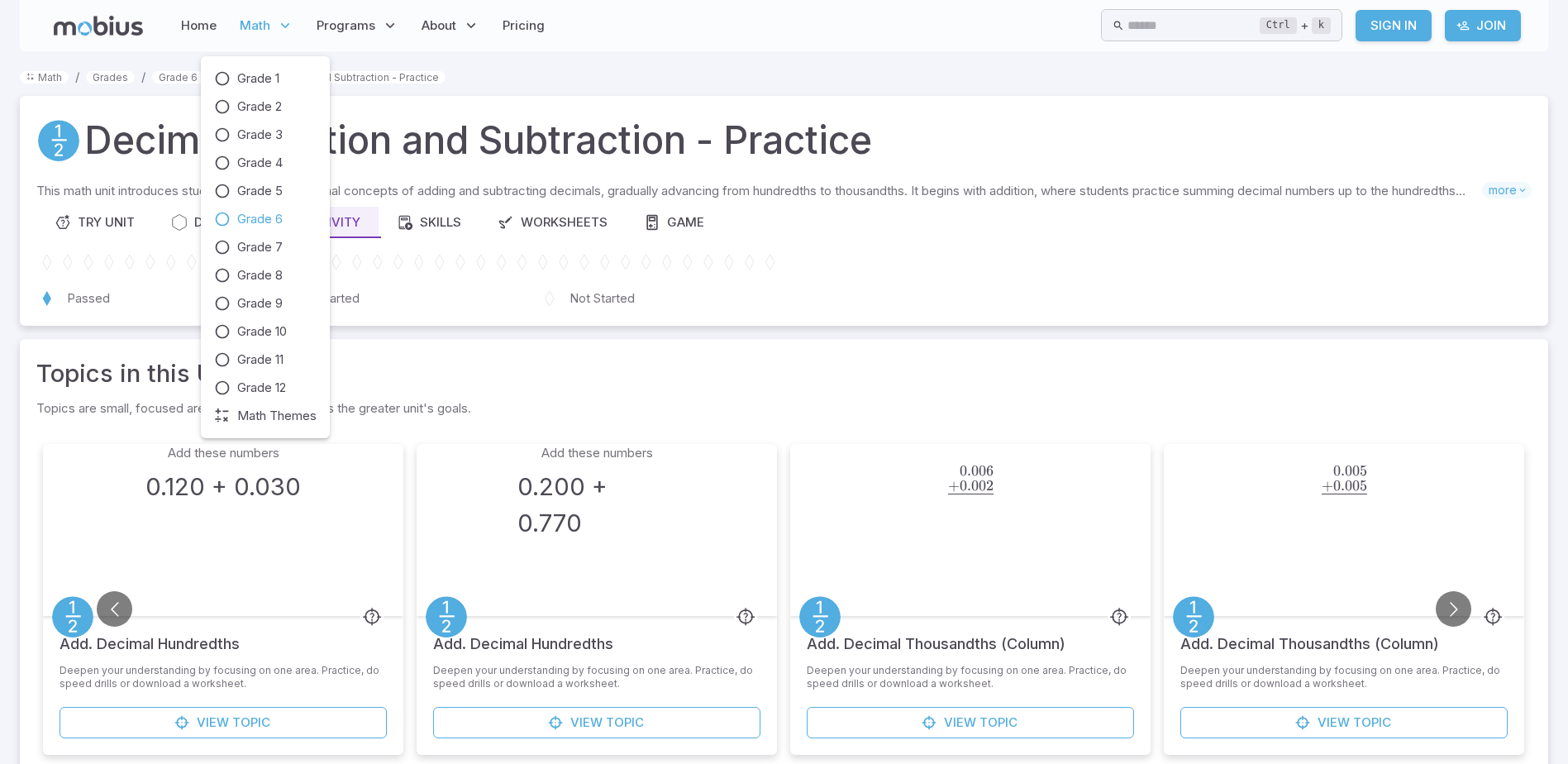
click at [274, 223] on span "Grade 6" at bounding box center [260, 219] width 45 height 18
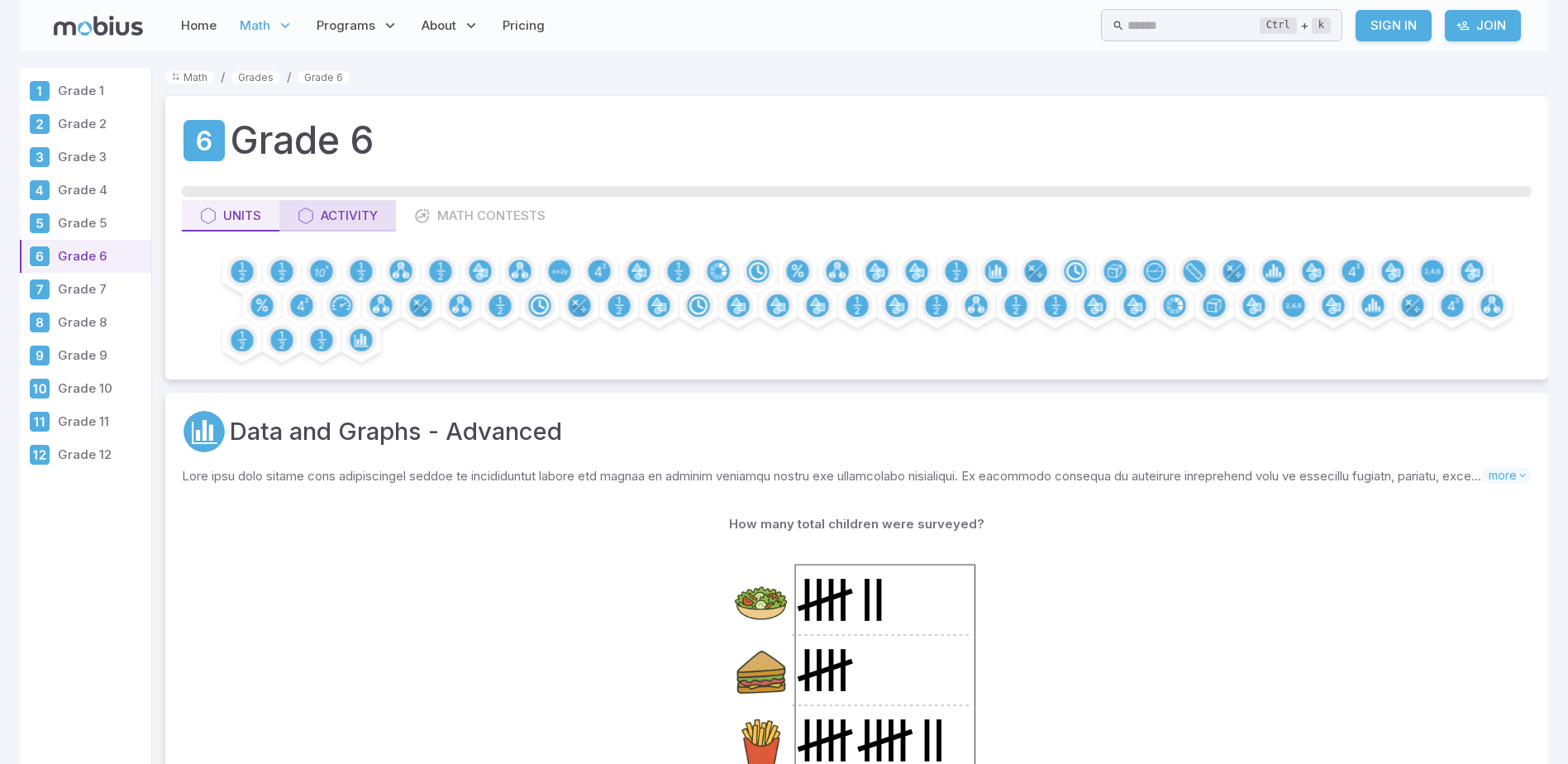
click at [370, 211] on div "Activity" at bounding box center [338, 216] width 80 height 18
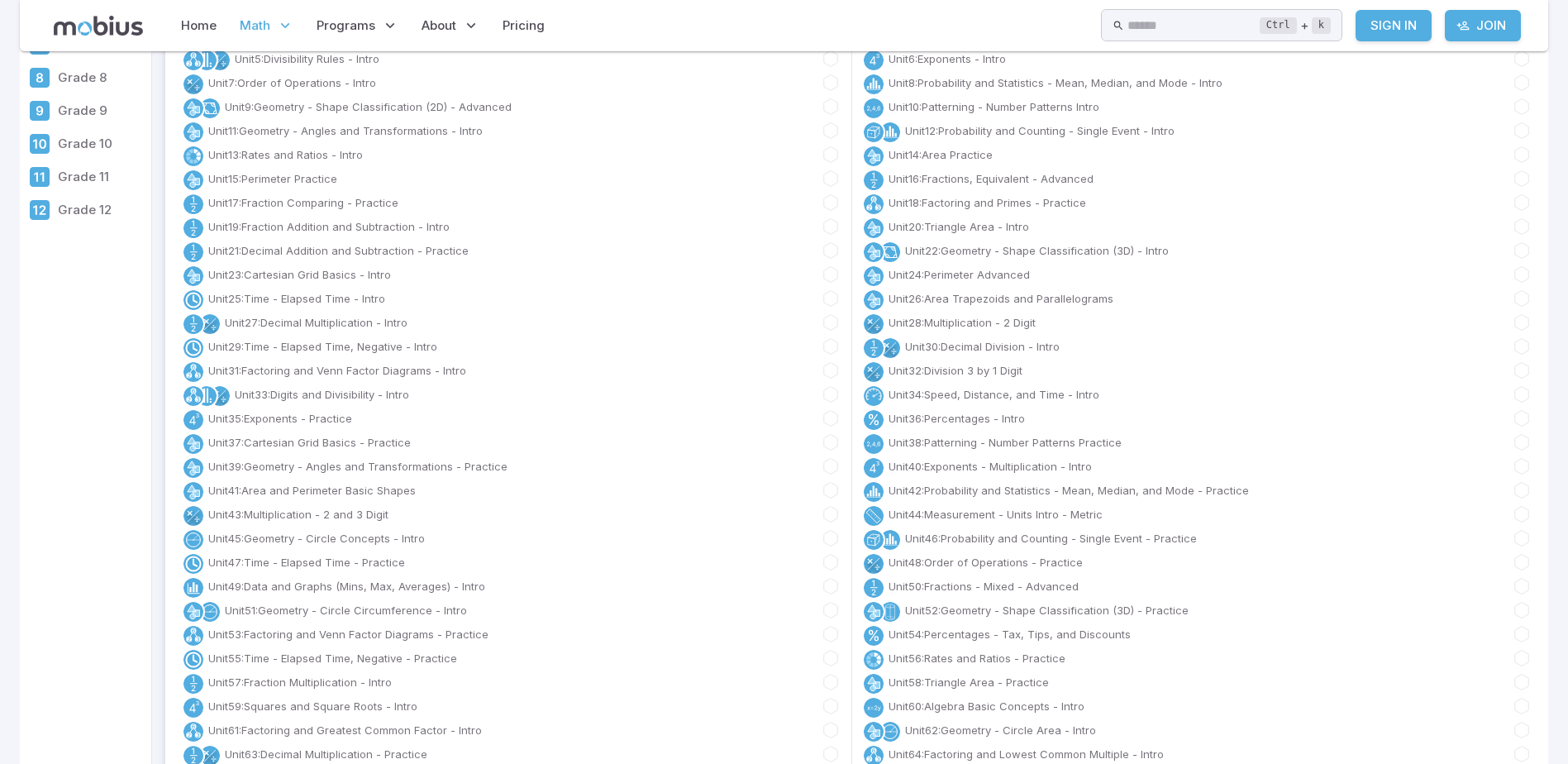
scroll to position [248, 0]
click at [346, 315] on link "Unit 27 : Decimal Multiplication - Intro" at bounding box center [316, 319] width 182 height 17
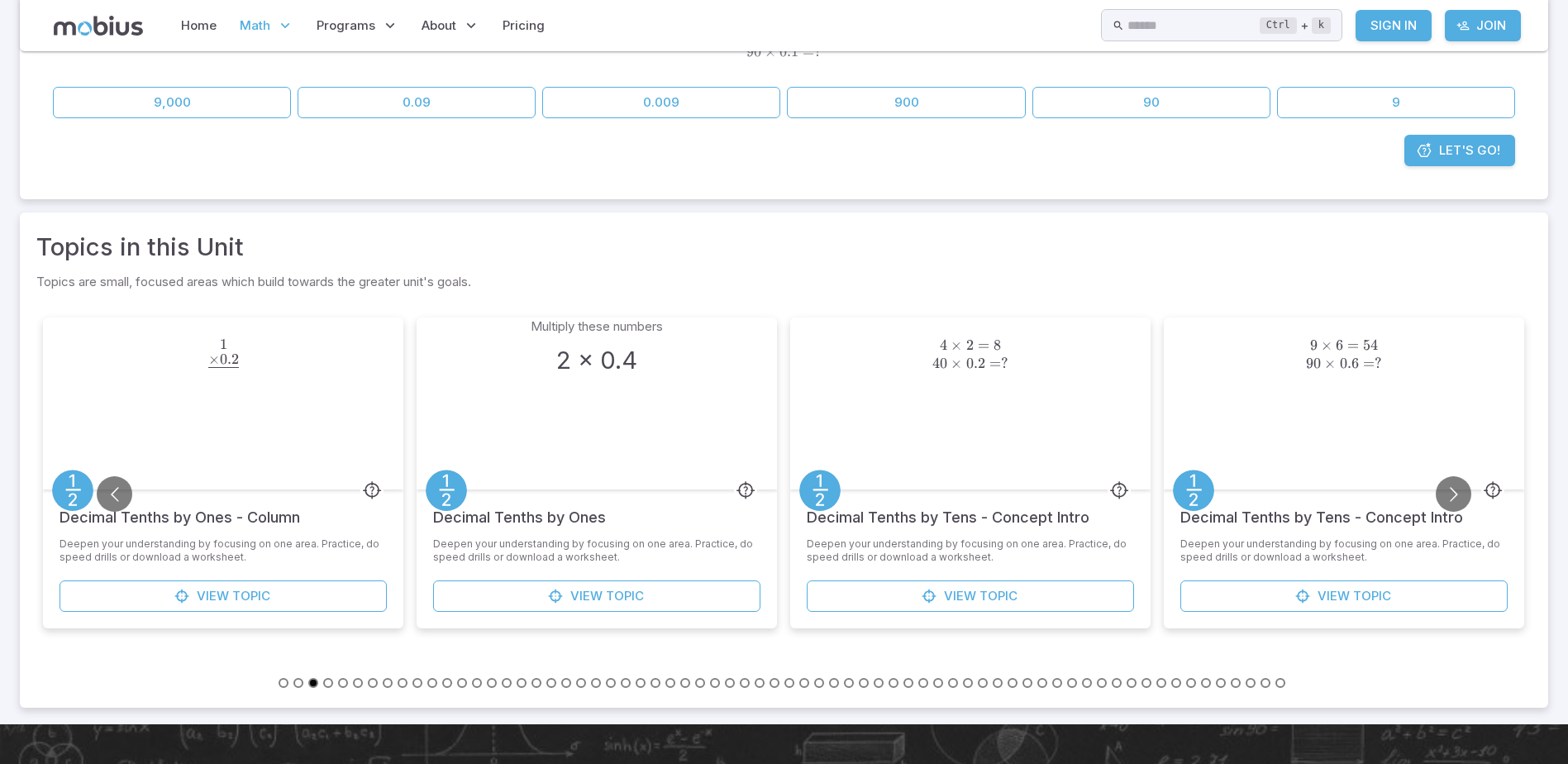
scroll to position [331, 0]
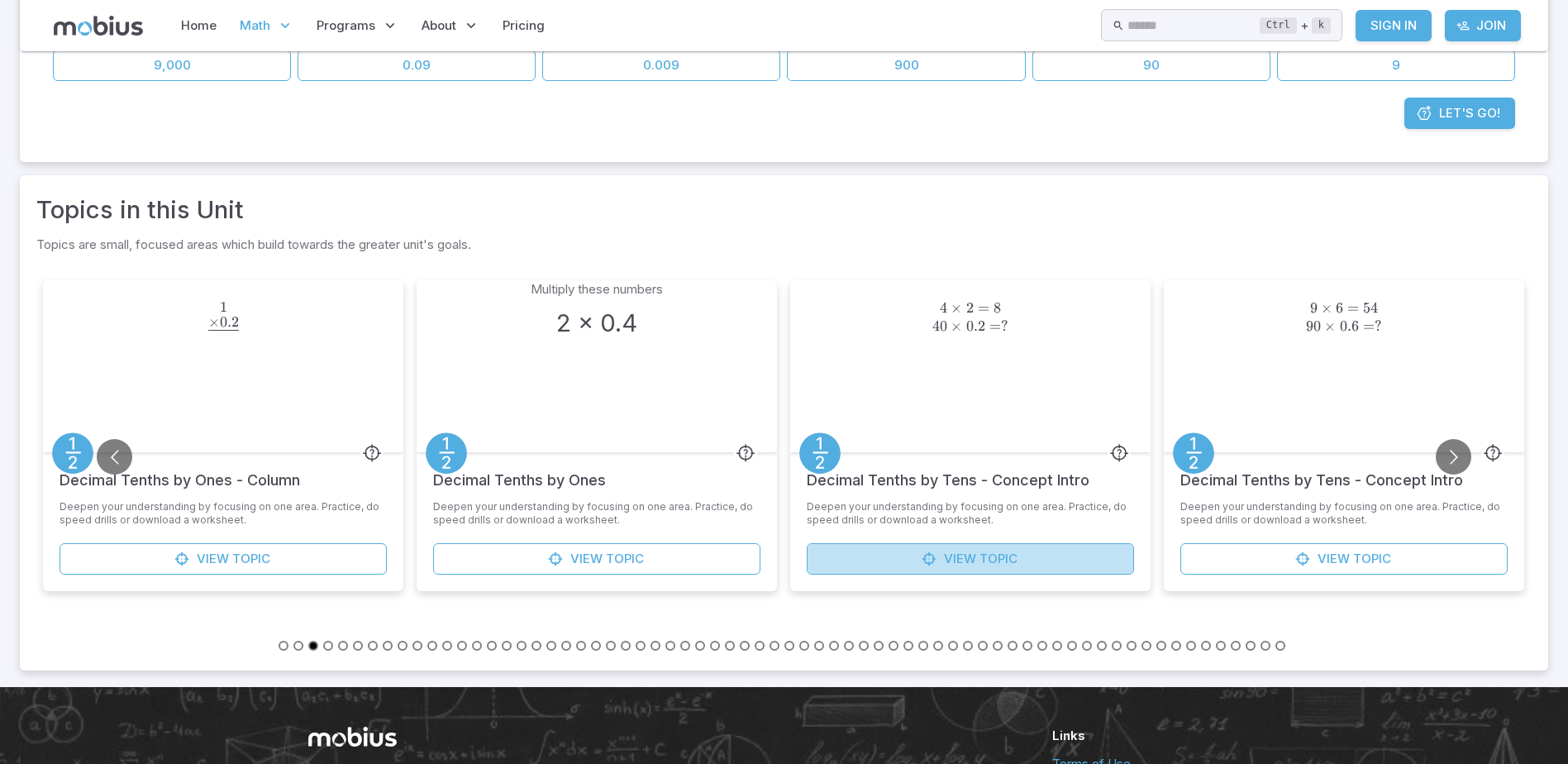
click at [1083, 561] on link "View Topic" at bounding box center [970, 559] width 327 height 32
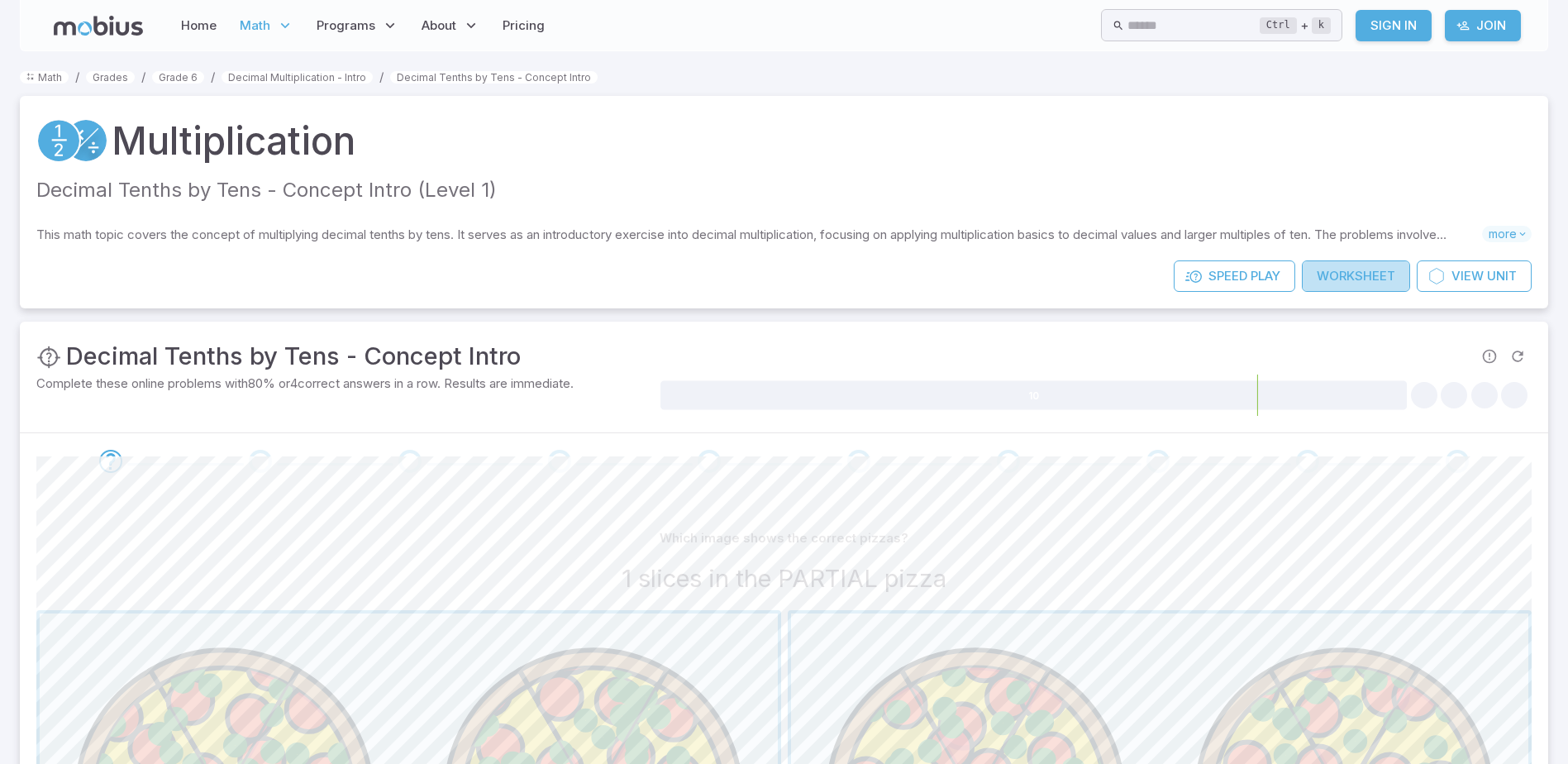
click at [1345, 274] on link "Worksheet" at bounding box center [1355, 276] width 108 height 32
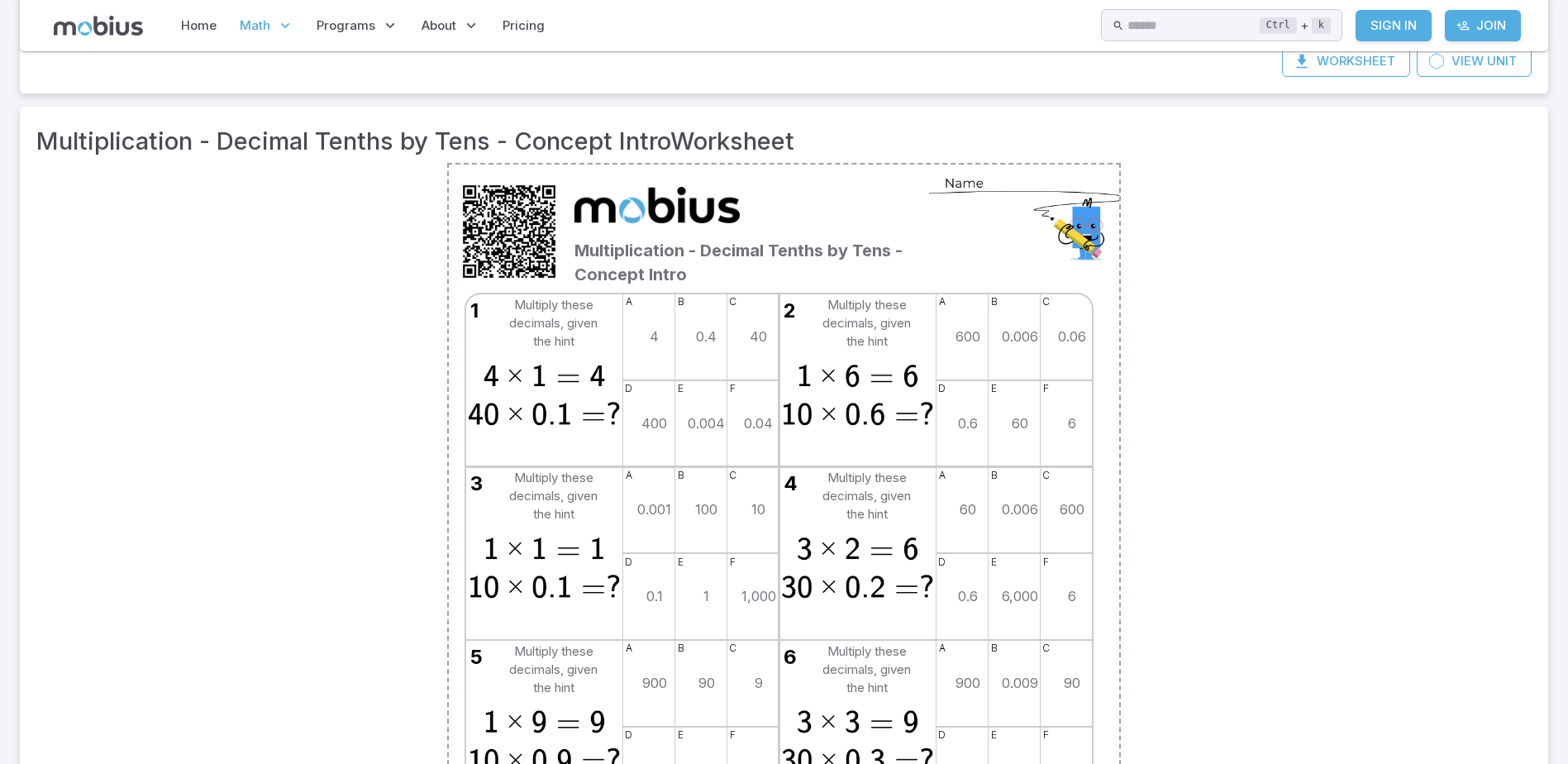
scroll to position [170, 0]
